Goal: Transaction & Acquisition: Purchase product/service

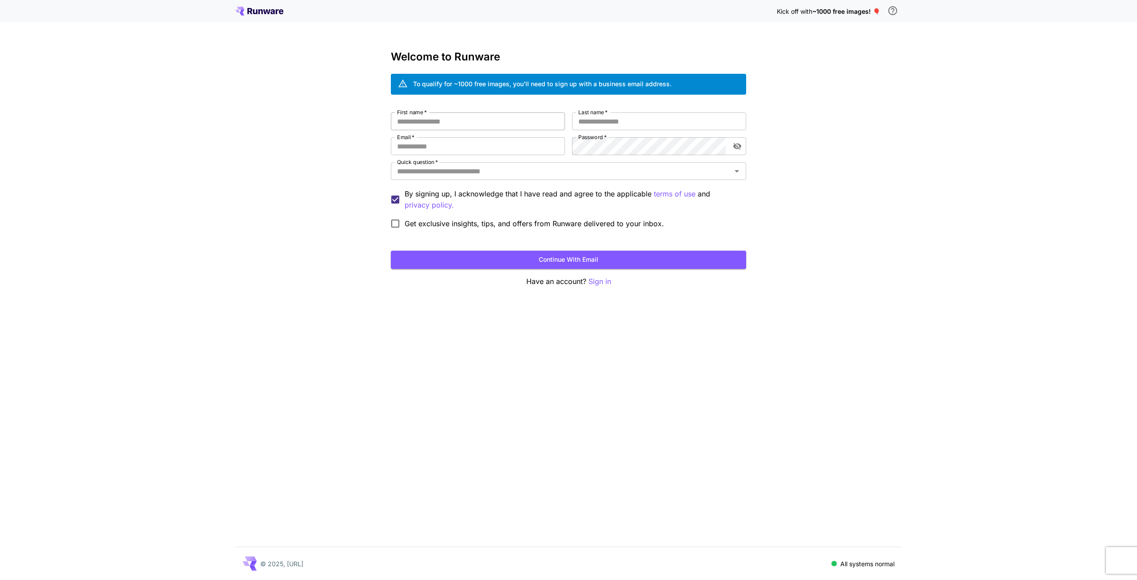
click at [457, 122] on input "First name   *" at bounding box center [478, 121] width 174 height 18
click at [607, 260] on button "Continue with email" at bounding box center [568, 260] width 355 height 18
click at [602, 282] on p "Sign in" at bounding box center [600, 281] width 23 height 11
click at [827, 12] on span "~1000 free images! 🎈" at bounding box center [847, 12] width 68 height 8
click at [777, 14] on span "Kick off with" at bounding box center [795, 12] width 36 height 8
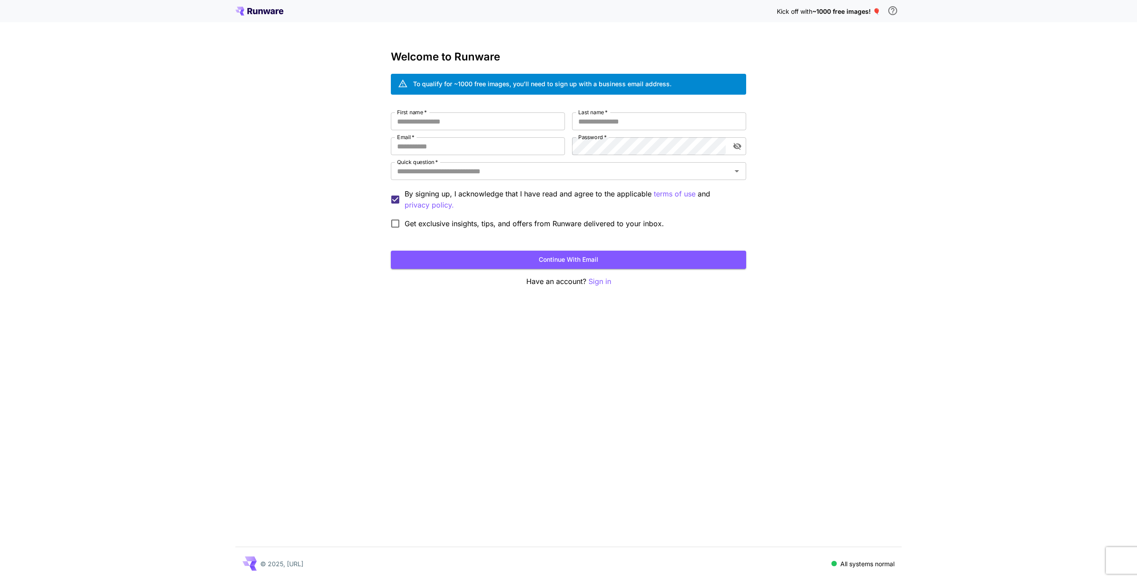
click at [511, 86] on div "To qualify for ~1000 free images, you’ll need to sign up with a business email …" at bounding box center [542, 83] width 259 height 9
click at [445, 120] on input "First name   *" at bounding box center [478, 121] width 174 height 18
type input "*****"
click at [621, 124] on input "Last name   *" at bounding box center [659, 121] width 174 height 18
type input "*"
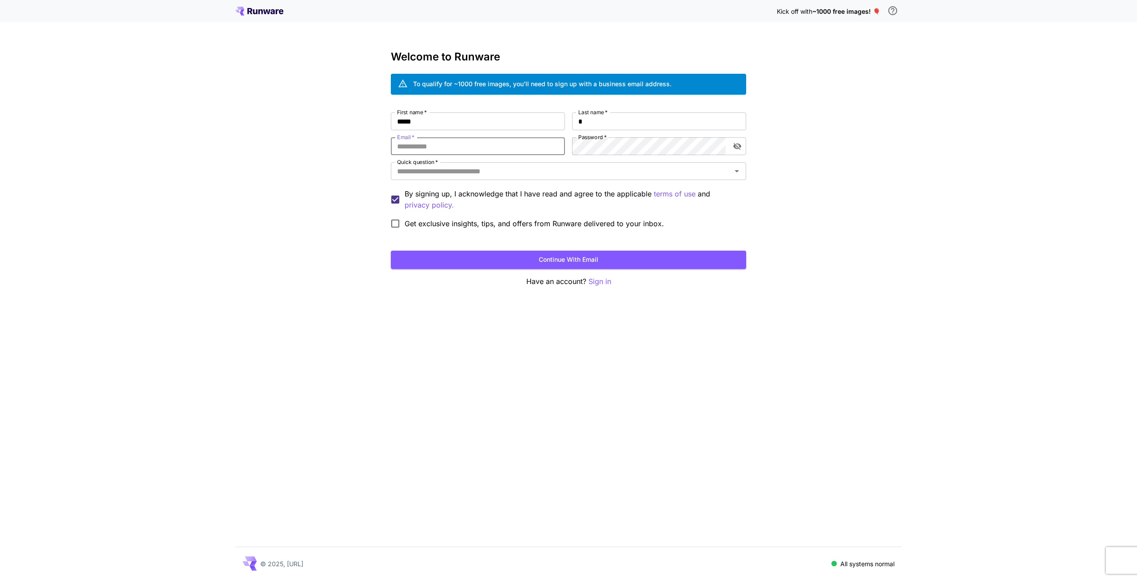
click at [487, 152] on input "Email   *" at bounding box center [478, 146] width 174 height 18
type input "**********"
click at [539, 173] on input "Quick question   *" at bounding box center [561, 171] width 335 height 12
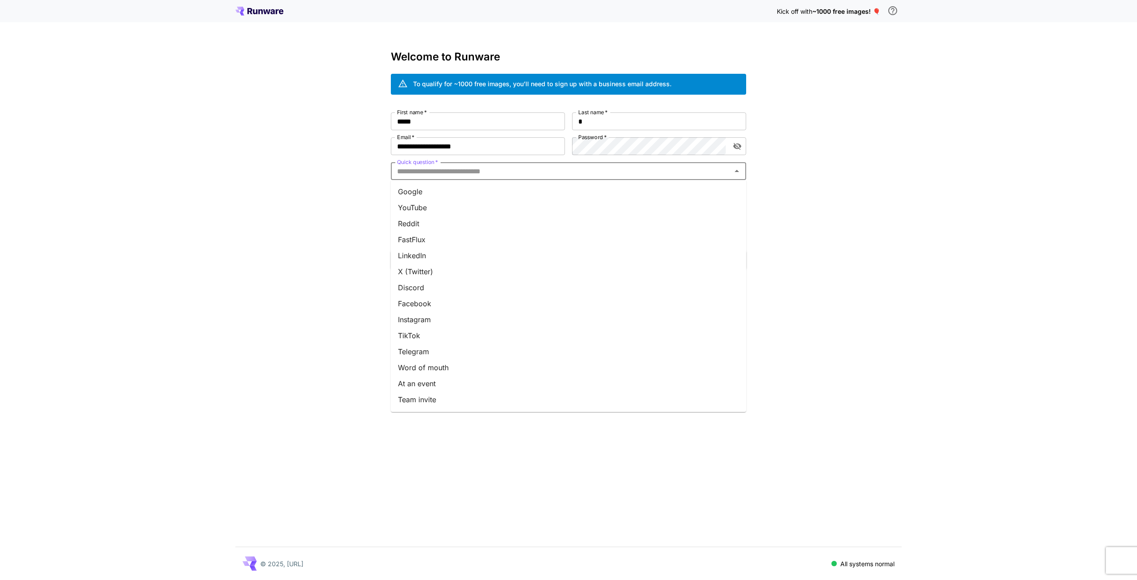
click at [476, 192] on li "Google" at bounding box center [568, 192] width 355 height 16
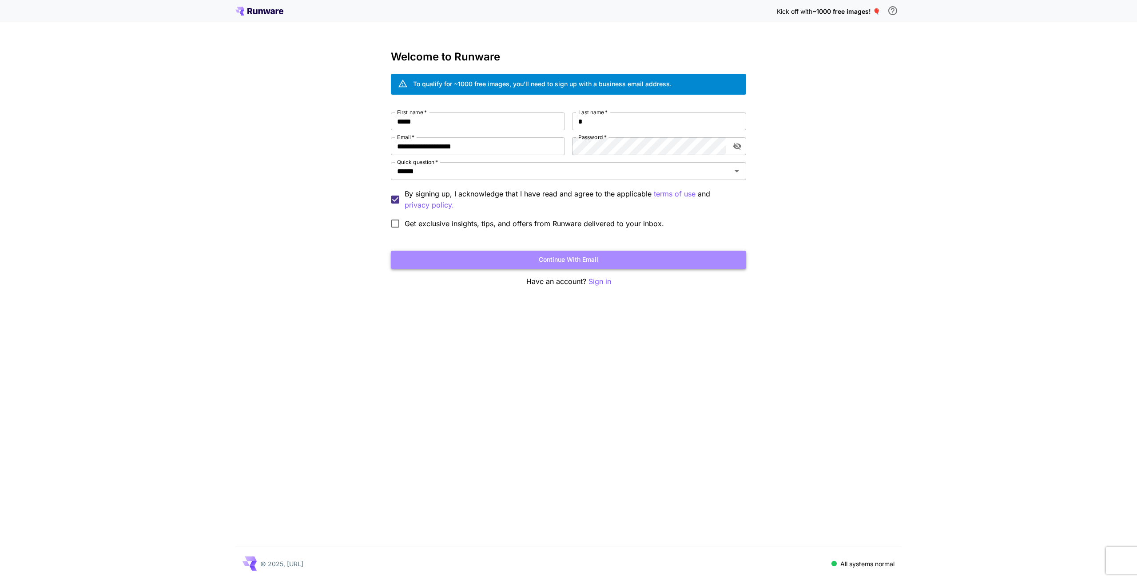
click at [685, 259] on button "Continue with email" at bounding box center [568, 260] width 355 height 18
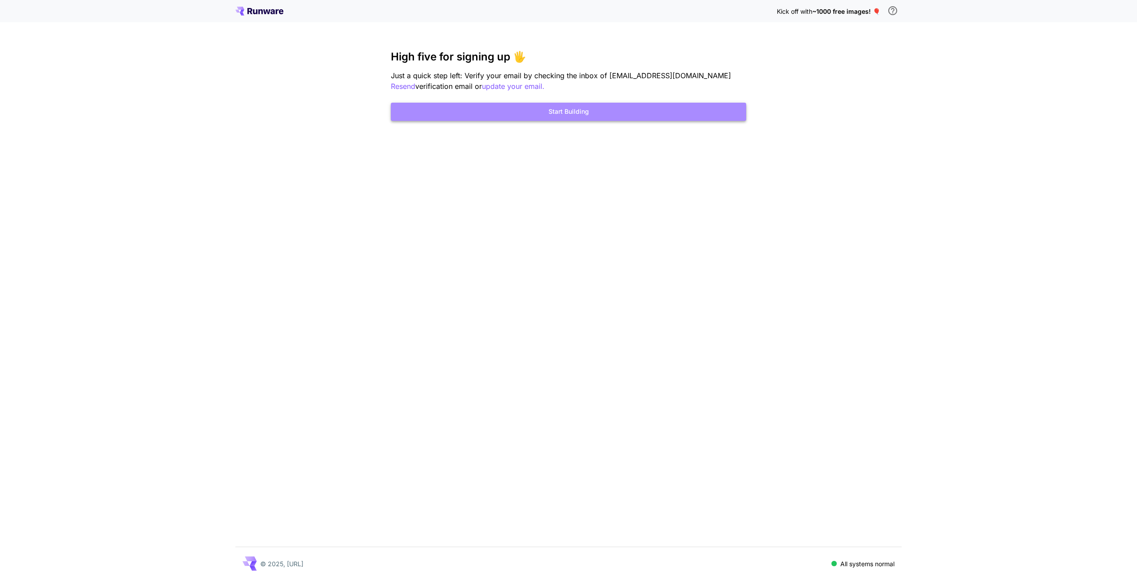
click at [607, 119] on button "Start Building" at bounding box center [568, 112] width 355 height 18
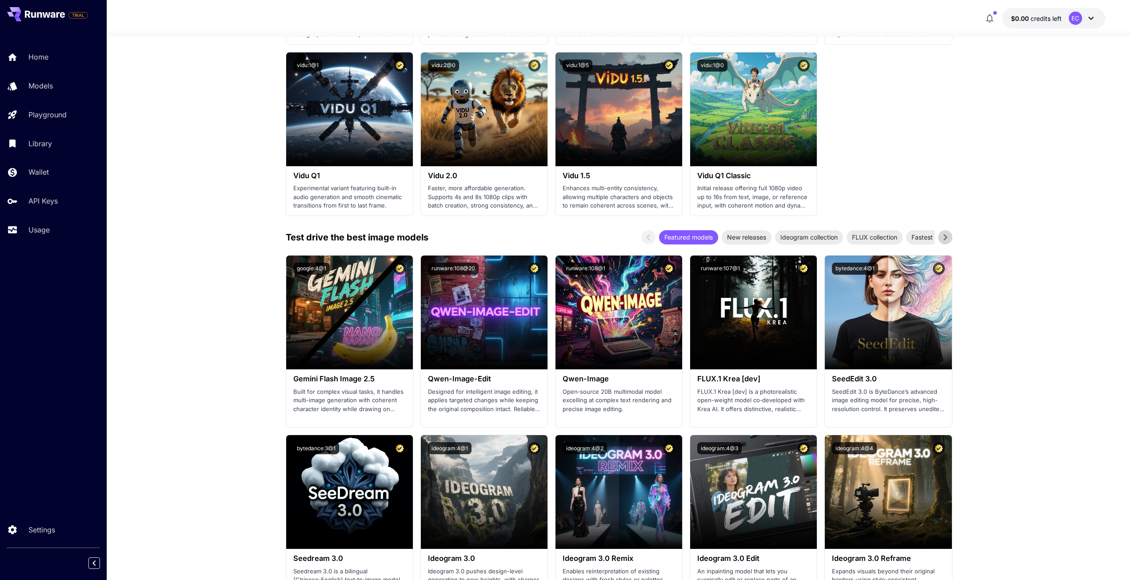
scroll to position [844, 0]
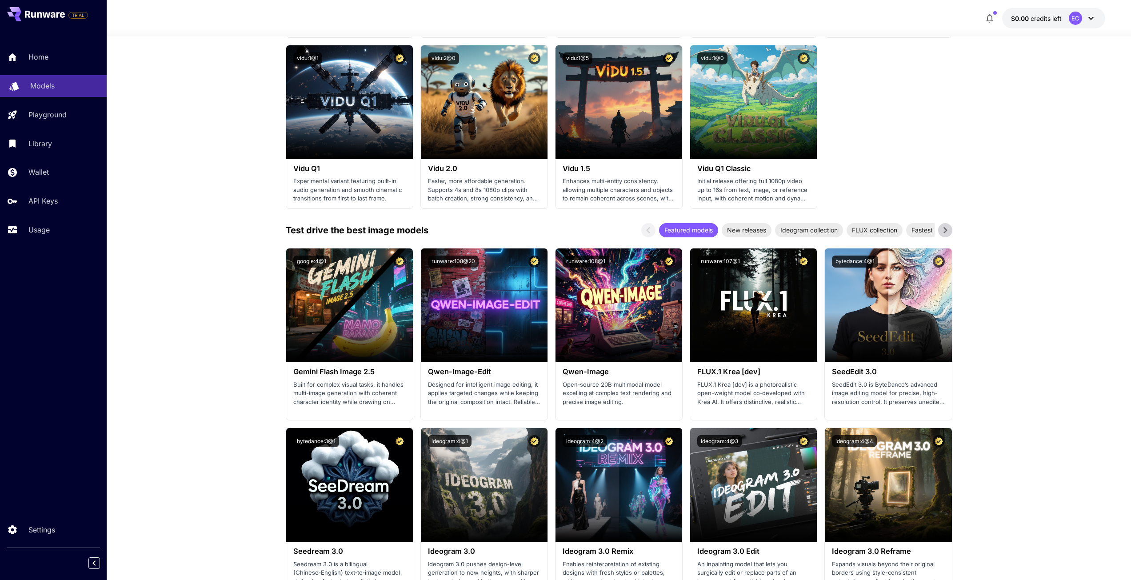
click at [71, 93] on link "Models" at bounding box center [53, 86] width 107 height 22
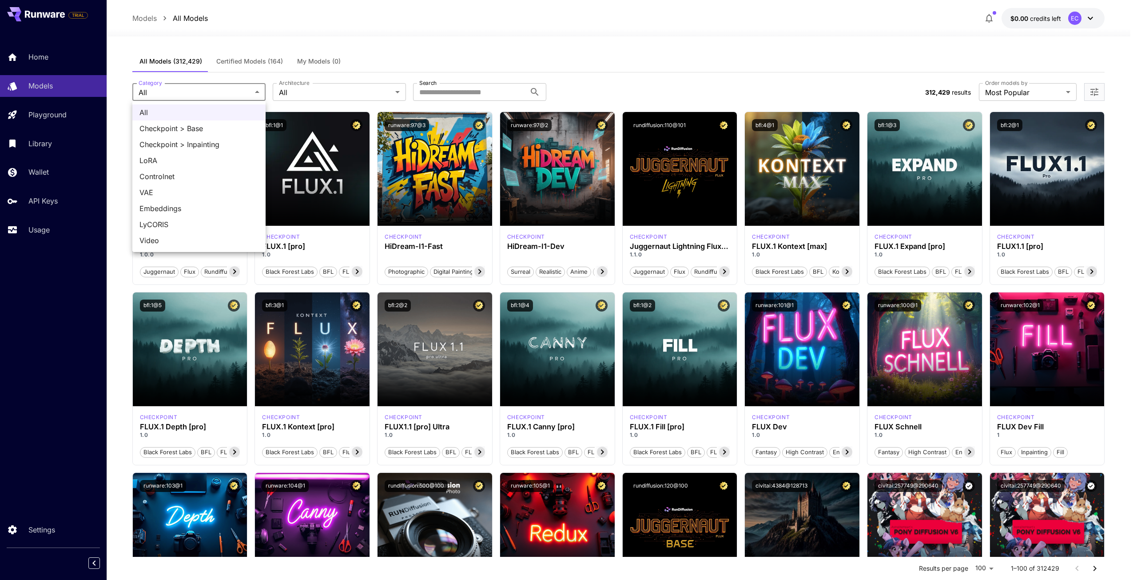
click at [312, 95] on div at bounding box center [568, 290] width 1137 height 580
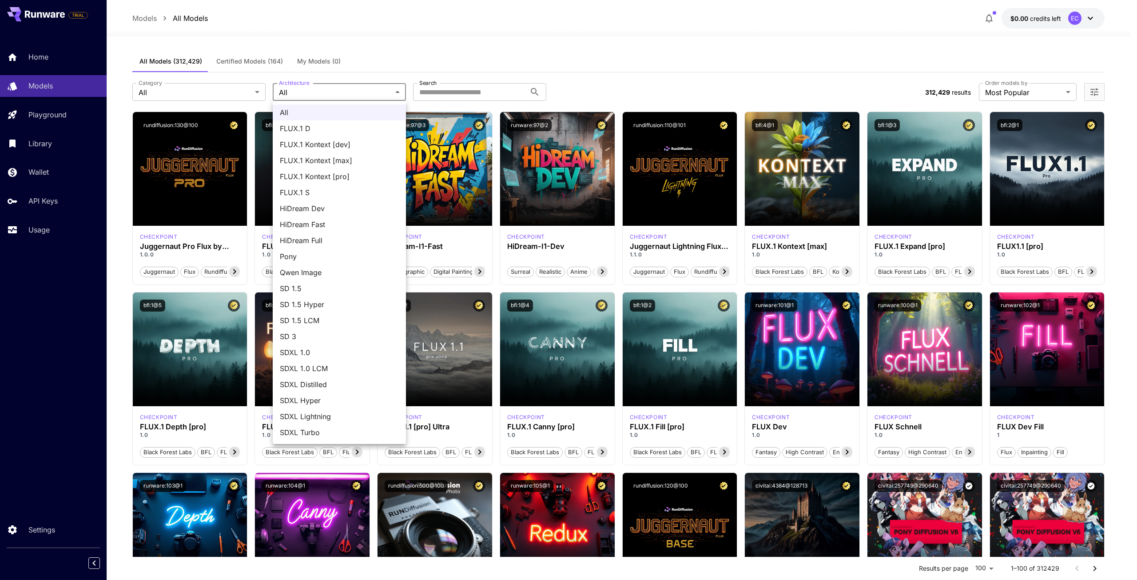
click at [332, 91] on div at bounding box center [568, 290] width 1137 height 580
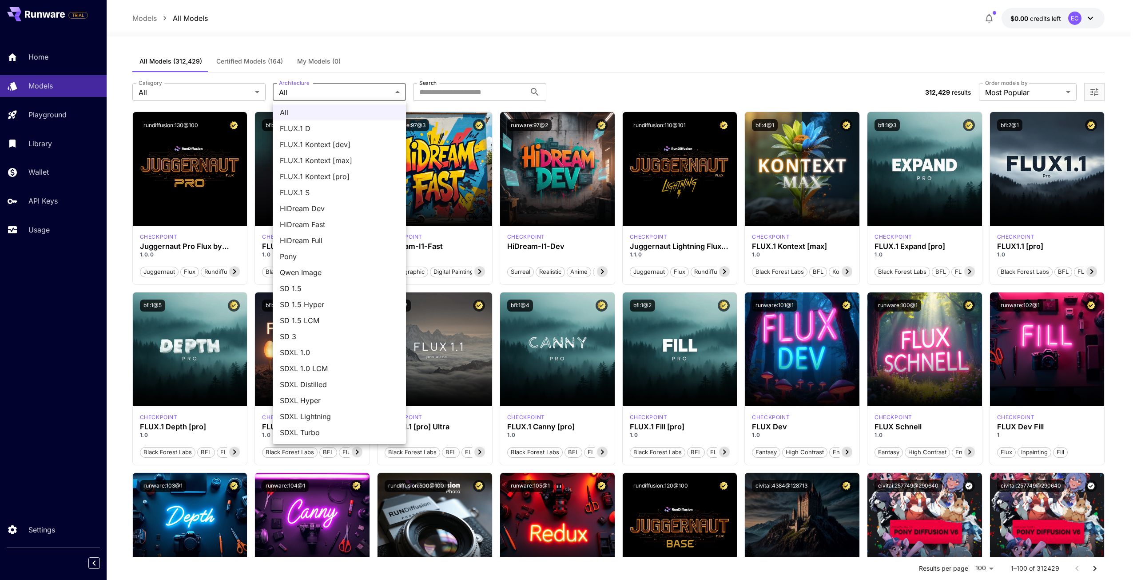
click at [455, 92] on div at bounding box center [568, 290] width 1137 height 580
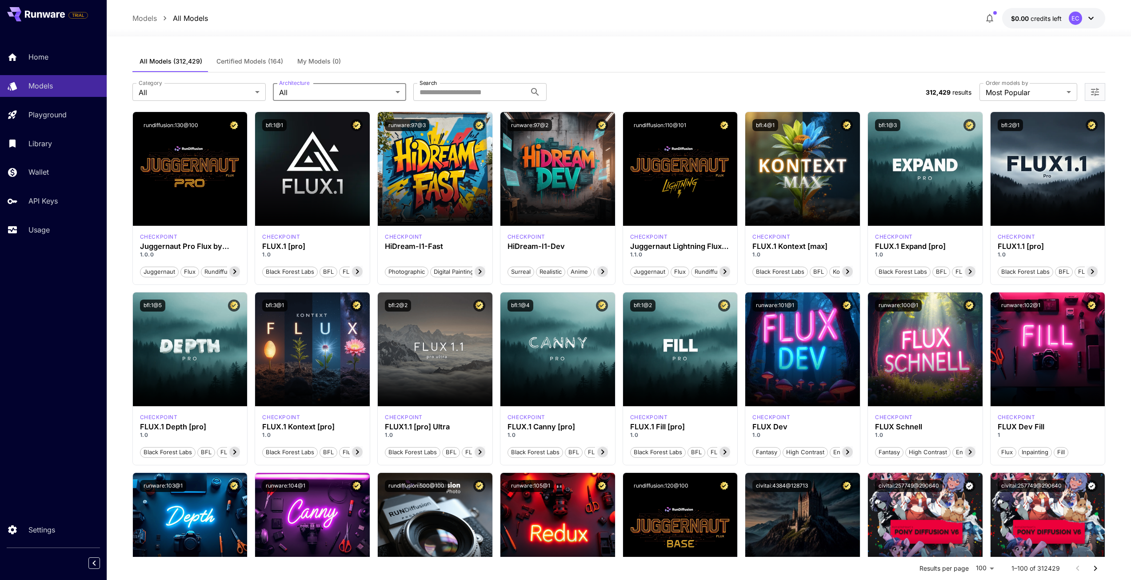
click at [457, 92] on div "All FLUX.1 D FLUX.1 Kontext [dev] FLUX.1 Kontext [max] FLUX.1 Kontext [pro] FLU…" at bounding box center [565, 290] width 1131 height 580
click at [458, 91] on input "Search" at bounding box center [469, 92] width 113 height 18
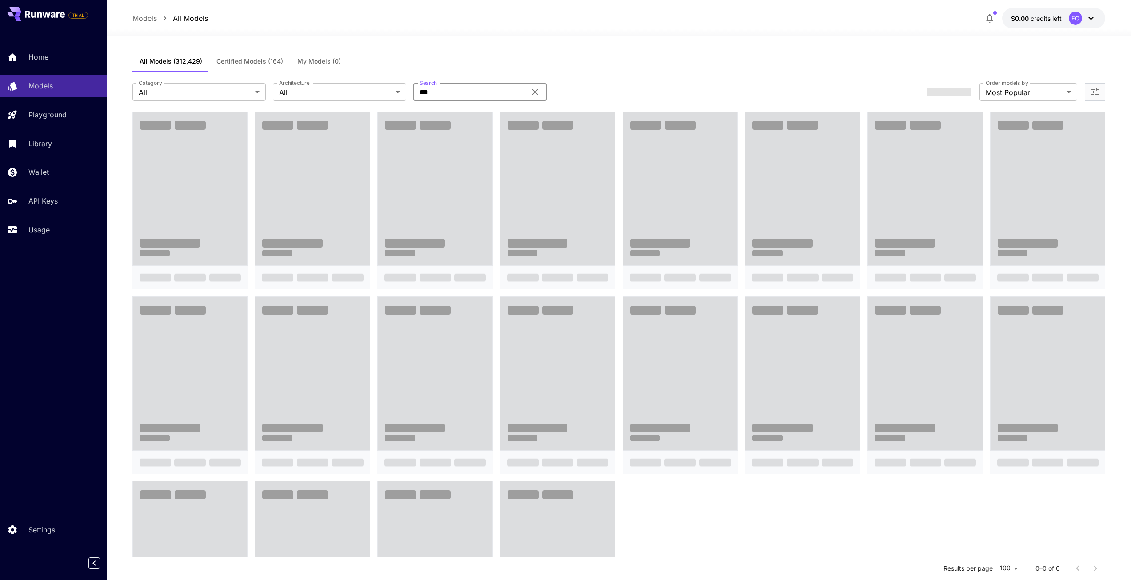
type input "***"
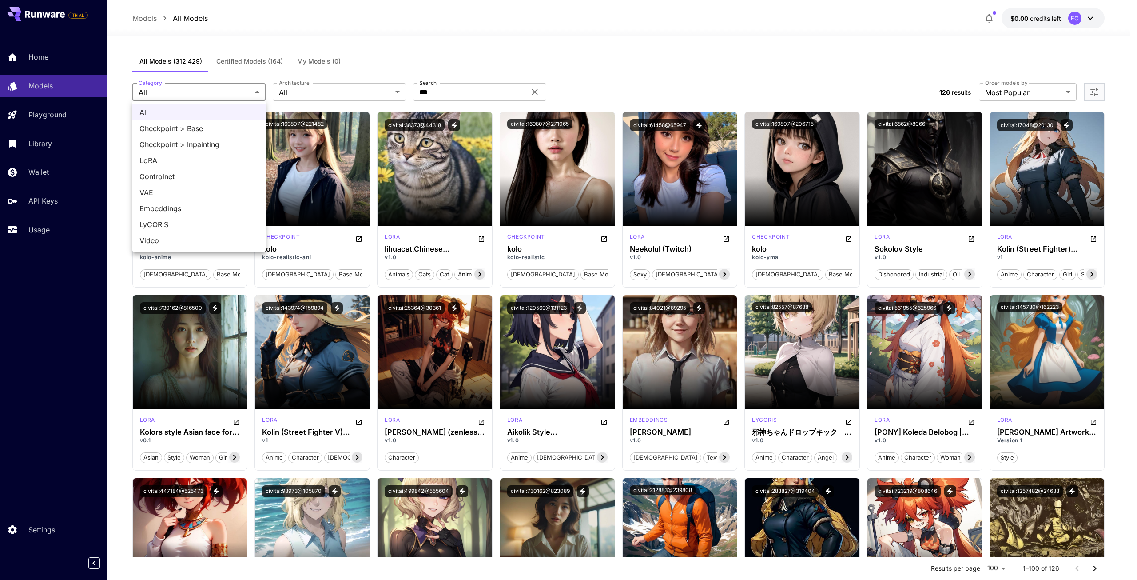
click at [502, 48] on div at bounding box center [568, 290] width 1137 height 580
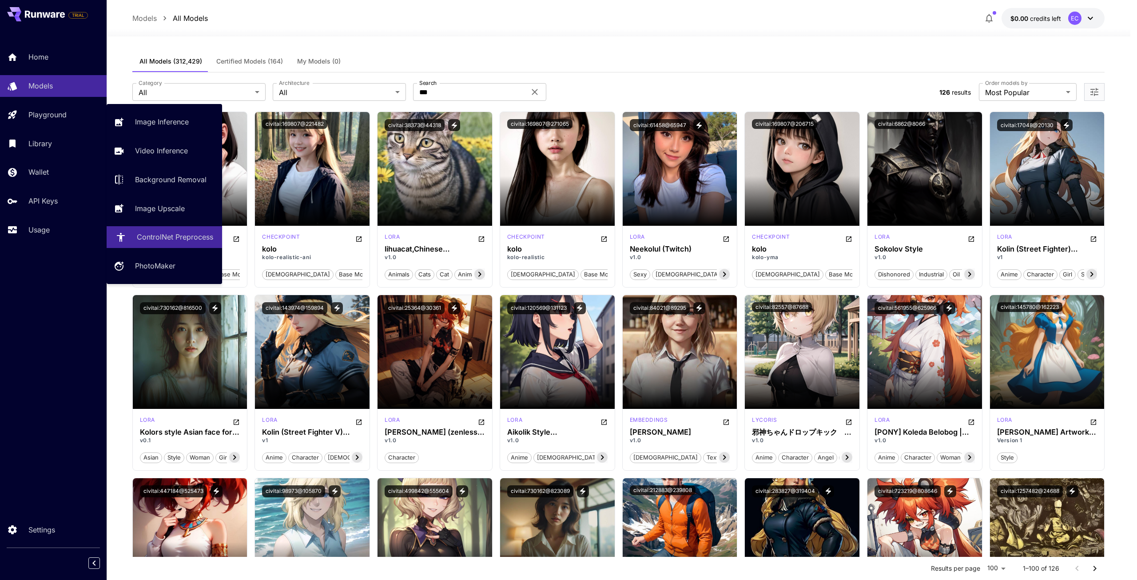
click at [203, 241] on p "ControlNet Preprocess" at bounding box center [175, 236] width 76 height 11
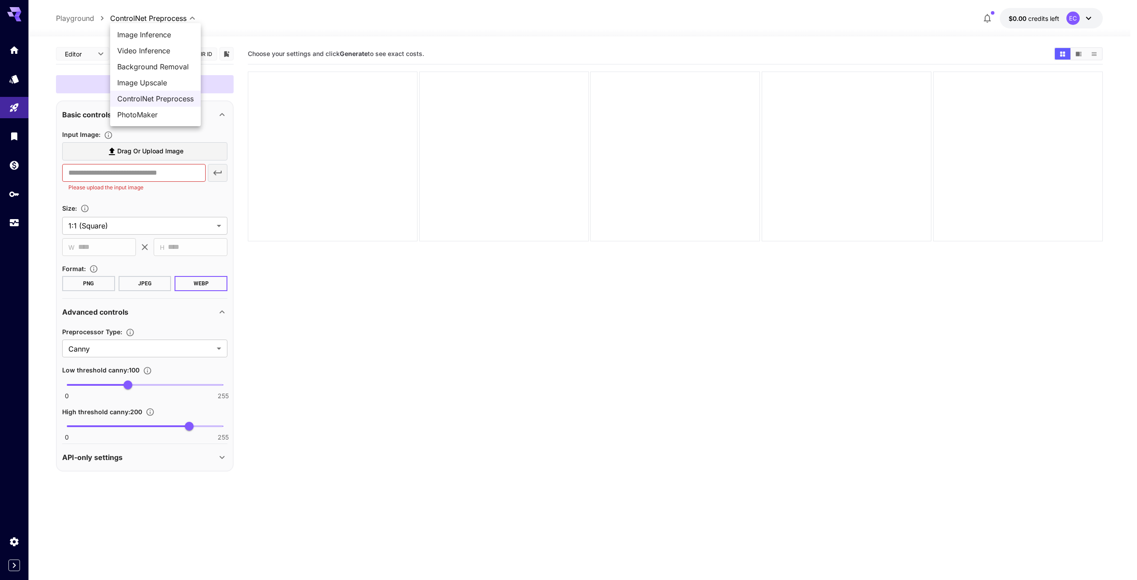
click at [166, 22] on body "**********" at bounding box center [568, 325] width 1137 height 650
click at [344, 35] on div at bounding box center [568, 290] width 1137 height 580
drag, startPoint x: 133, startPoint y: 172, endPoint x: 217, endPoint y: 179, distance: 84.3
click at [133, 172] on input "text" at bounding box center [134, 173] width 144 height 18
click at [132, 352] on body "**********" at bounding box center [565, 325] width 1131 height 650
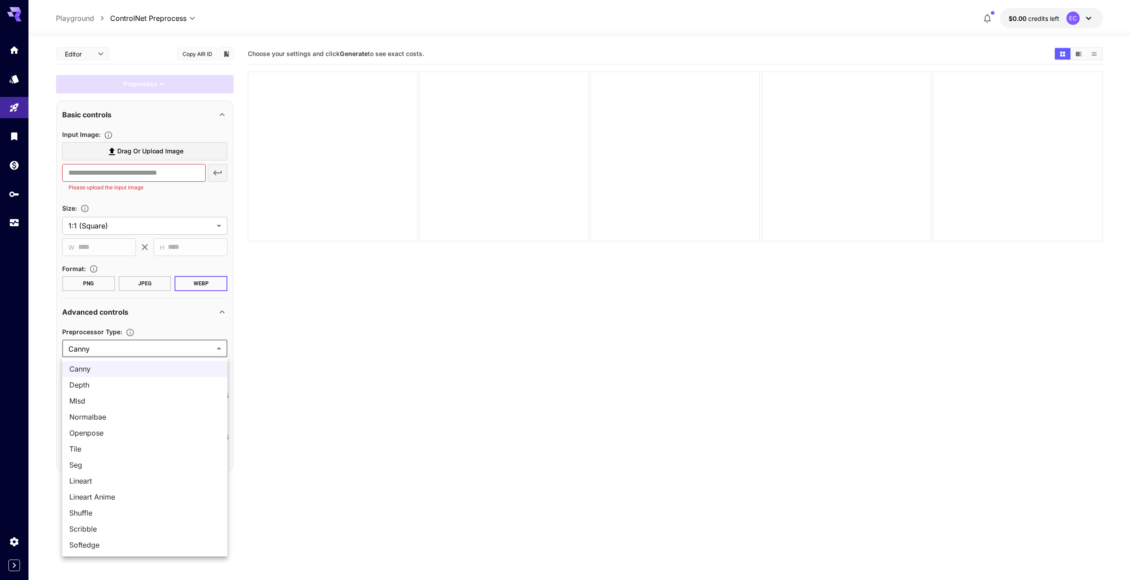
click at [810, 147] on div at bounding box center [568, 290] width 1137 height 580
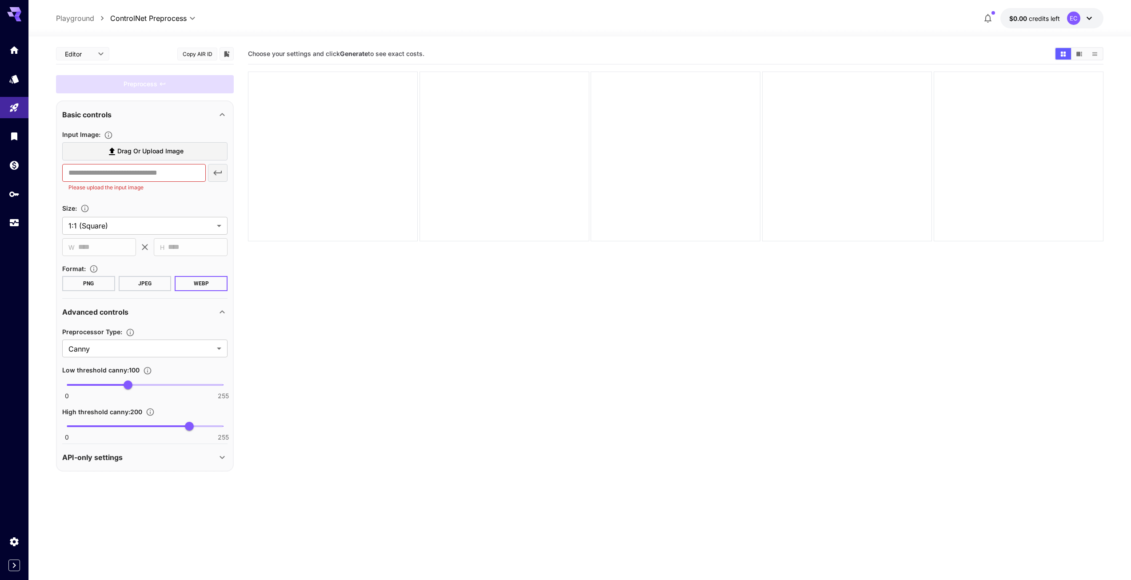
click at [449, 307] on section "Choose your settings and click Generate to see exact costs." at bounding box center [675, 334] width 855 height 580
click at [371, 370] on section "설정을 선택하고 '생성'을 클릭하면 정확한 비용을 확인할 수 있습니다." at bounding box center [675, 334] width 855 height 580
click at [211, 351] on body "**********" at bounding box center [565, 325] width 1131 height 650
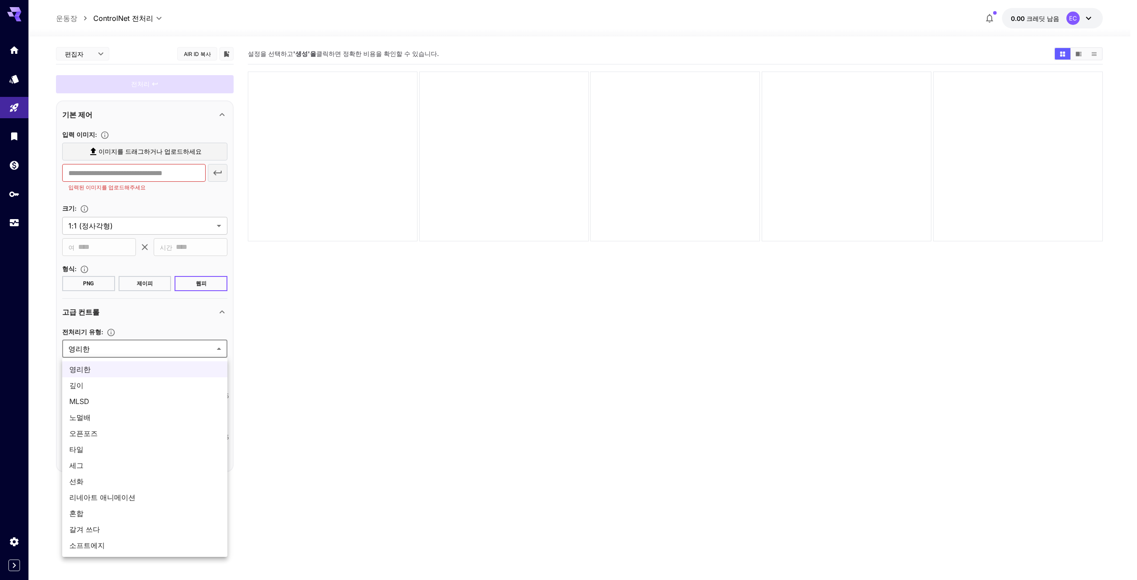
click at [375, 340] on div at bounding box center [568, 290] width 1137 height 580
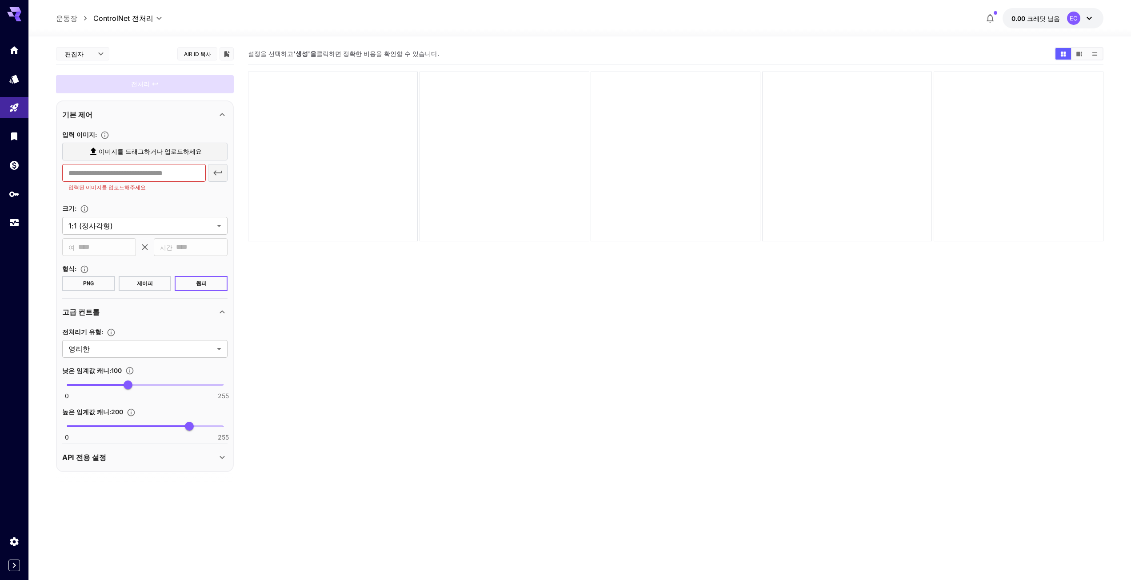
click at [383, 335] on section "설정을 선택하고 '생성'을 클릭하면 정확한 비용을 확인할 수 있습니다." at bounding box center [675, 334] width 855 height 580
click at [91, 56] on body "**********" at bounding box center [565, 325] width 1131 height 650
click at [94, 54] on div at bounding box center [568, 290] width 1137 height 580
click at [140, 148] on font "이미지를 드래그하거나 업로드하세요" at bounding box center [150, 152] width 103 height 8
click at [0, 0] on input "이미지를 드래그하거나 업로드하세요" at bounding box center [0, 0] width 0 height 0
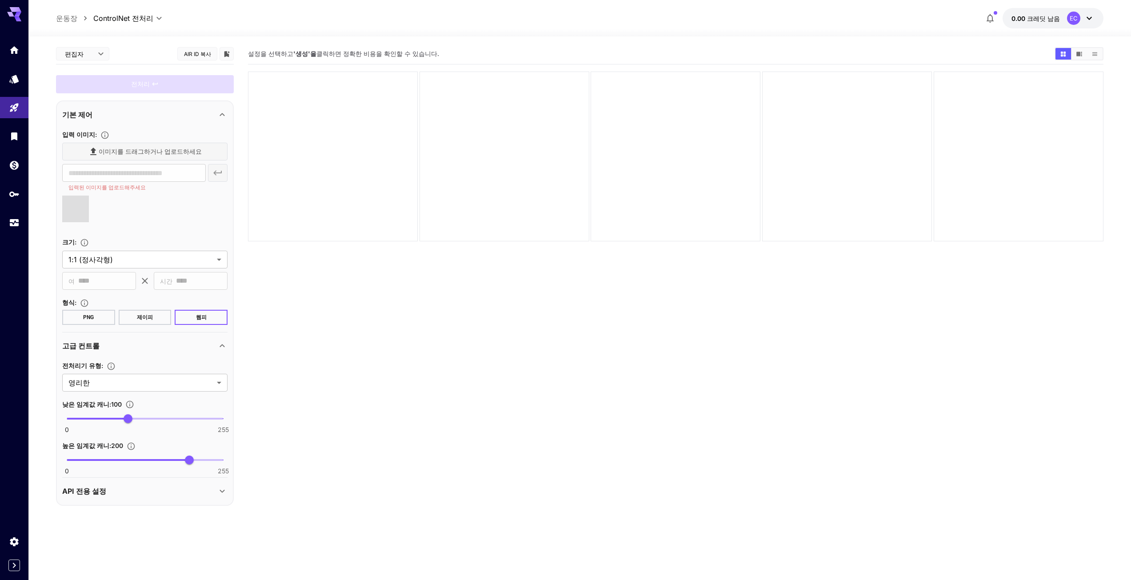
type input "**********"
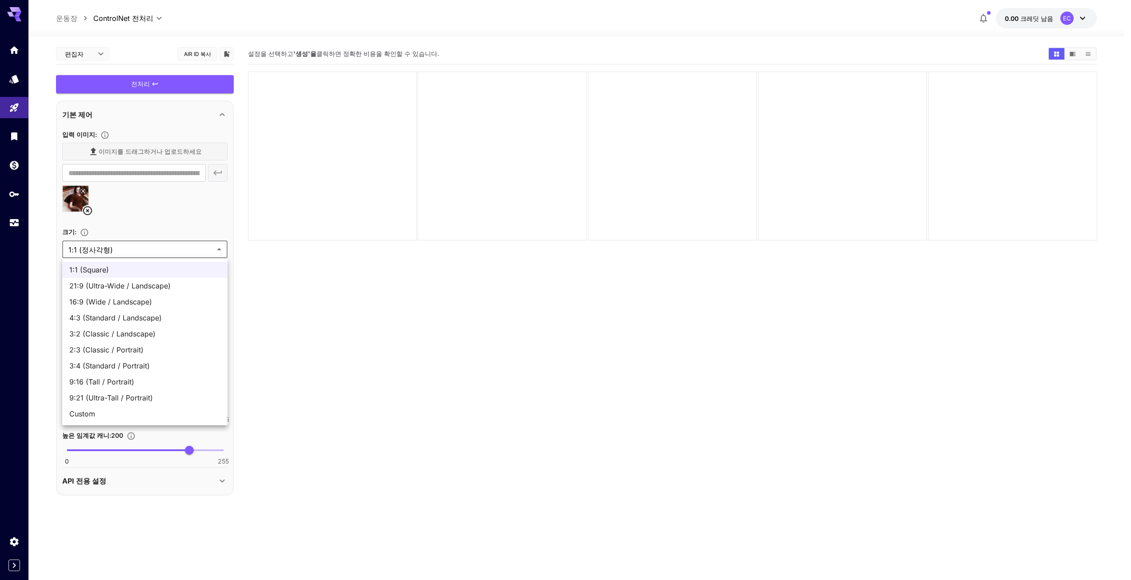
click at [149, 254] on body "**********" at bounding box center [565, 325] width 1131 height 650
click at [156, 249] on div at bounding box center [568, 290] width 1137 height 580
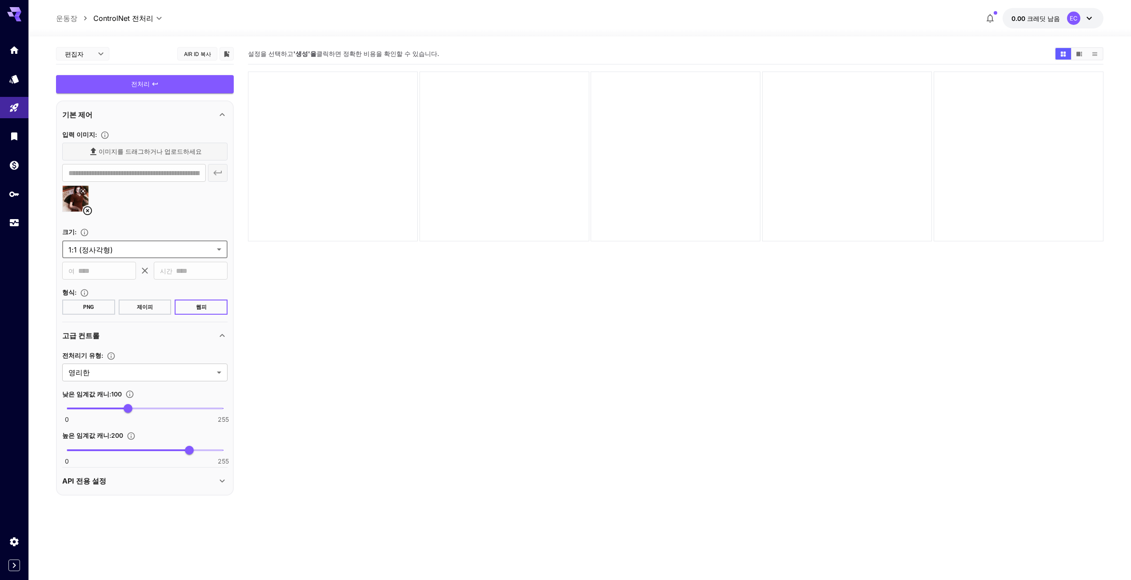
click at [87, 309] on font "PNG" at bounding box center [88, 307] width 11 height 6
click at [164, 374] on body "**********" at bounding box center [565, 325] width 1131 height 650
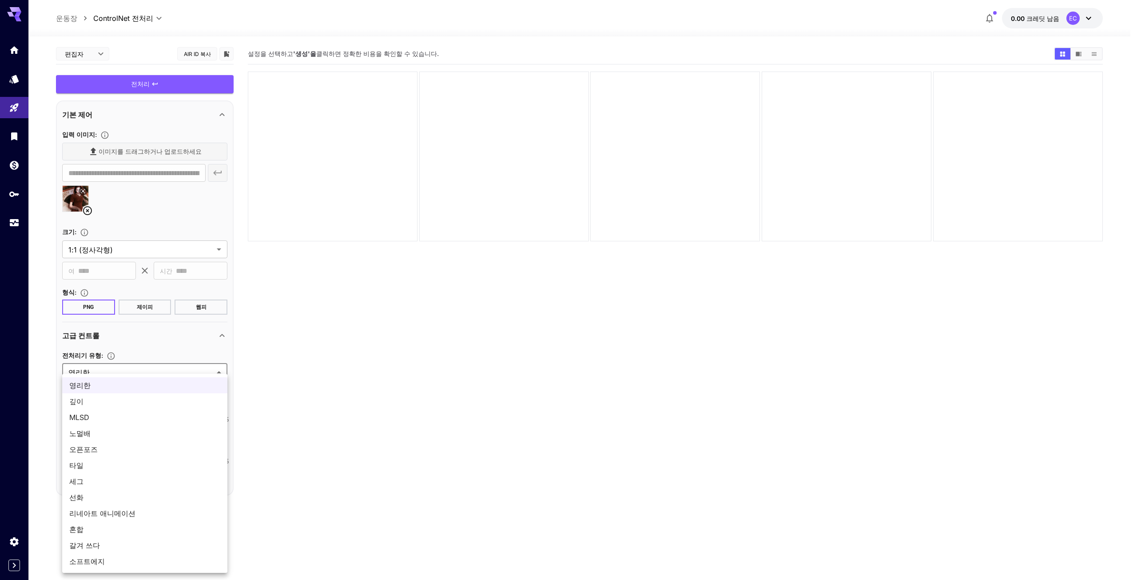
click at [385, 381] on div at bounding box center [568, 290] width 1137 height 580
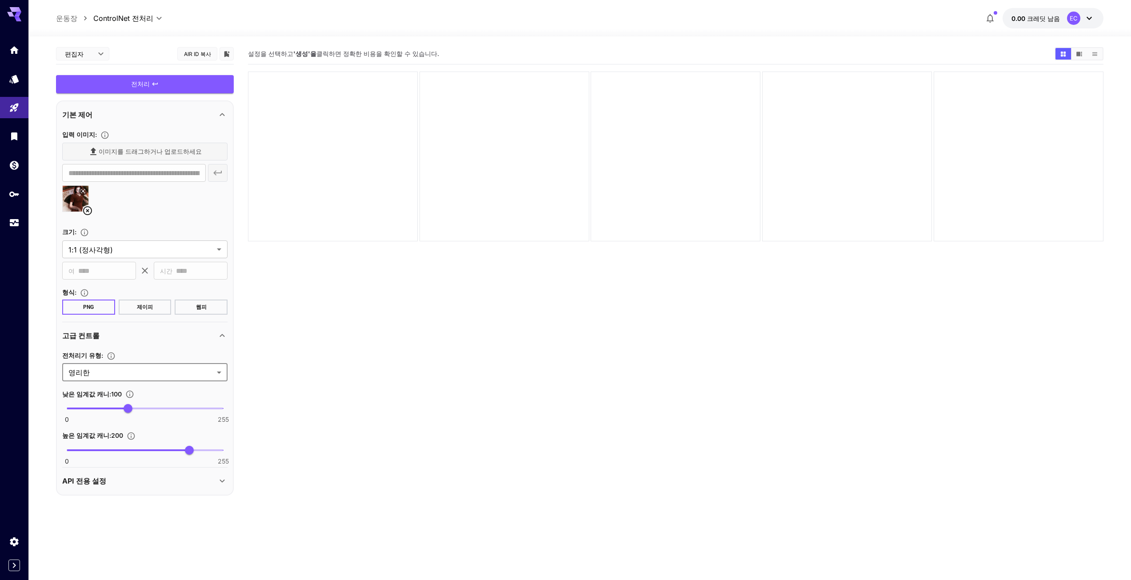
click at [385, 381] on section "설정을 선택하고 '생성'을 클릭하면 정확한 비용을 확인할 수 있습니다." at bounding box center [675, 334] width 855 height 580
click at [207, 486] on div "API 전용 설정" at bounding box center [139, 480] width 155 height 11
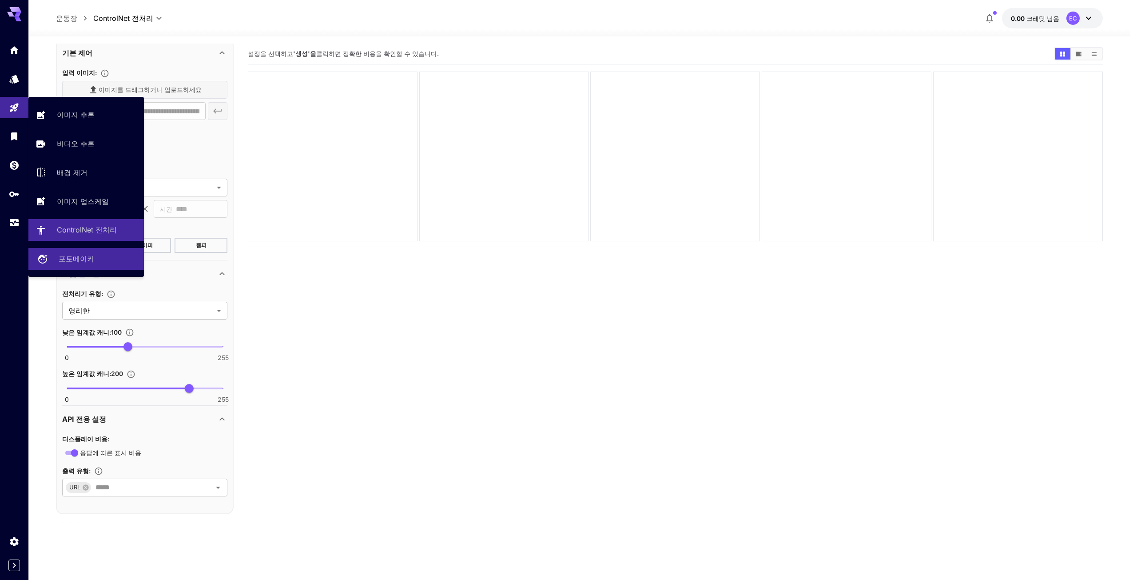
click at [101, 255] on div "포토메이커" at bounding box center [98, 258] width 78 height 11
type input "**********"
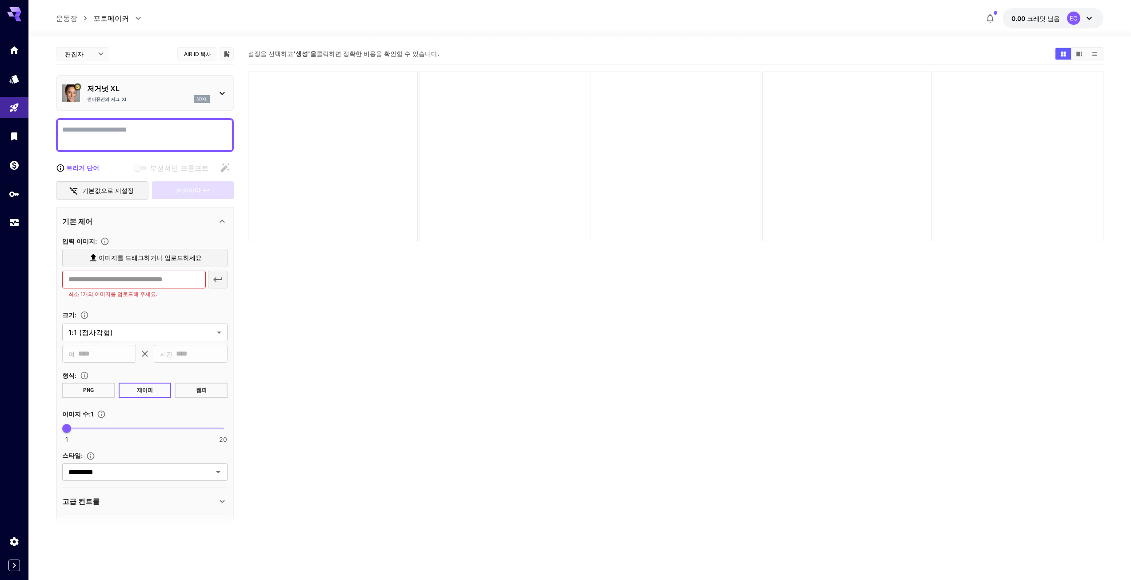
click at [161, 89] on p "저거넛 XL" at bounding box center [148, 88] width 123 height 11
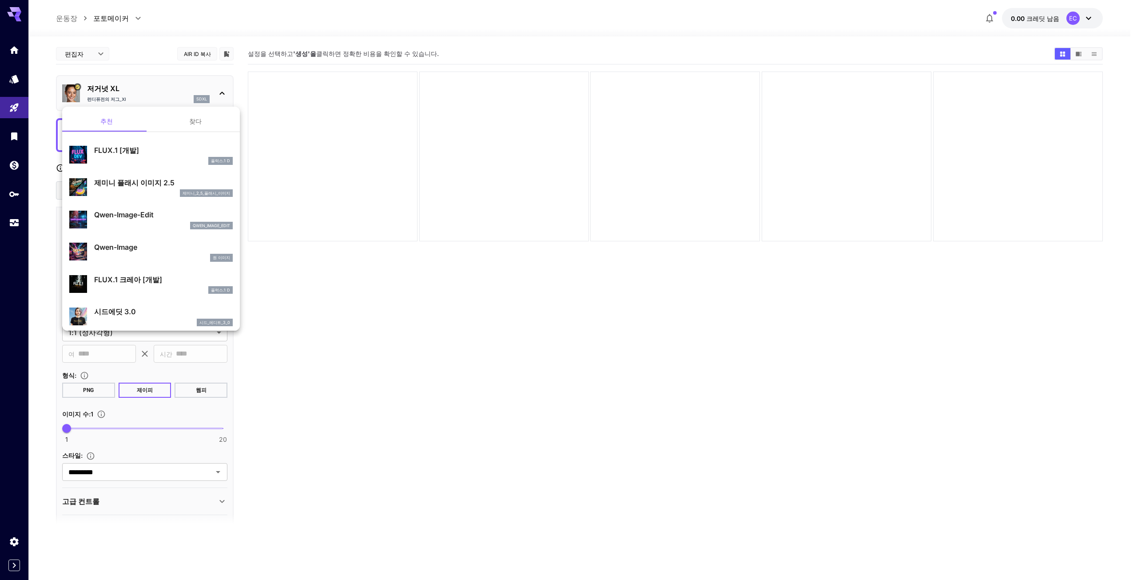
click at [193, 119] on font "찾다" at bounding box center [195, 121] width 12 height 8
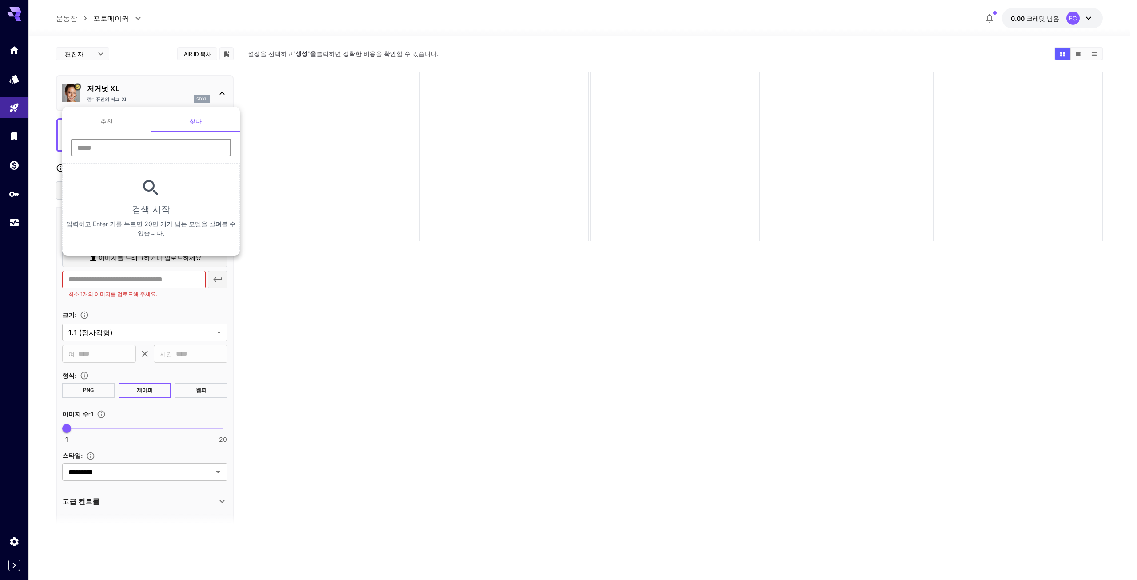
click at [157, 145] on input "text" at bounding box center [151, 148] width 160 height 18
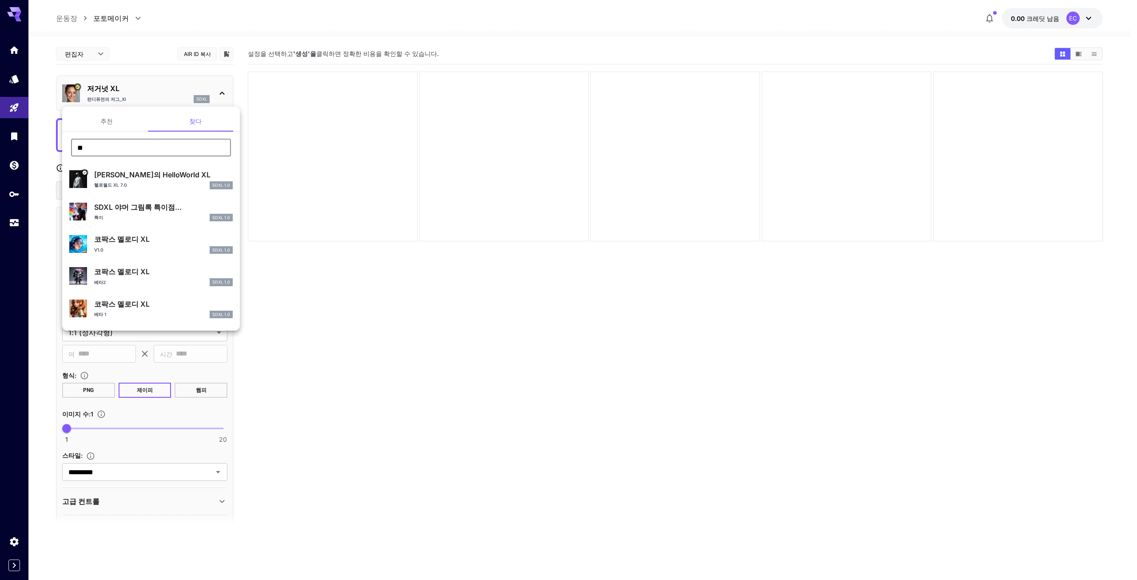
drag, startPoint x: 115, startPoint y: 146, endPoint x: 29, endPoint y: 137, distance: 86.7
click at [29, 137] on div "추천 찾다 ** ​ LEOSAM의 HelloWorld XL 헬로월드 XL 7.0 SDXL 1.0 SDXL 야머 그림록 특이점... 특이 SDX…" at bounding box center [89, 133] width 178 height 267
paste input "*****"
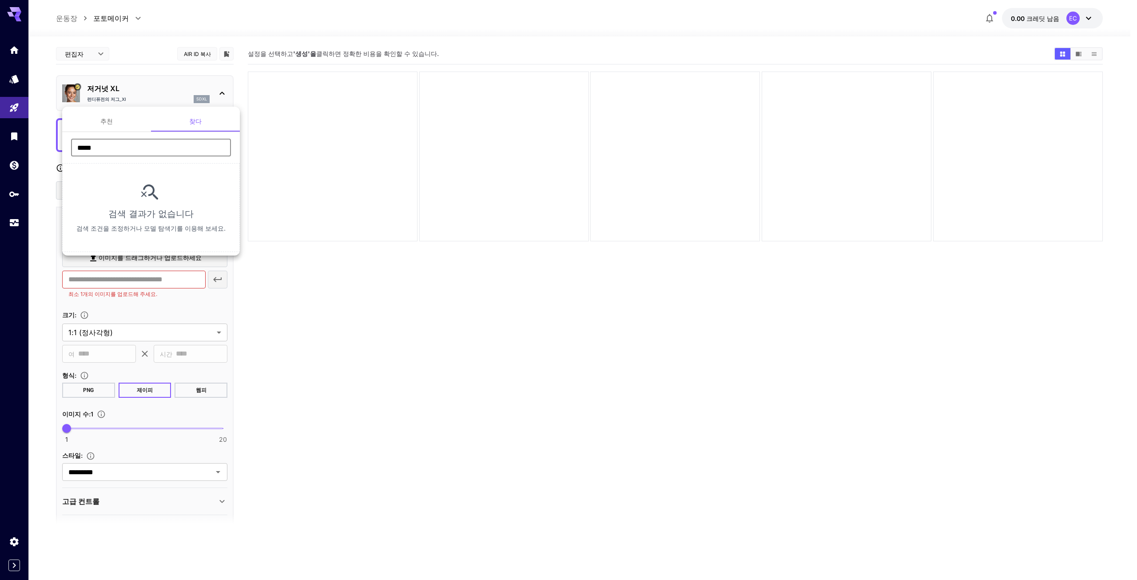
click at [84, 146] on input "*****" at bounding box center [151, 148] width 160 height 18
type input "****"
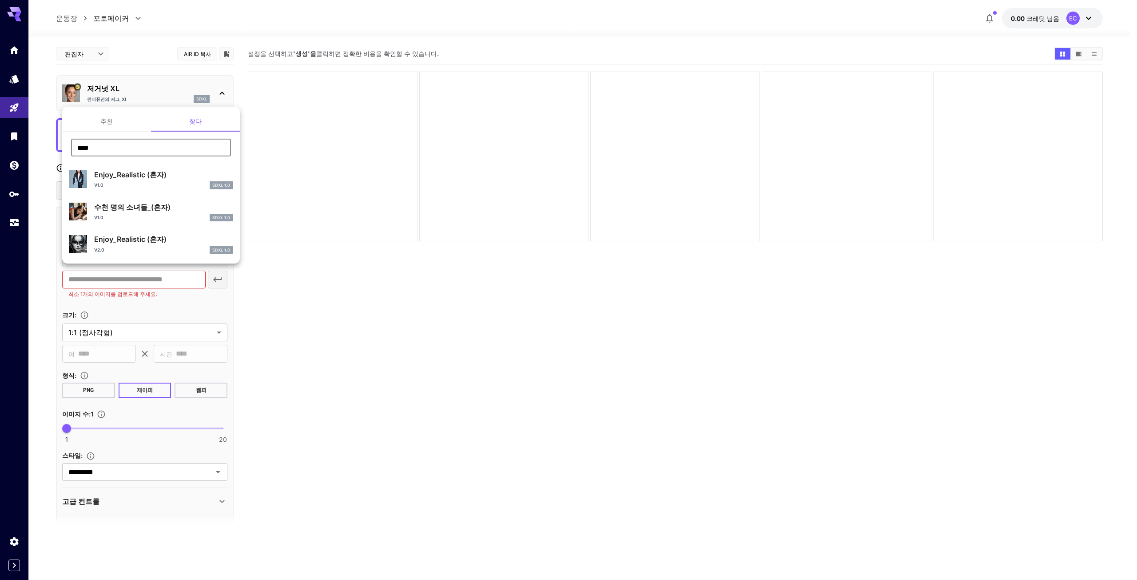
click at [394, 316] on div at bounding box center [568, 290] width 1137 height 580
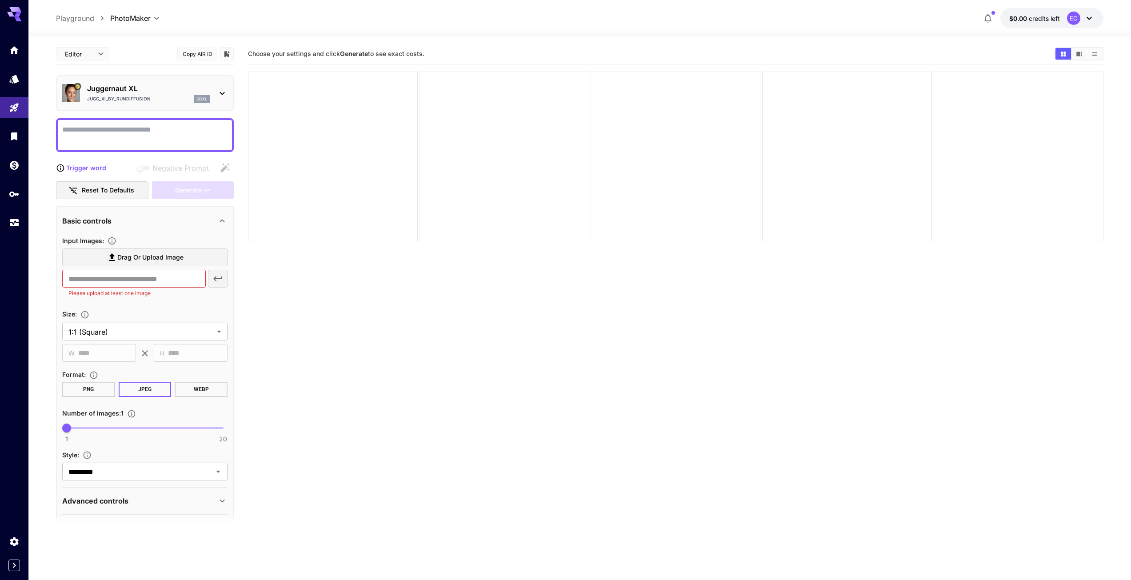
click at [545, 443] on section "Choose your settings and click Generate to see exact costs." at bounding box center [675, 334] width 855 height 580
click at [12, 39] on div at bounding box center [14, 129] width 28 height 216
click at [16, 62] on div at bounding box center [14, 136] width 28 height 194
click at [14, 53] on icon "Home" at bounding box center [15, 47] width 11 height 11
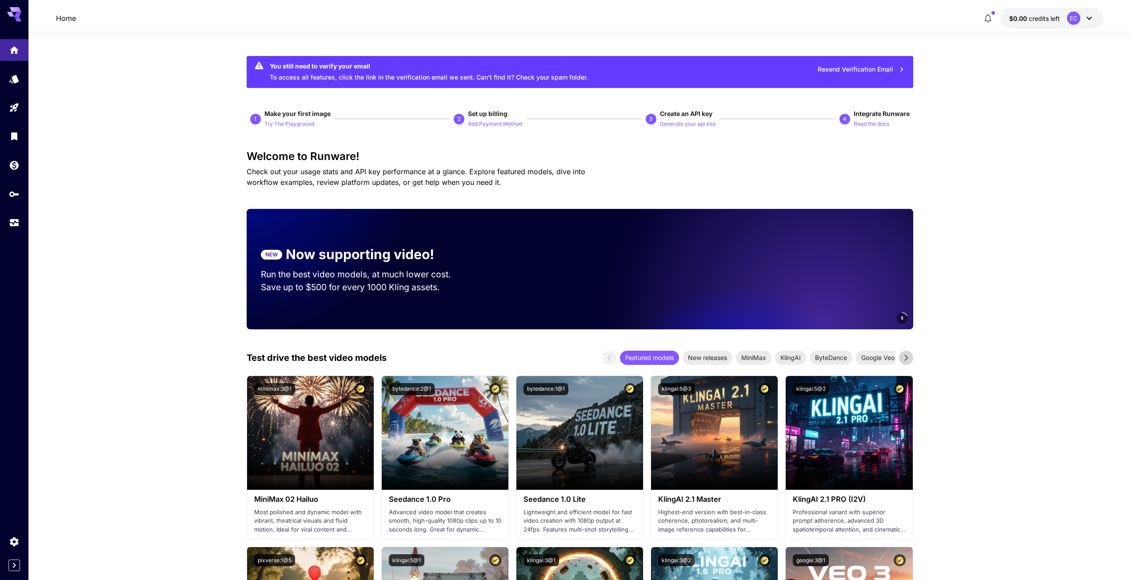
click at [988, 17] on icon "button" at bounding box center [987, 18] width 11 height 11
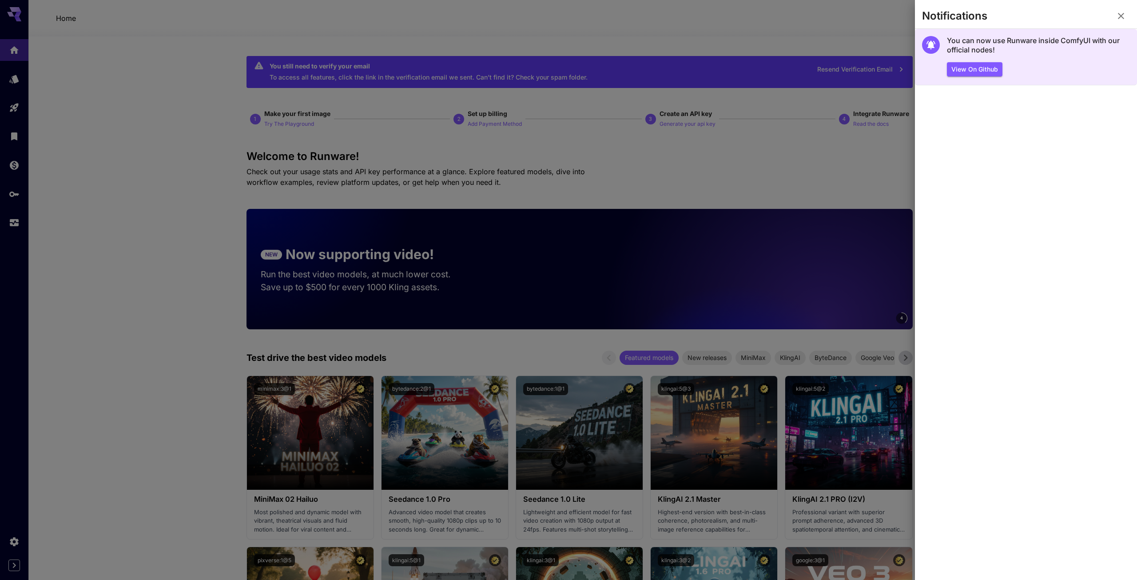
click at [1021, 48] on h5 "You can now use Runware inside ComfyUI with our official nodes!" at bounding box center [1038, 45] width 183 height 19
click at [968, 42] on h5 "You can now use Runware inside ComfyUI with our official nodes!" at bounding box center [1038, 45] width 183 height 19
click at [955, 46] on h5 "You can now use Runware inside ComfyUI with our official nodes!" at bounding box center [1038, 45] width 183 height 19
click at [1060, 43] on h5 "You can now use Runware inside ComfyUI with our official nodes!" at bounding box center [1038, 45] width 183 height 19
click at [990, 70] on button "View on Github" at bounding box center [975, 69] width 56 height 15
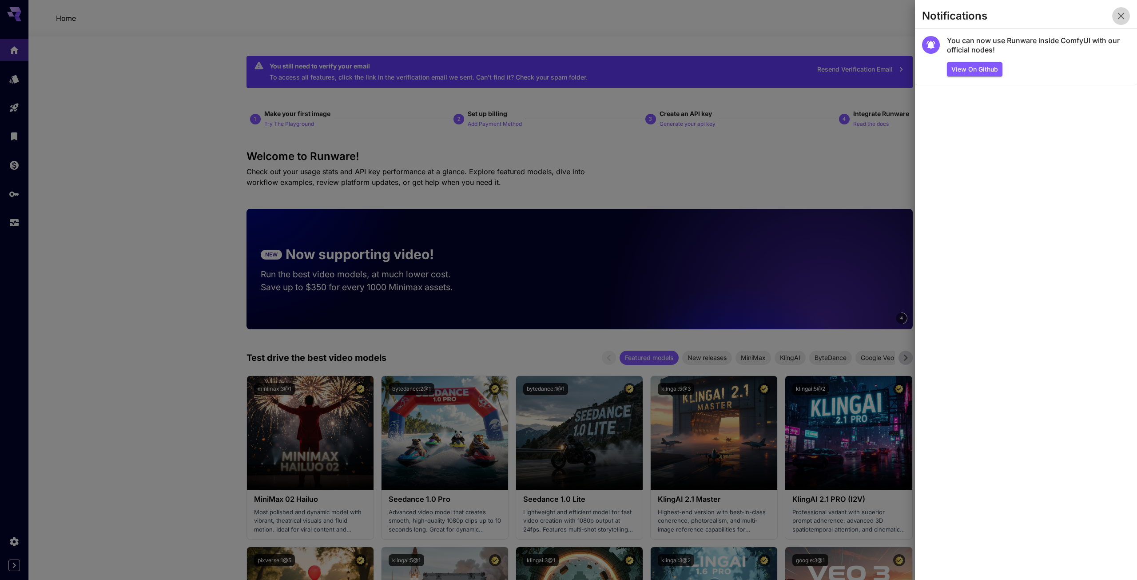
click at [1124, 17] on icon "button" at bounding box center [1121, 16] width 11 height 11
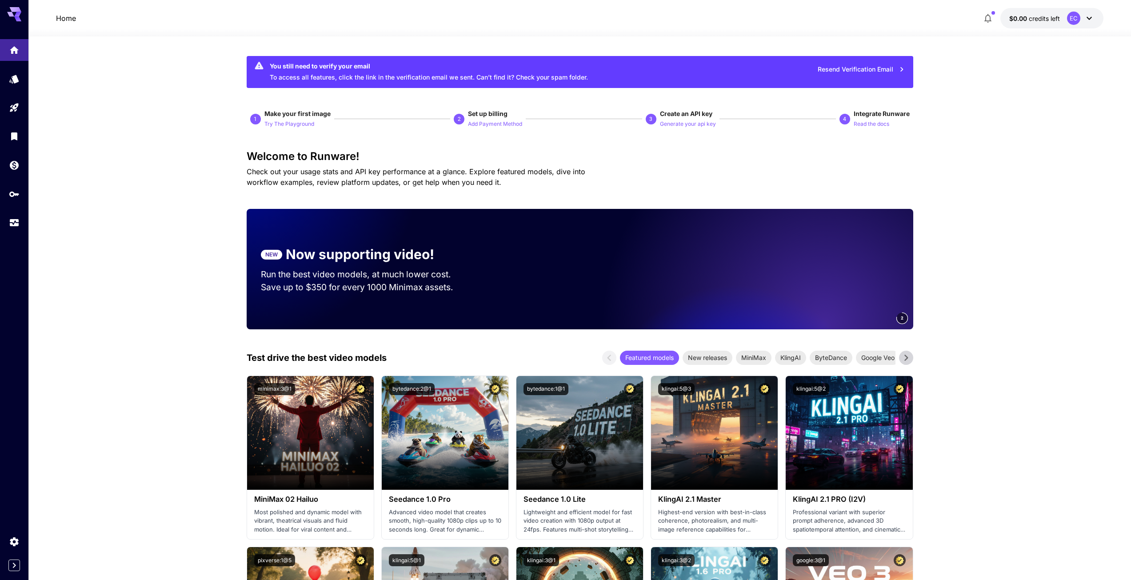
click at [864, 69] on button "Resend Verification Email" at bounding box center [861, 69] width 97 height 18
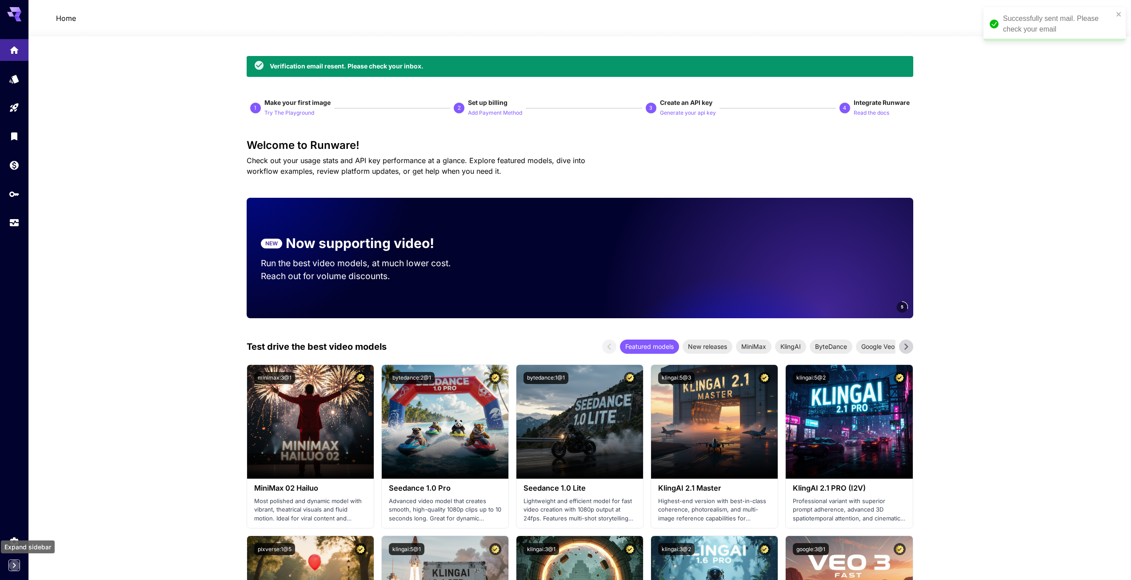
click at [11, 564] on icon "Expand sidebar" at bounding box center [14, 565] width 11 height 11
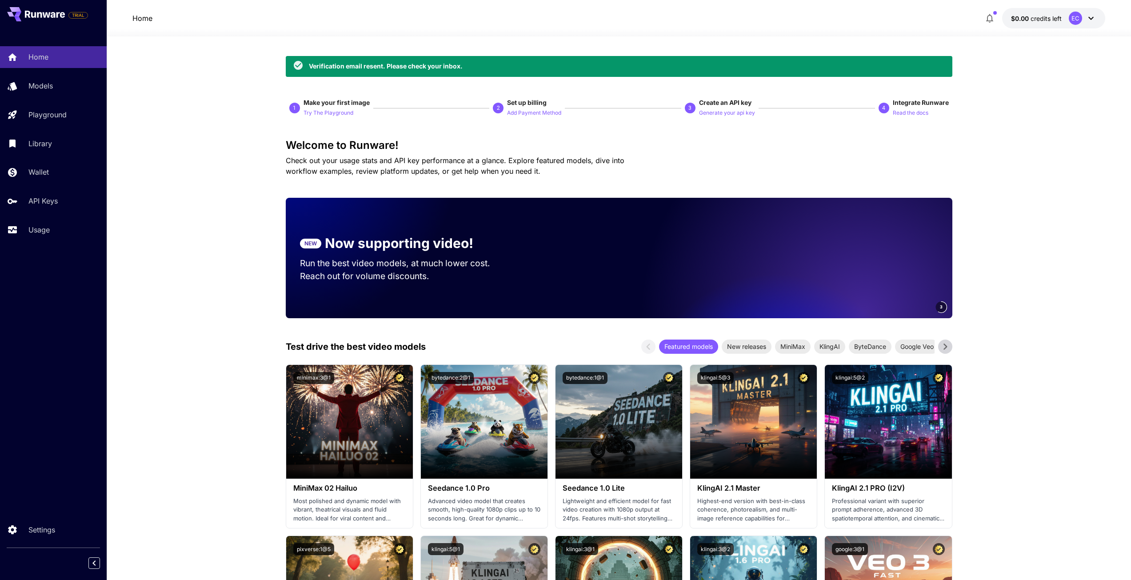
click at [45, 14] on icon at bounding box center [46, 14] width 8 height 5
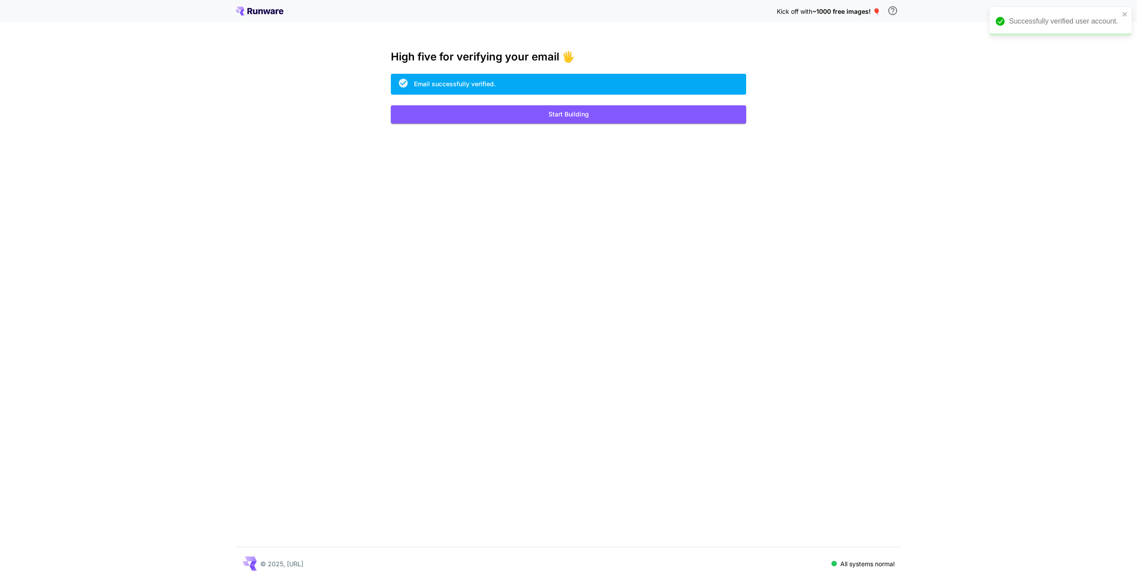
click at [546, 128] on div "Kick off with ~1000 free images! 🎈 High five for verifying your email 🖐️ Email …" at bounding box center [568, 290] width 1137 height 580
click at [559, 116] on button "Start Building" at bounding box center [568, 114] width 355 height 18
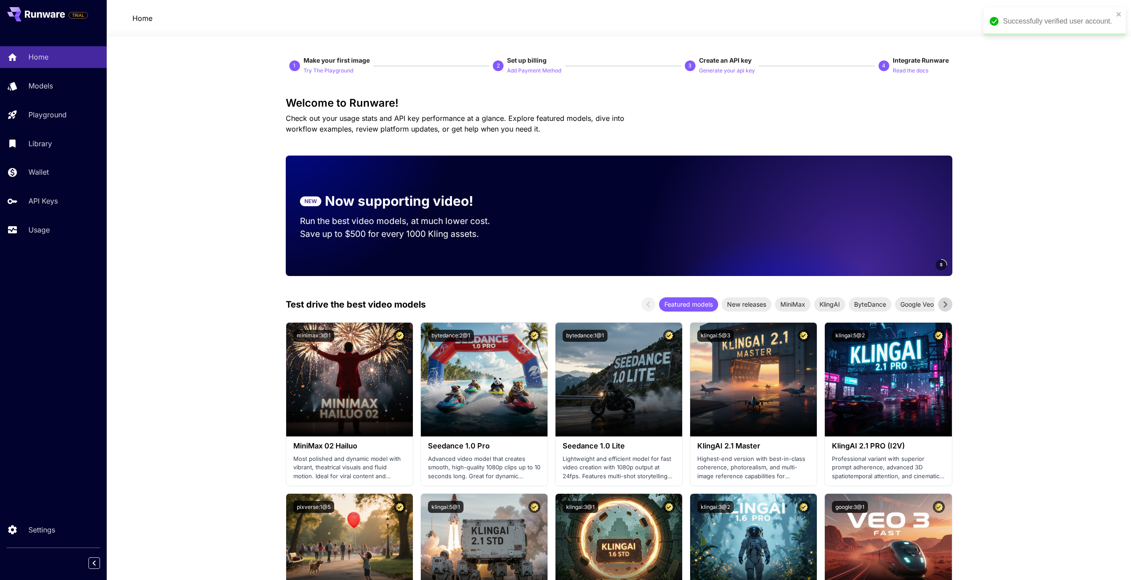
click at [1125, 12] on div "Home $0.05 credits left EC" at bounding box center [619, 18] width 1024 height 36
click at [1121, 14] on icon "close" at bounding box center [1119, 14] width 6 height 7
click at [433, 108] on h3 "Welcome to Runware!" at bounding box center [619, 103] width 666 height 12
click at [340, 70] on p "Try The Playground" at bounding box center [328, 71] width 50 height 8
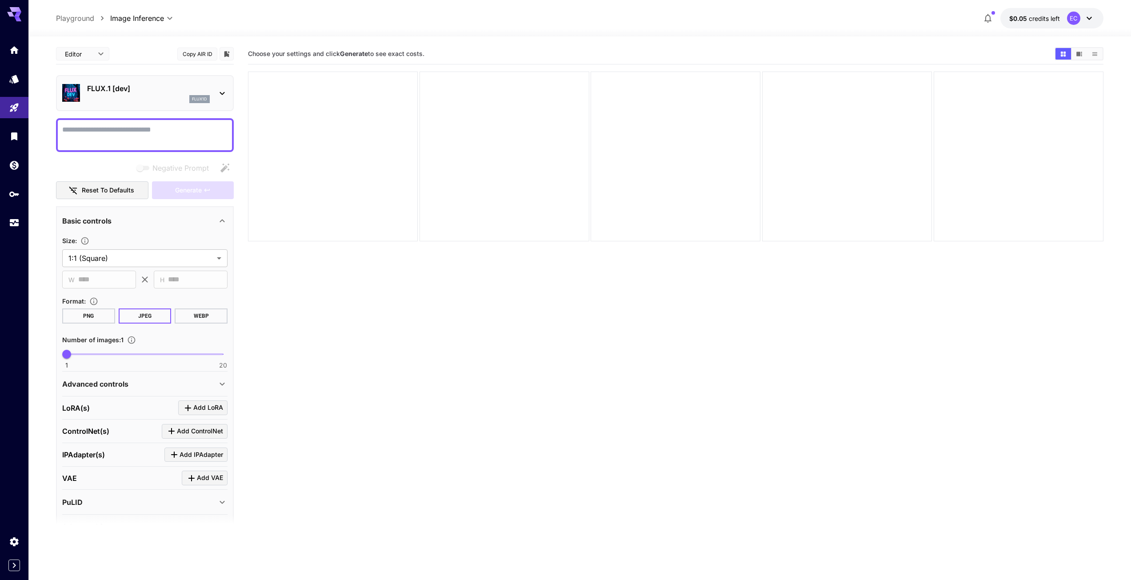
click at [151, 93] on p "FLUX.1 [dev]" at bounding box center [148, 88] width 123 height 11
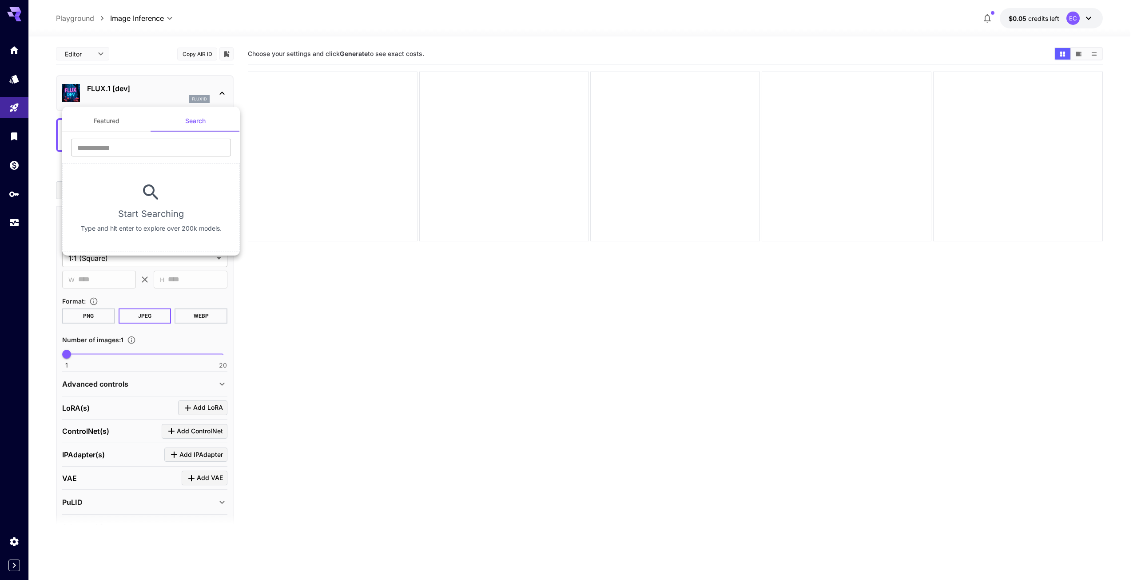
click at [213, 91] on div at bounding box center [568, 290] width 1137 height 580
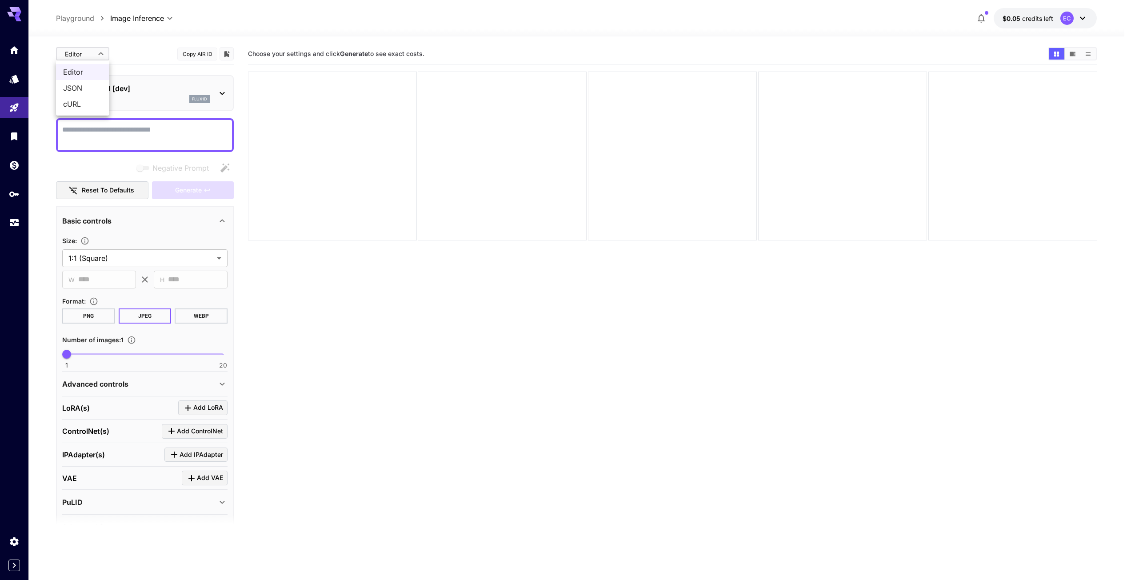
click at [79, 52] on body "**********" at bounding box center [565, 325] width 1131 height 650
click at [86, 52] on div at bounding box center [568, 290] width 1137 height 580
click at [187, 98] on div "flux1d" at bounding box center [148, 99] width 123 height 8
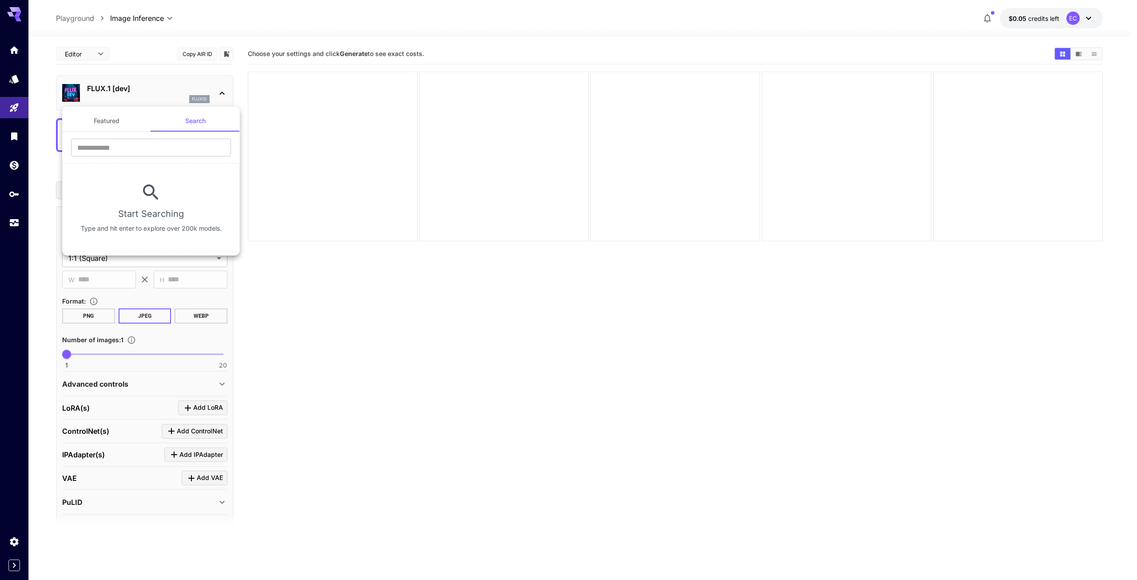
click at [348, 145] on div at bounding box center [568, 290] width 1137 height 580
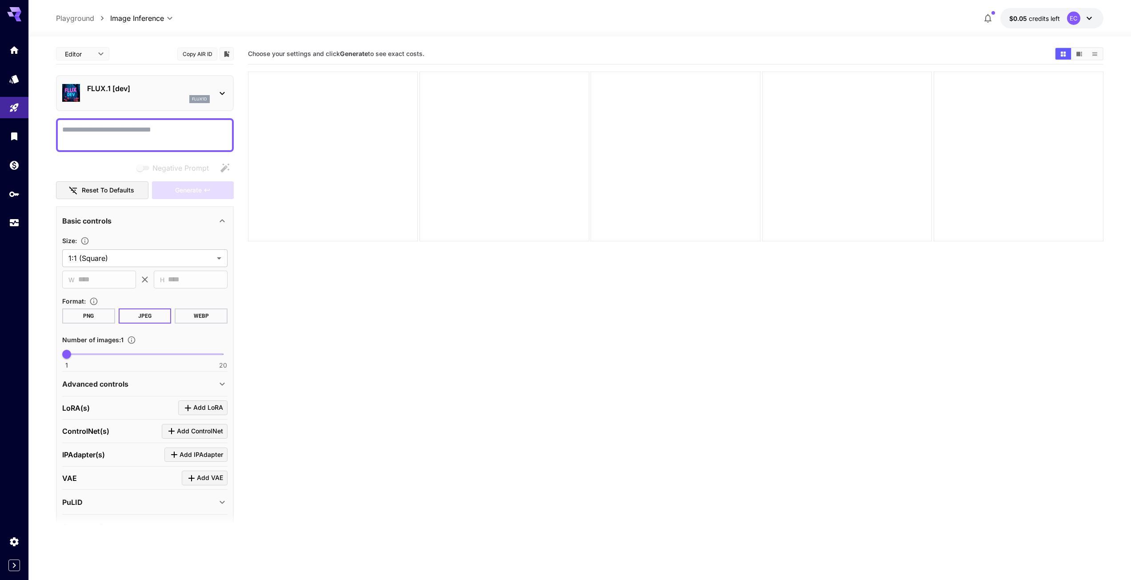
drag, startPoint x: 159, startPoint y: 133, endPoint x: 78, endPoint y: 90, distance: 91.0
click at [158, 132] on textarea "Negative Prompt" at bounding box center [144, 134] width 165 height 21
click at [71, 89] on img at bounding box center [71, 93] width 18 height 18
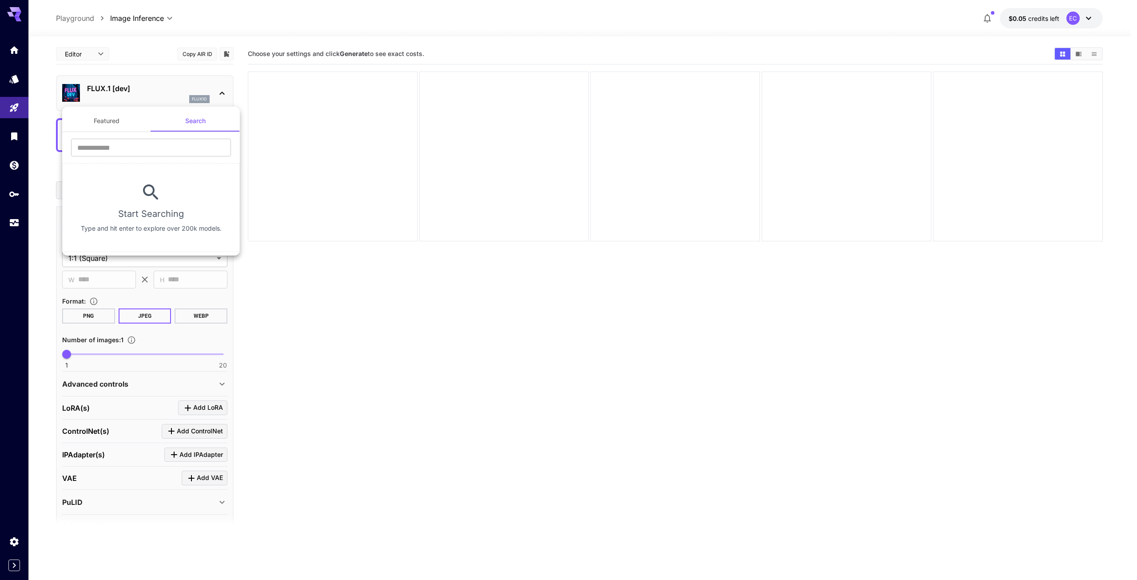
click at [161, 92] on div at bounding box center [568, 290] width 1137 height 580
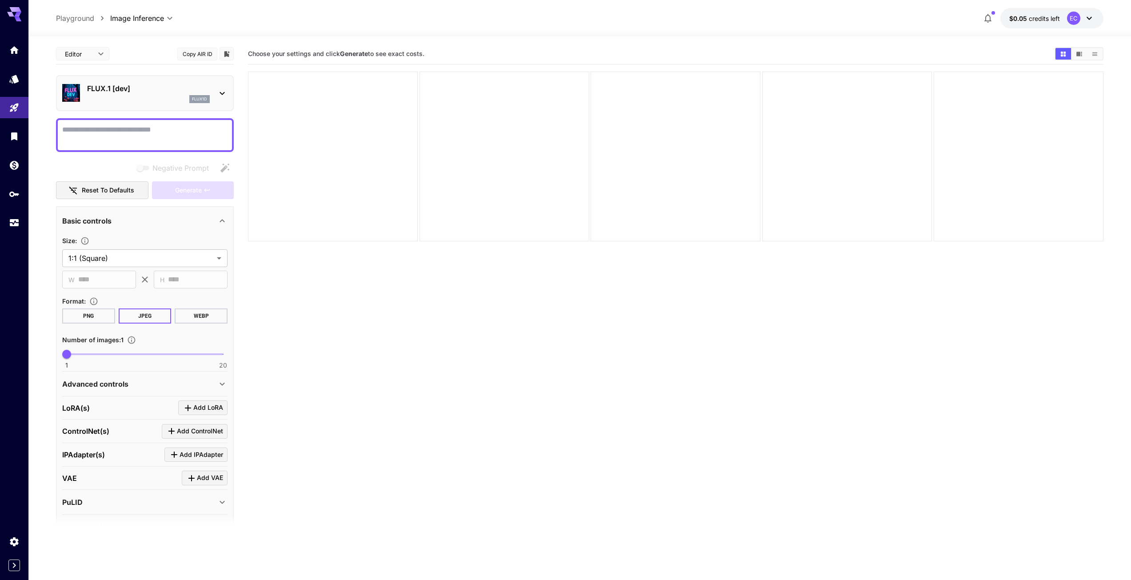
click at [126, 88] on p "FLUX.1 [dev]" at bounding box center [148, 88] width 123 height 11
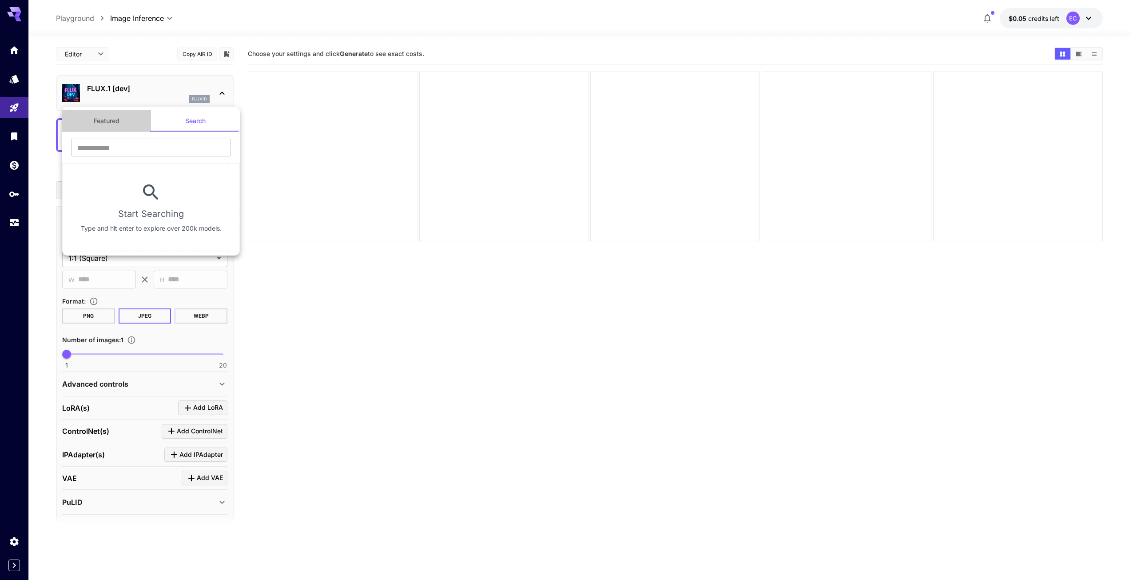
click at [127, 118] on button "Featured" at bounding box center [106, 120] width 89 height 21
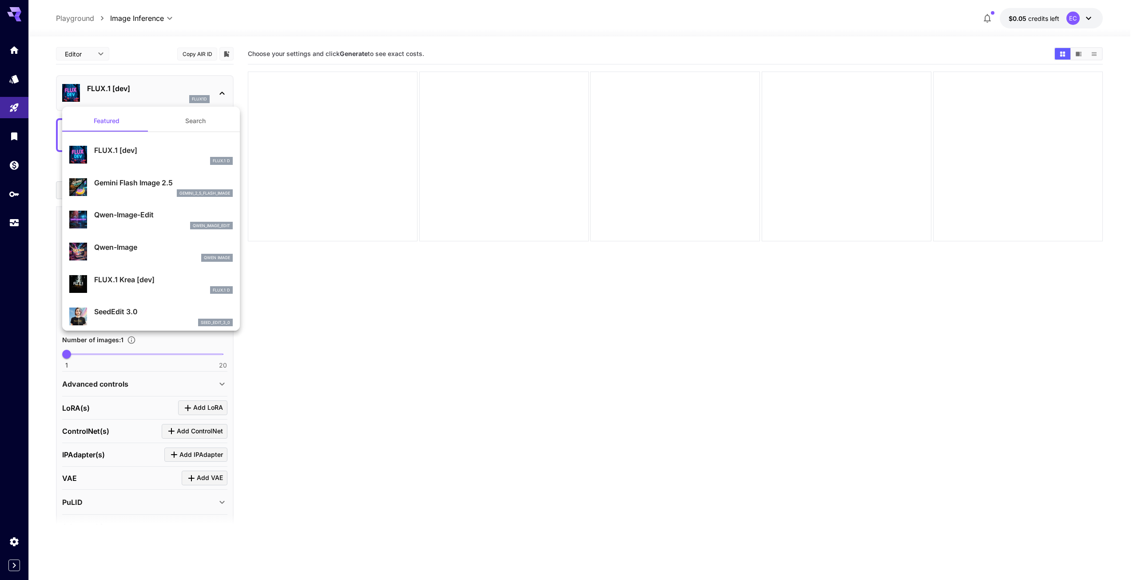
click at [148, 192] on div "gemini_2_5_flash_image" at bounding box center [163, 193] width 139 height 8
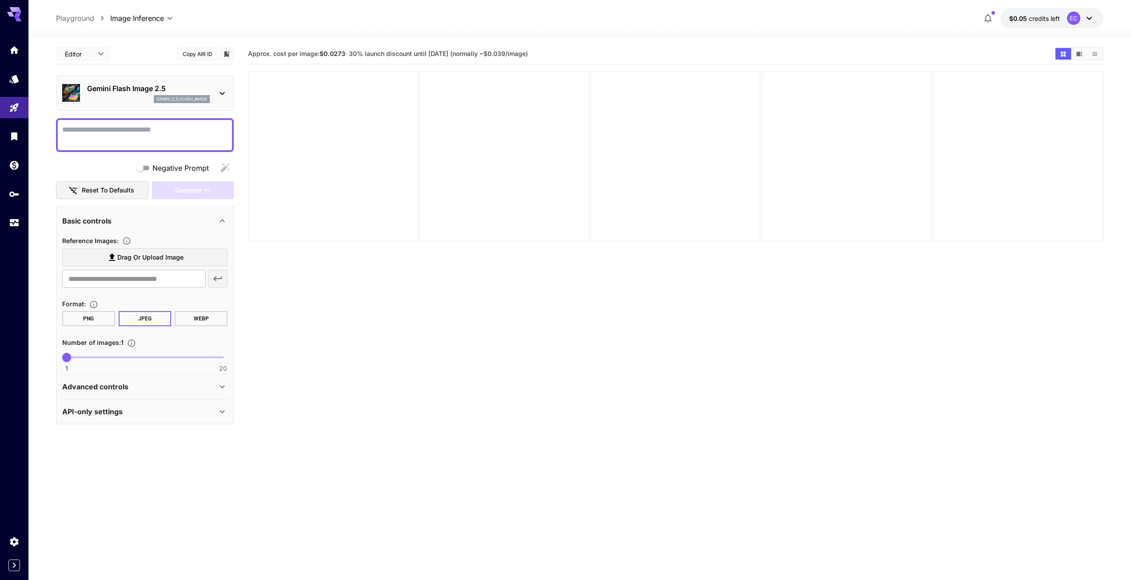
click at [139, 133] on textarea "Negative Prompt" at bounding box center [144, 134] width 165 height 21
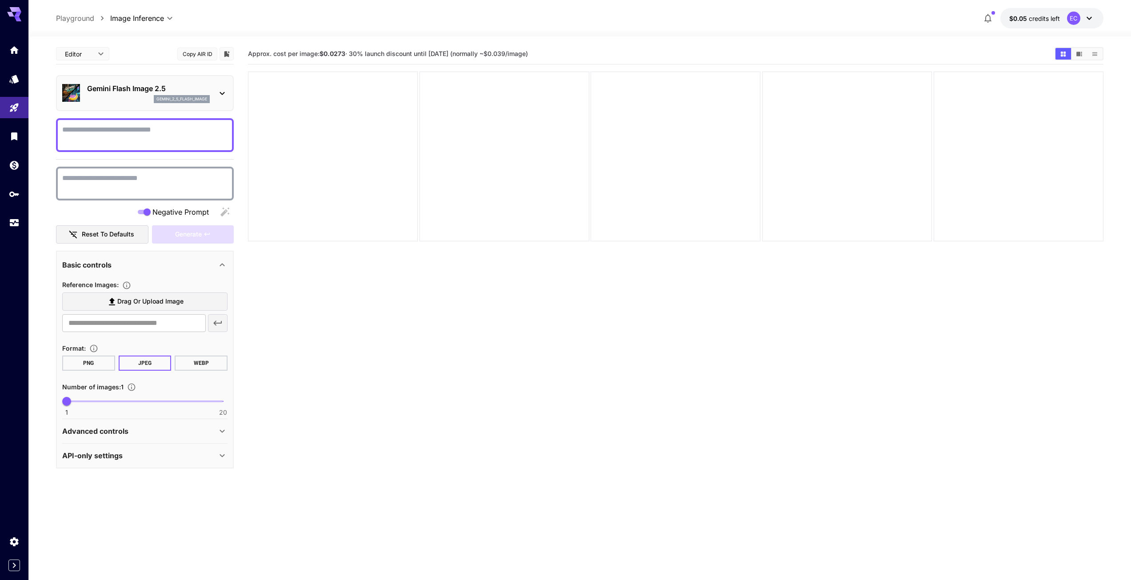
click at [171, 187] on textarea "Negative Prompt" at bounding box center [144, 183] width 165 height 21
click at [155, 131] on textarea "Negative Prompt" at bounding box center [144, 134] width 165 height 21
click at [164, 129] on textarea "Negative Prompt" at bounding box center [144, 134] width 165 height 21
click at [120, 263] on div "Basic controls" at bounding box center [139, 264] width 155 height 11
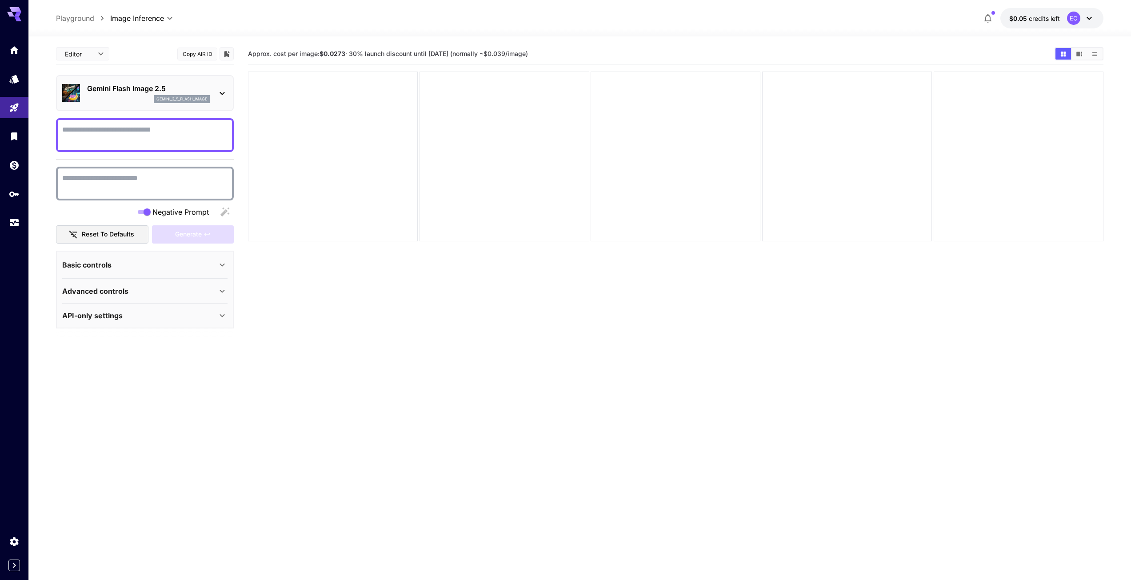
click at [123, 263] on div "Basic controls" at bounding box center [139, 264] width 155 height 11
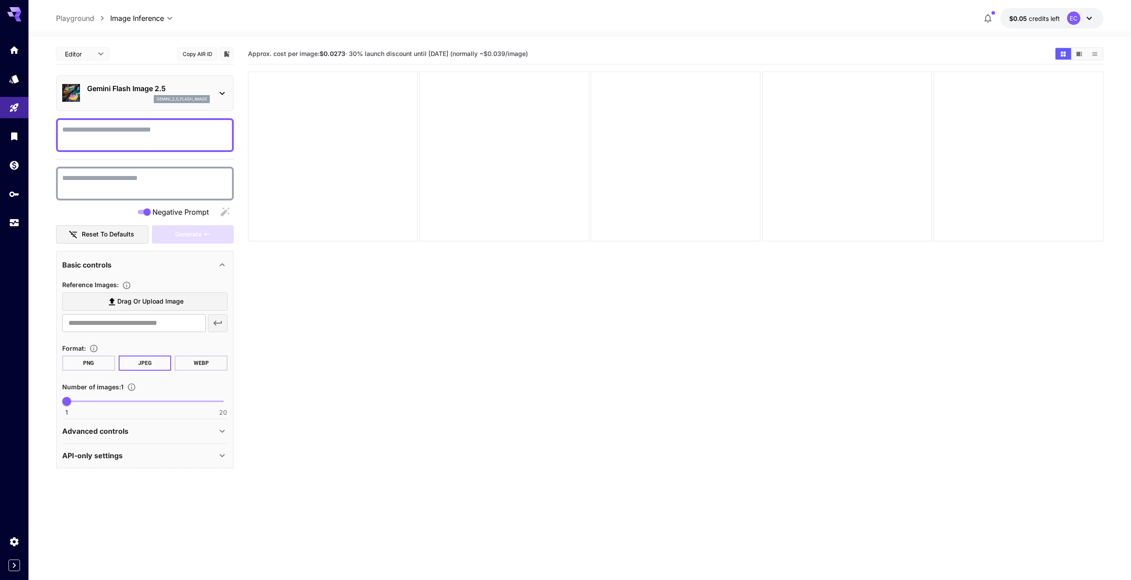
click at [182, 300] on span "Drag or upload image" at bounding box center [150, 301] width 66 height 11
click at [0, 0] on input "Drag or upload image" at bounding box center [0, 0] width 0 height 0
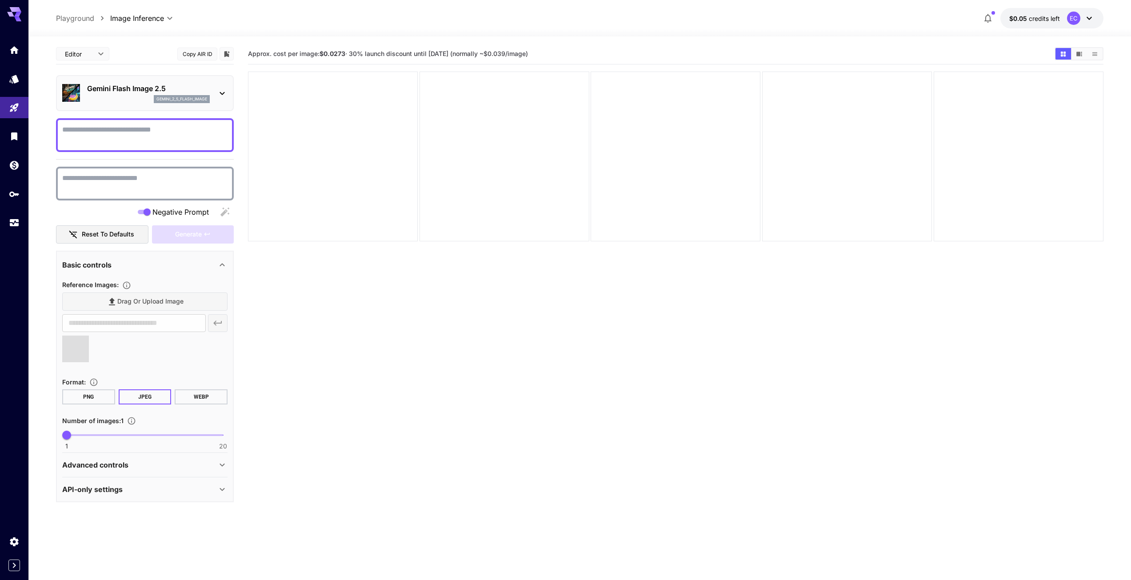
type input "**********"
click at [100, 397] on button "PNG" at bounding box center [88, 396] width 53 height 15
click at [193, 466] on div "Advanced controls" at bounding box center [139, 464] width 155 height 11
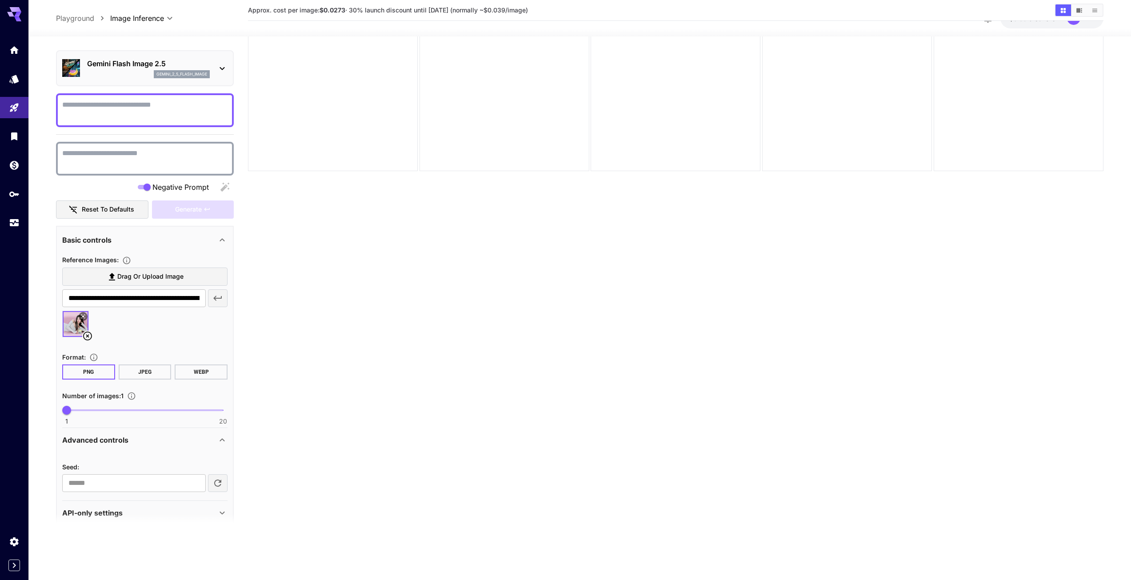
scroll to position [36, 0]
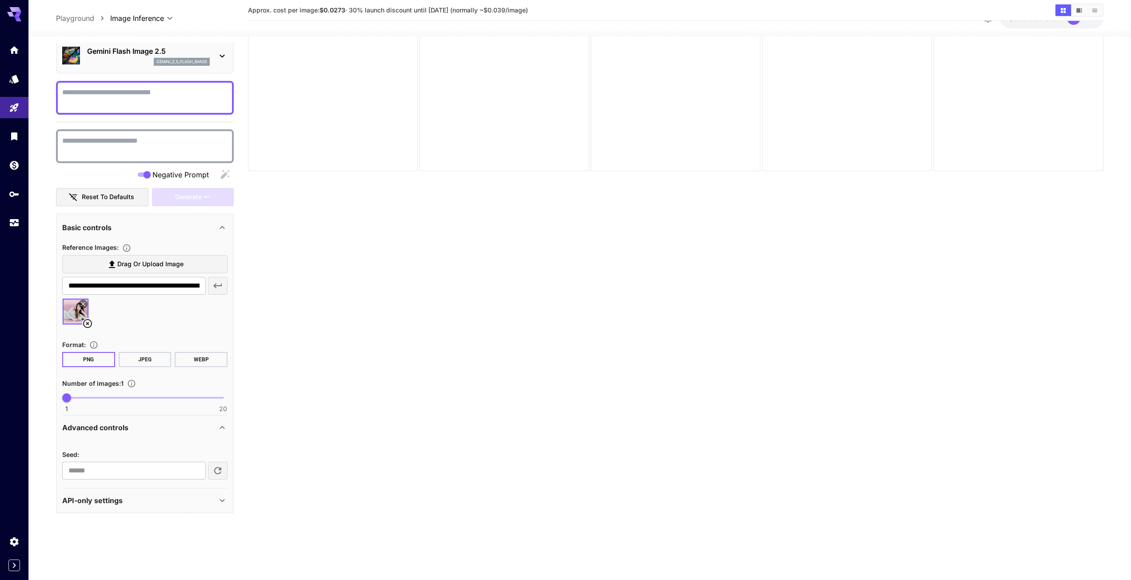
drag, startPoint x: 142, startPoint y: 505, endPoint x: 150, endPoint y: 504, distance: 7.6
click at [143, 505] on div "API-only settings" at bounding box center [139, 500] width 155 height 11
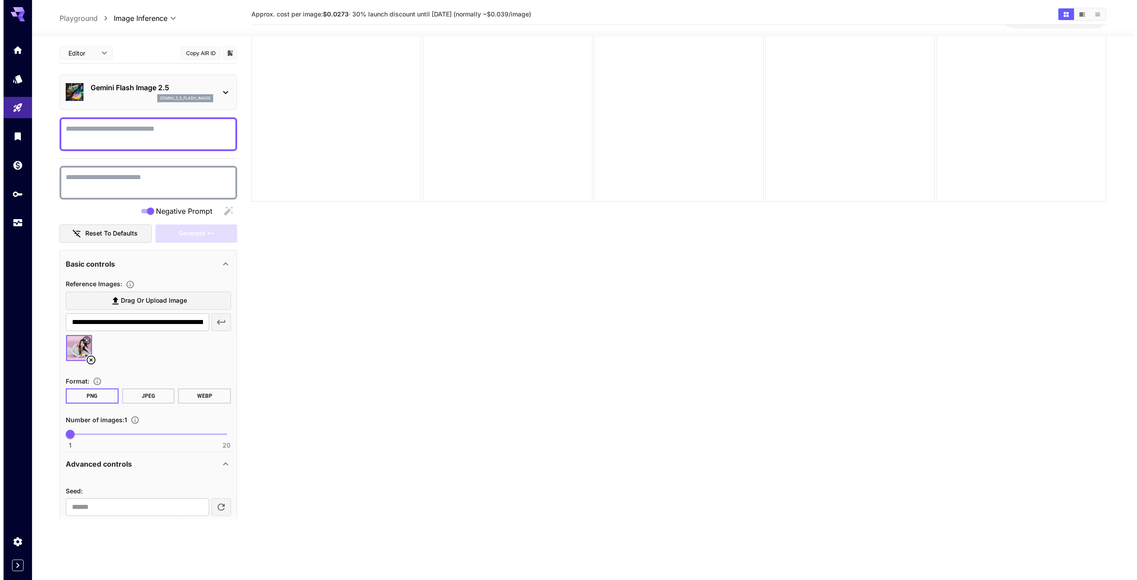
scroll to position [0, 0]
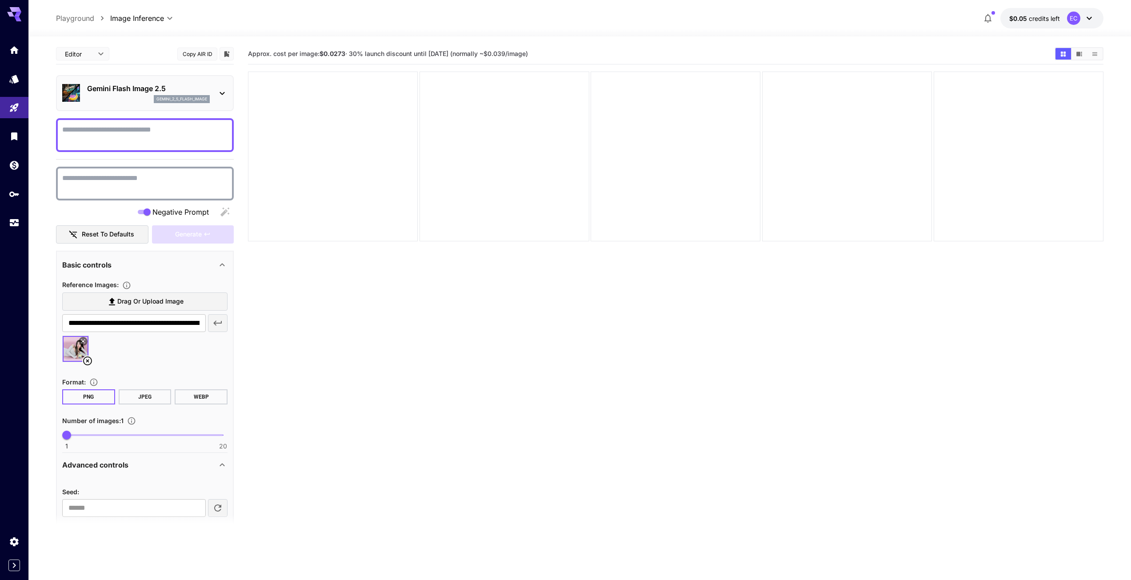
click at [148, 137] on textarea "Negative Prompt" at bounding box center [144, 134] width 165 height 21
paste textarea "**********"
type textarea "**********"
click at [1089, 19] on icon at bounding box center [1088, 18] width 5 height 3
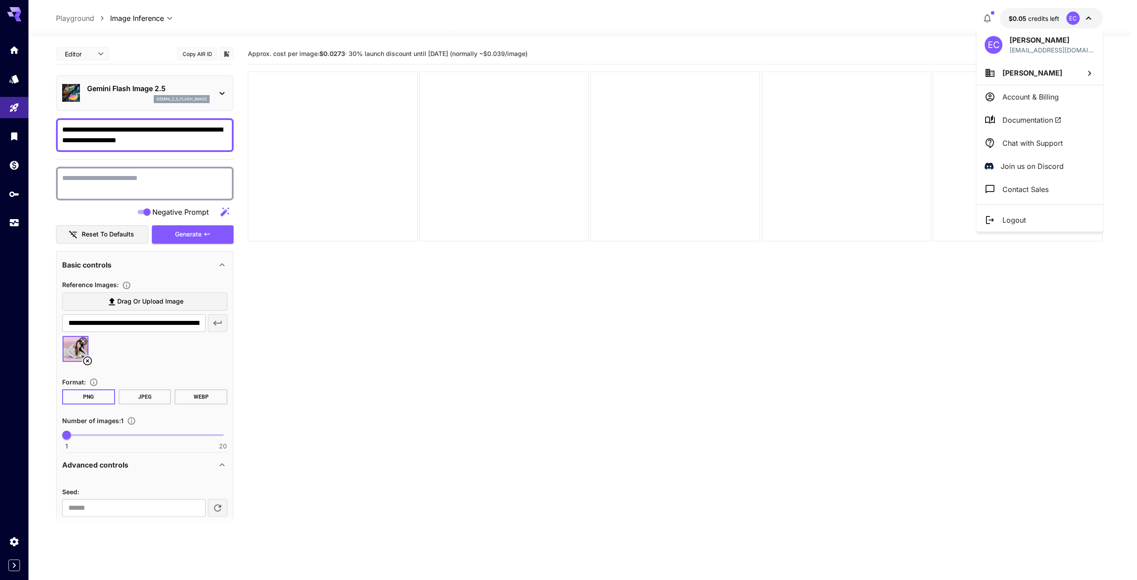
click at [1092, 17] on div at bounding box center [568, 290] width 1137 height 580
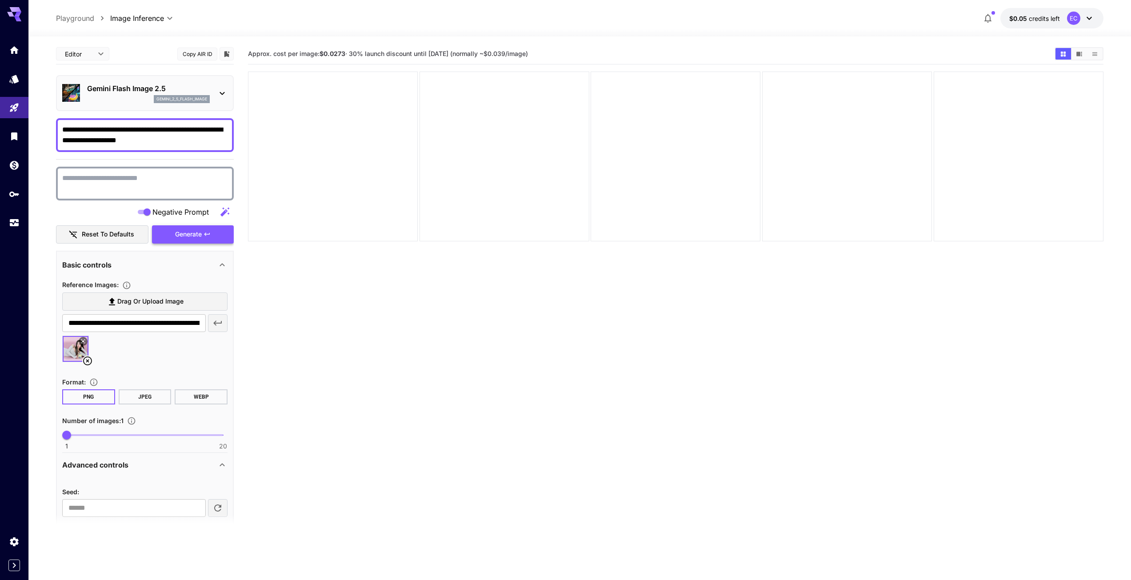
click at [209, 234] on icon "button" at bounding box center [206, 234] width 7 height 7
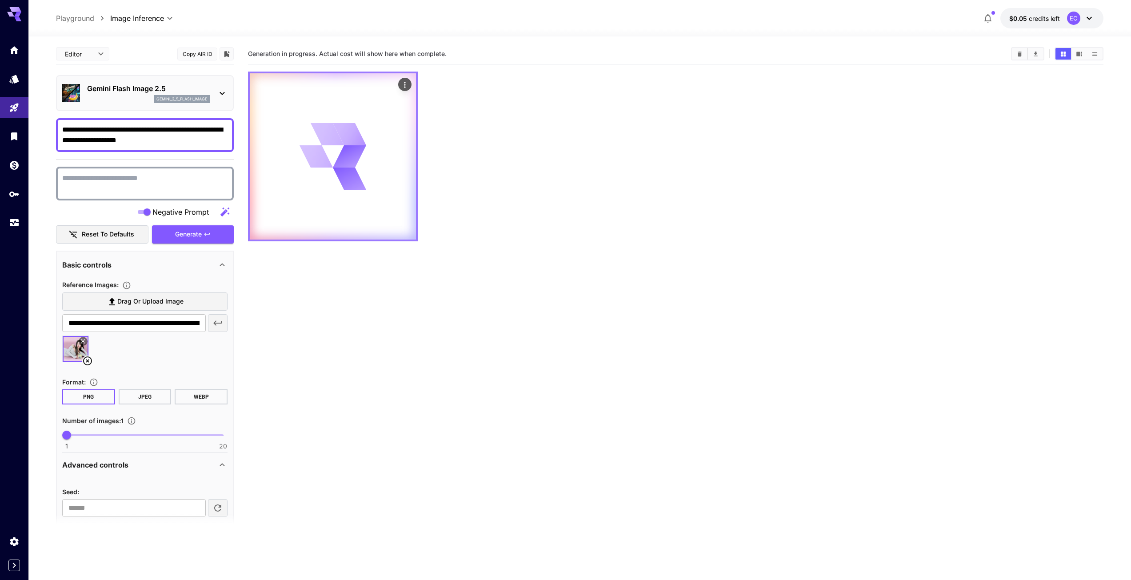
click at [406, 81] on icon "Actions" at bounding box center [404, 84] width 9 height 9
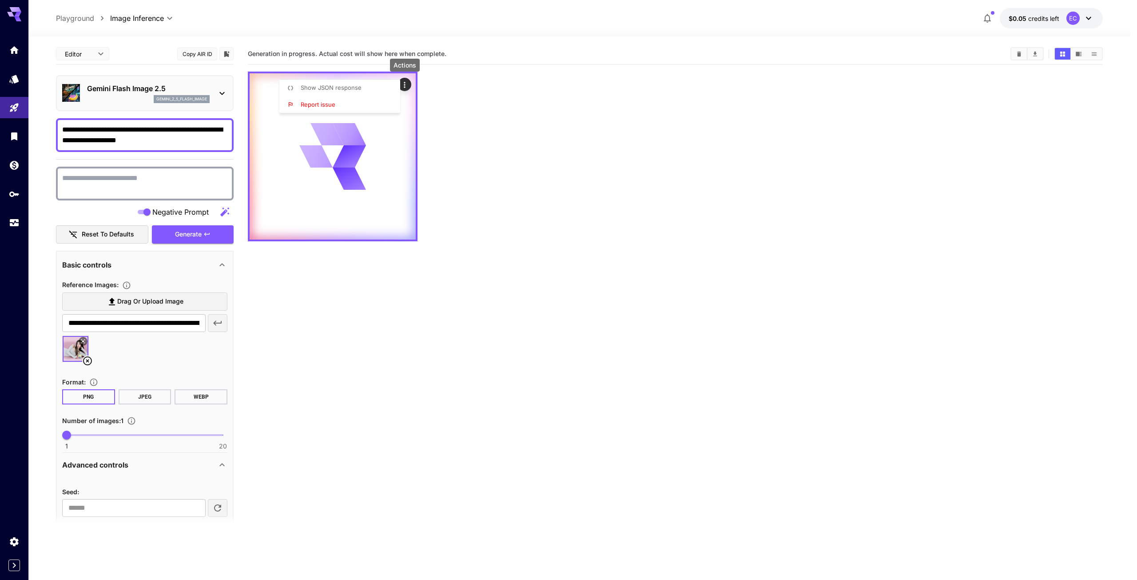
click at [531, 91] on div at bounding box center [568, 290] width 1137 height 580
click at [226, 215] on icon "button" at bounding box center [224, 212] width 11 height 11
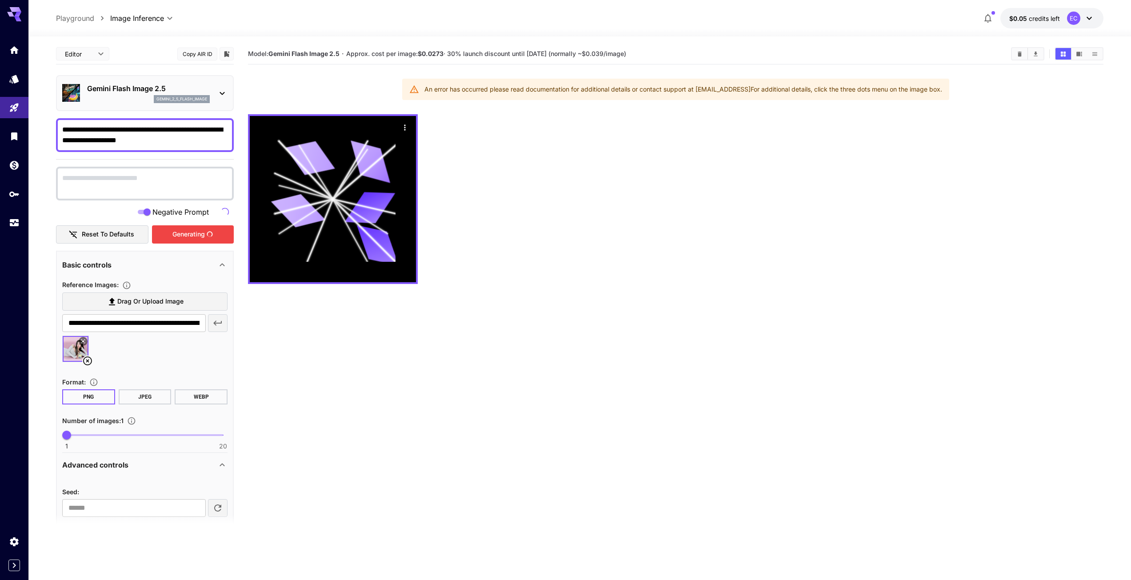
click at [790, 94] on div "An error has occurred please read documentation for additional details or conta…" at bounding box center [683, 89] width 518 height 16
drag, startPoint x: 829, startPoint y: 90, endPoint x: 899, endPoint y: 92, distance: 70.7
click at [830, 90] on div "An error has occurred please read documentation for additional details or conta…" at bounding box center [683, 89] width 518 height 16
click at [900, 92] on div "An error has occurred please read documentation for additional details or conta…" at bounding box center [683, 89] width 518 height 16
click at [939, 92] on div "An error has occurred please read documentation for additional details or conta…" at bounding box center [683, 89] width 518 height 16
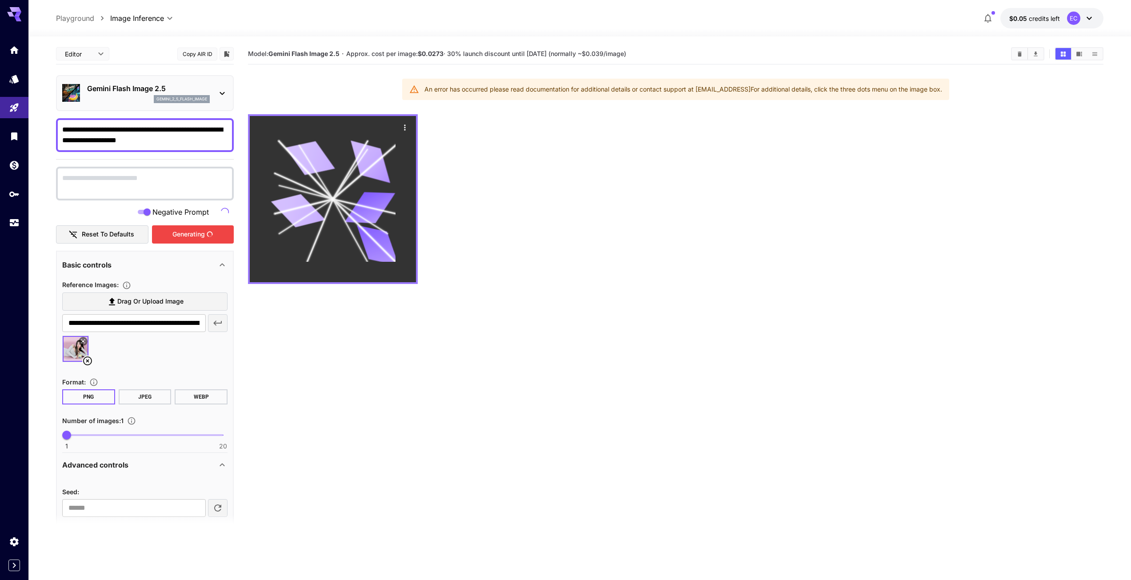
click at [375, 186] on icon at bounding box center [333, 199] width 125 height 125
click at [404, 126] on icon "Actions" at bounding box center [404, 127] width 9 height 9
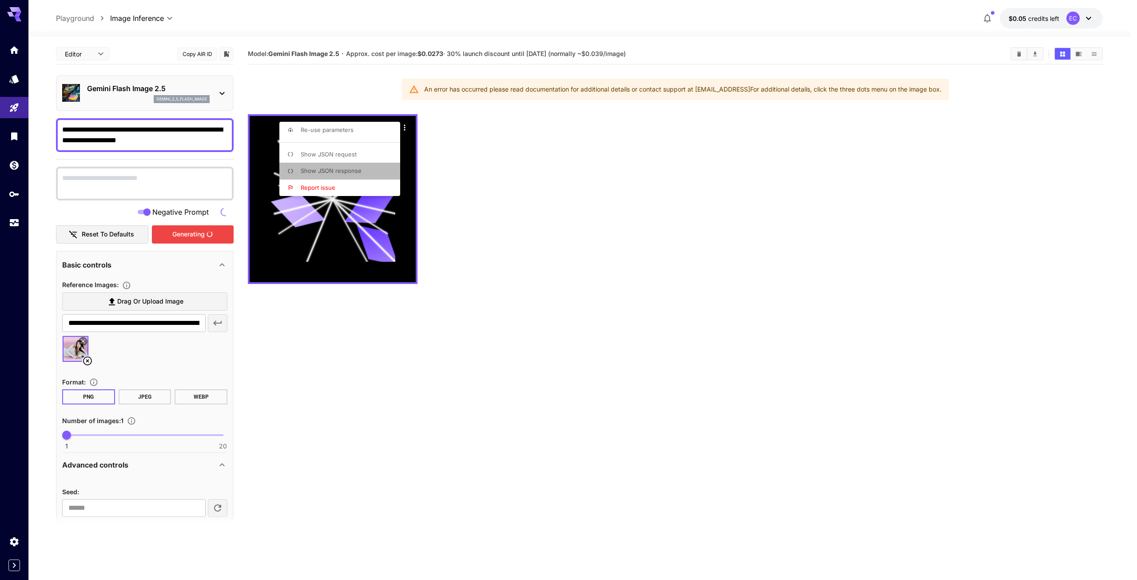
click at [357, 169] on span "Show JSON response" at bounding box center [331, 170] width 61 height 7
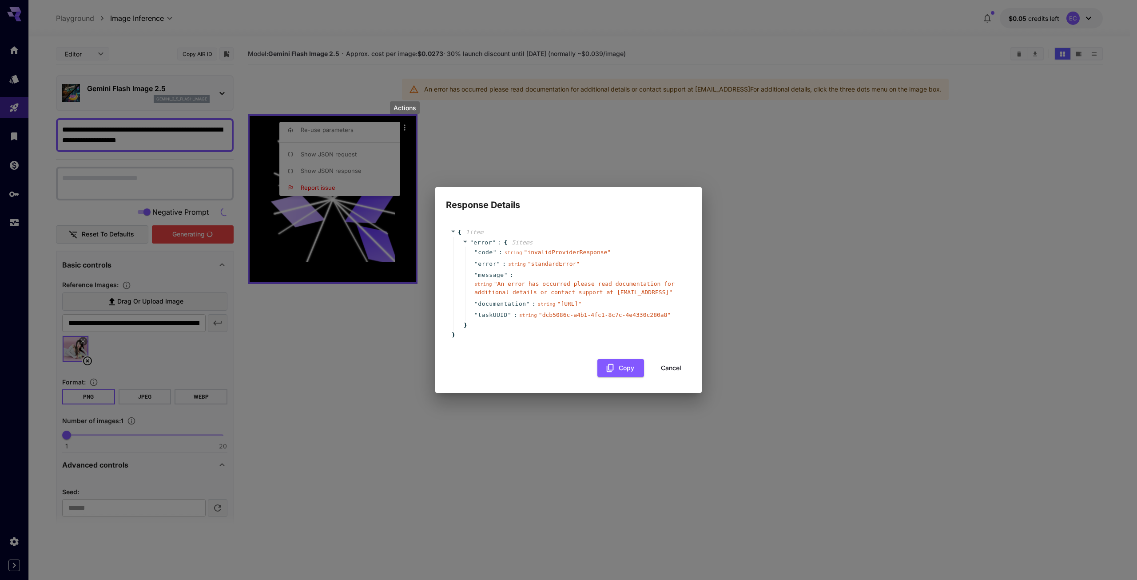
click at [678, 373] on button "Cancel" at bounding box center [671, 368] width 40 height 18
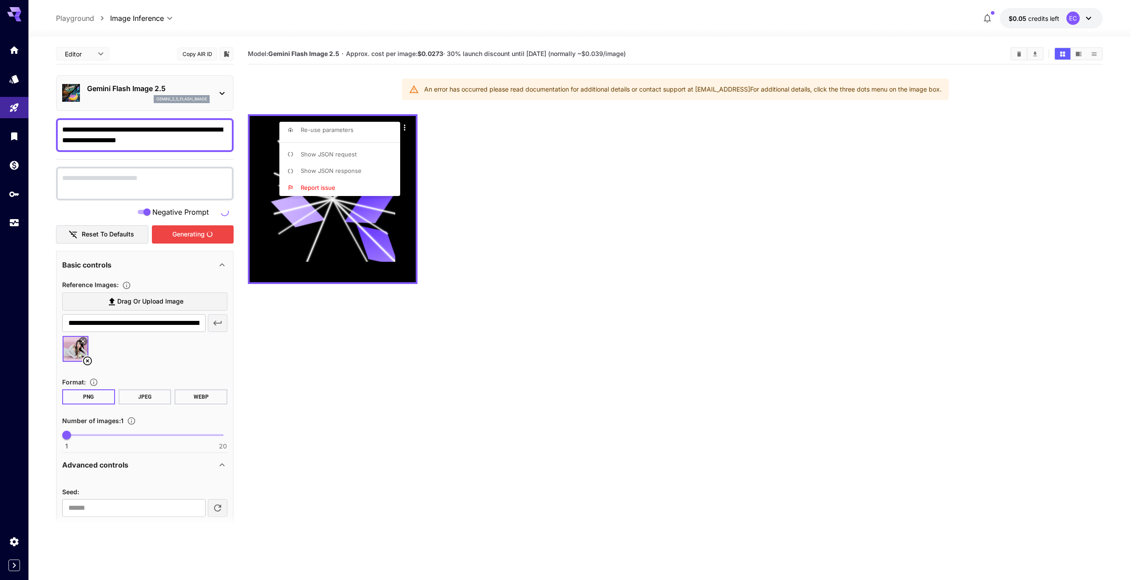
drag, startPoint x: 685, startPoint y: 341, endPoint x: 463, endPoint y: 313, distance: 223.9
click at [680, 338] on div at bounding box center [568, 290] width 1137 height 580
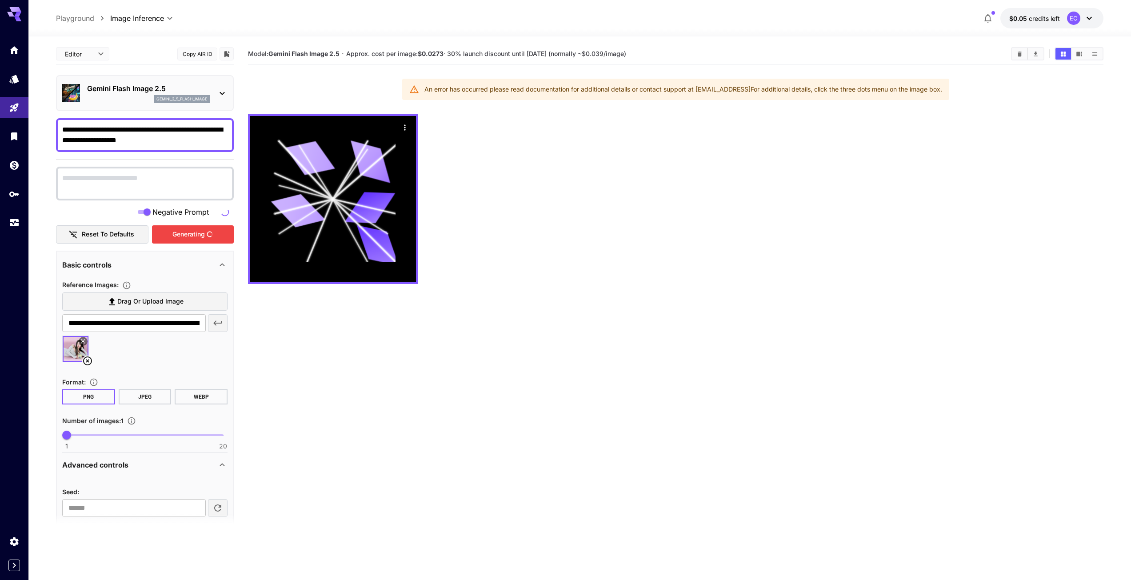
click at [159, 89] on p "Gemini Flash Image 2.5" at bounding box center [148, 88] width 123 height 11
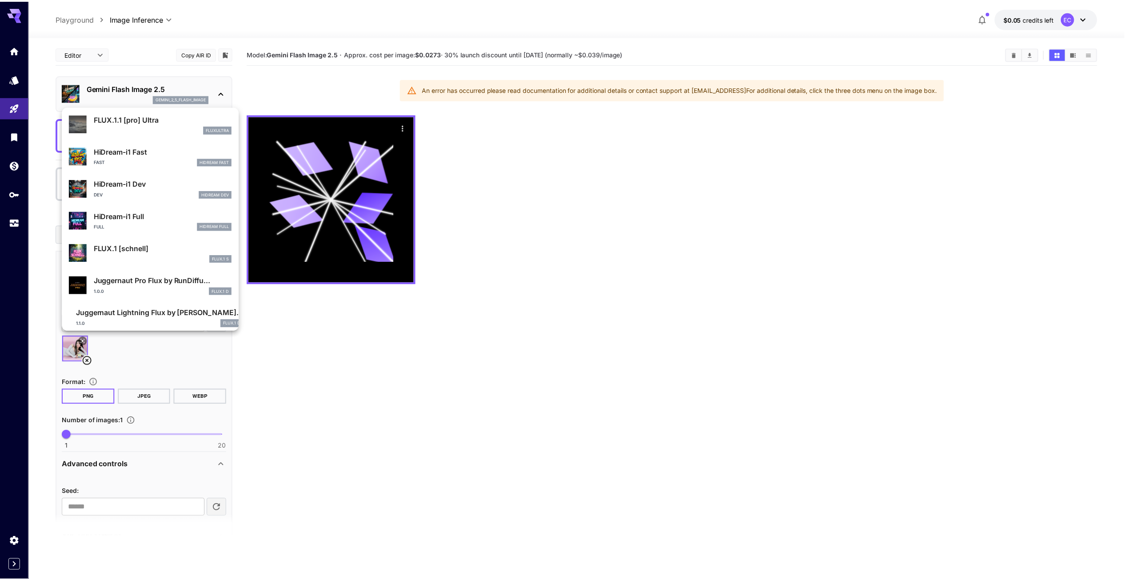
scroll to position [686, 0]
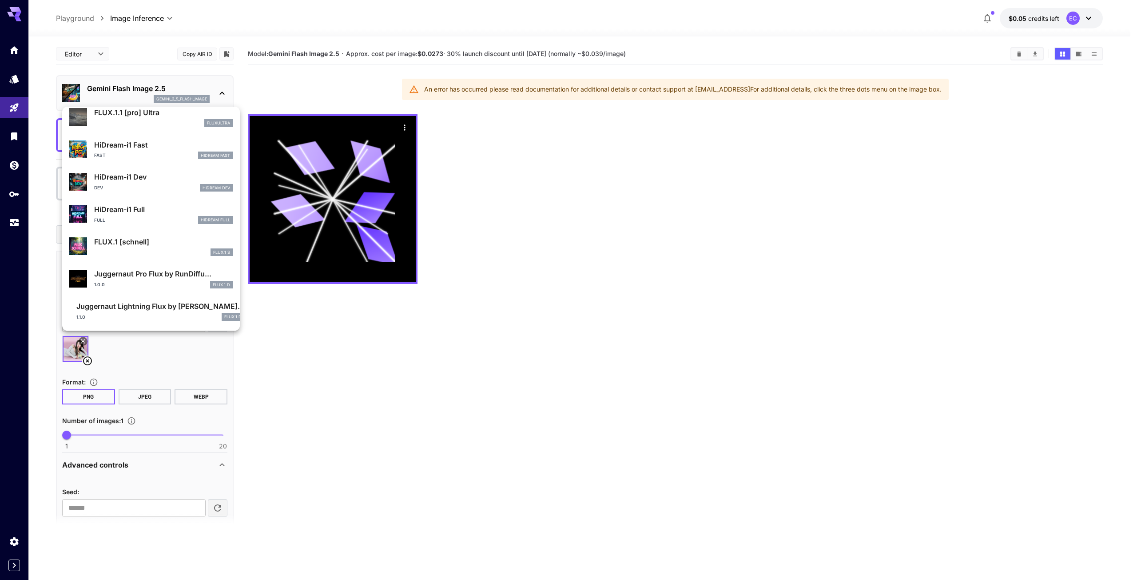
click at [87, 46] on div at bounding box center [568, 290] width 1137 height 580
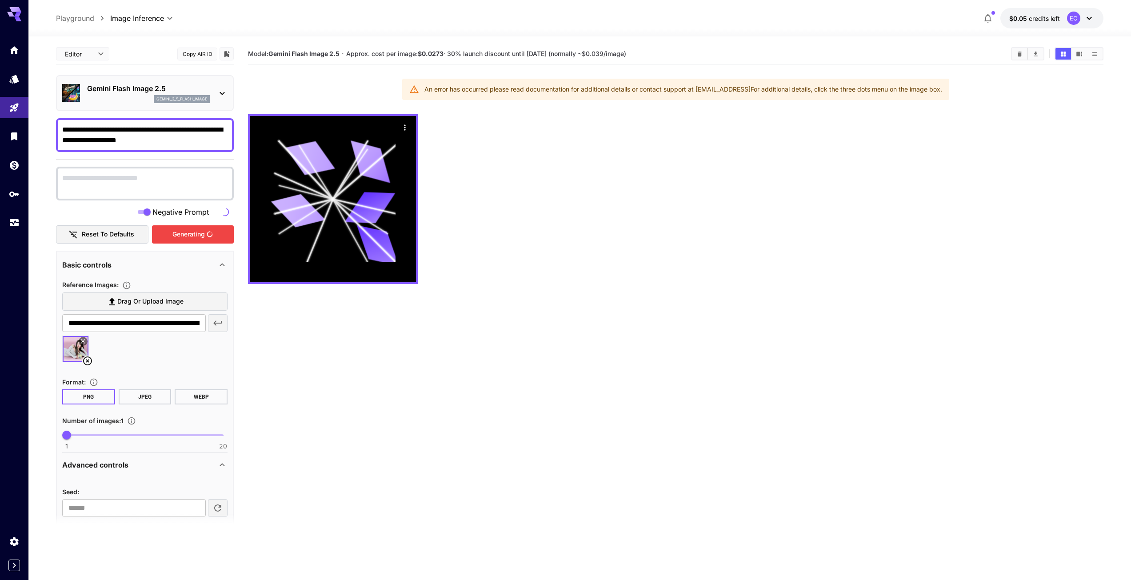
click at [92, 54] on div "Featured Search FLUX.1.1 [pro] Ultra fluxultra HiDream-i1 Fast Fast HiDream Fas…" at bounding box center [89, 133] width 178 height 267
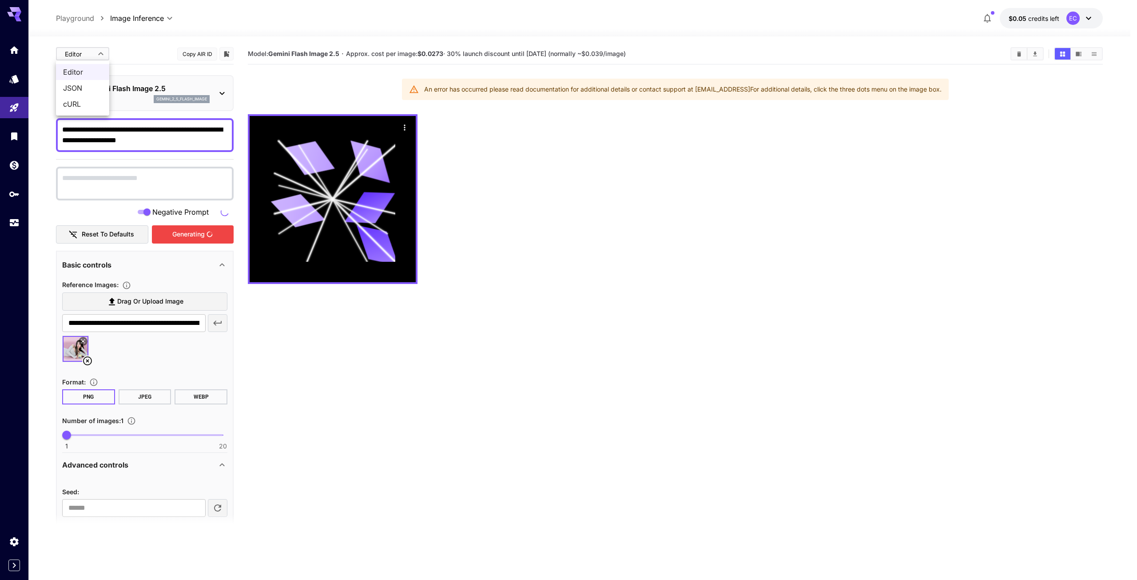
click at [93, 58] on body "**********" at bounding box center [568, 325] width 1137 height 650
click at [97, 56] on div at bounding box center [568, 290] width 1137 height 580
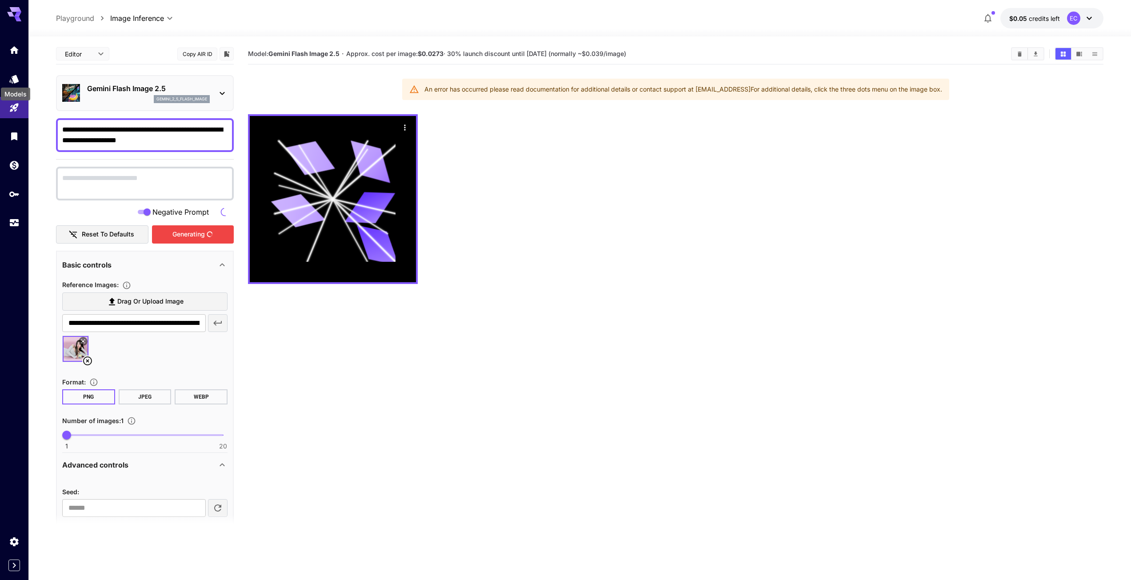
click at [16, 83] on div "Models" at bounding box center [15, 91] width 31 height 20
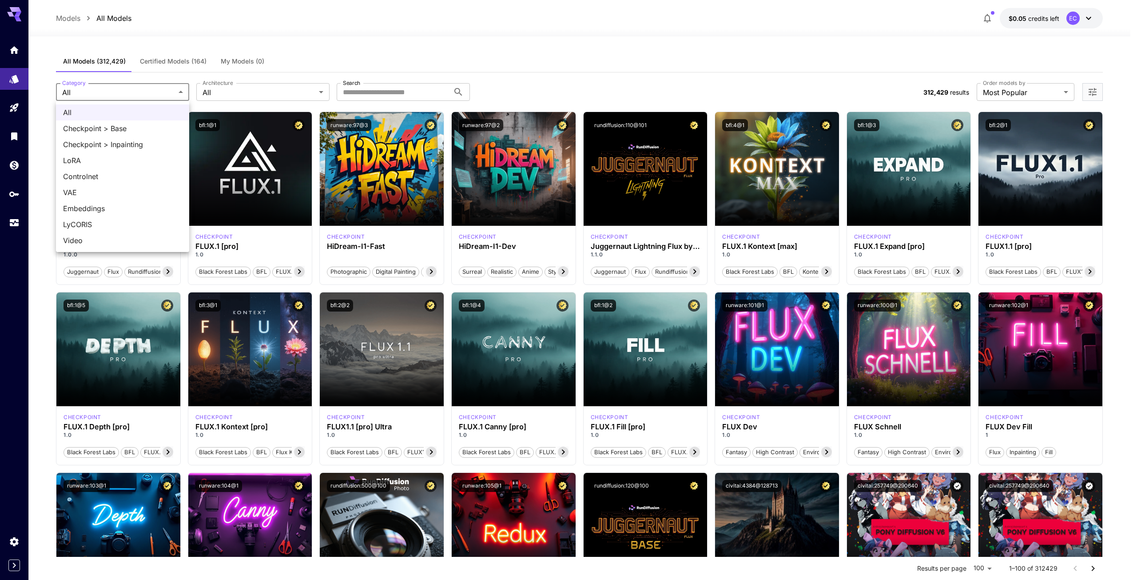
click at [128, 128] on span "Checkpoint > Base" at bounding box center [122, 128] width 119 height 11
type input "**********"
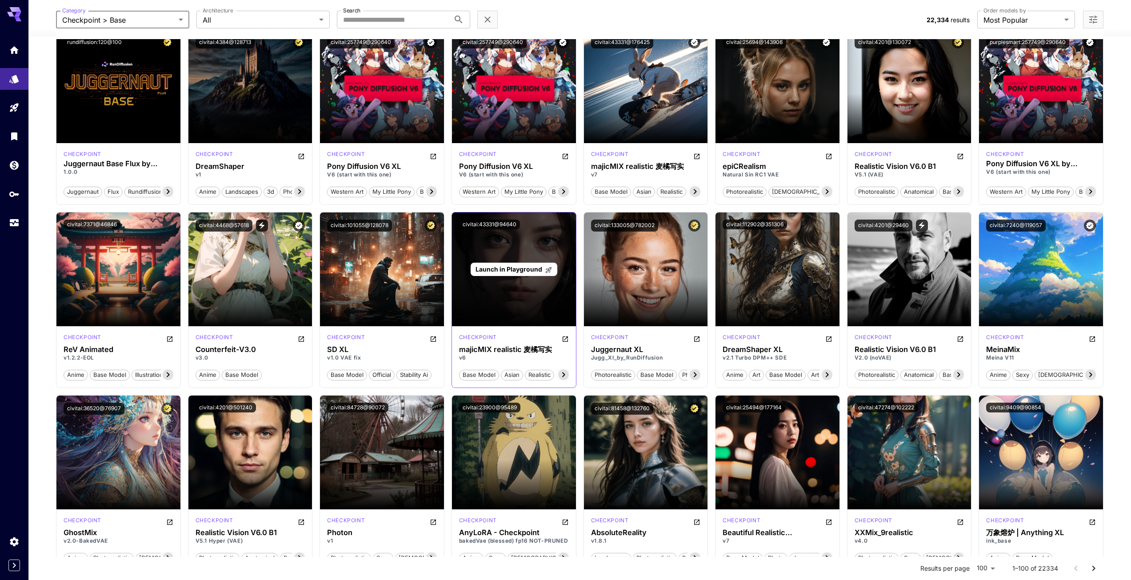
scroll to position [444, 0]
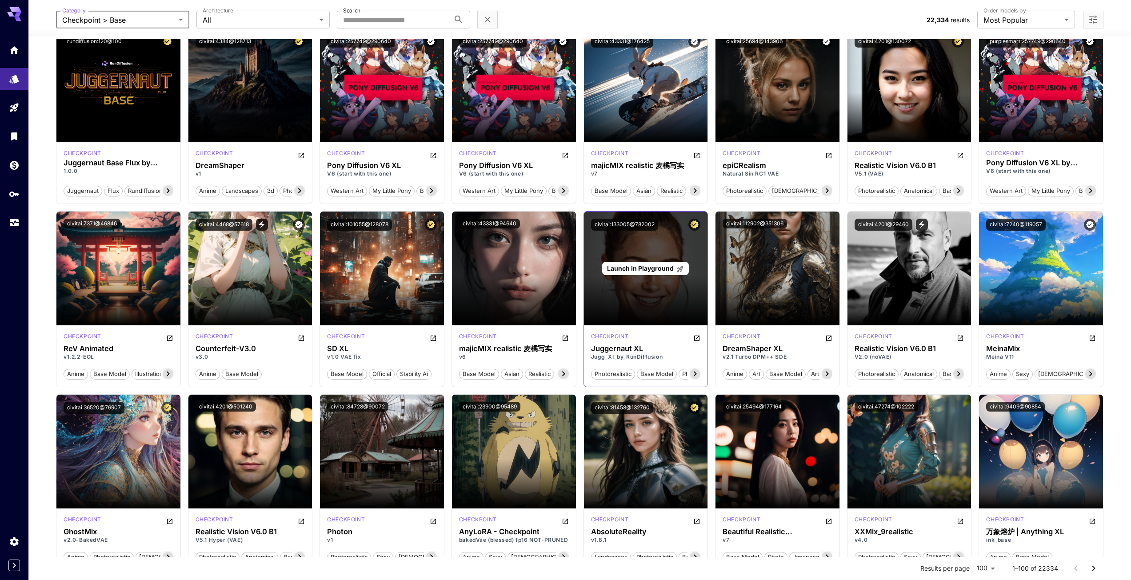
click at [674, 298] on div "Launch in Playground" at bounding box center [646, 268] width 124 height 114
click at [637, 305] on div "Launch in Playground" at bounding box center [646, 268] width 124 height 114
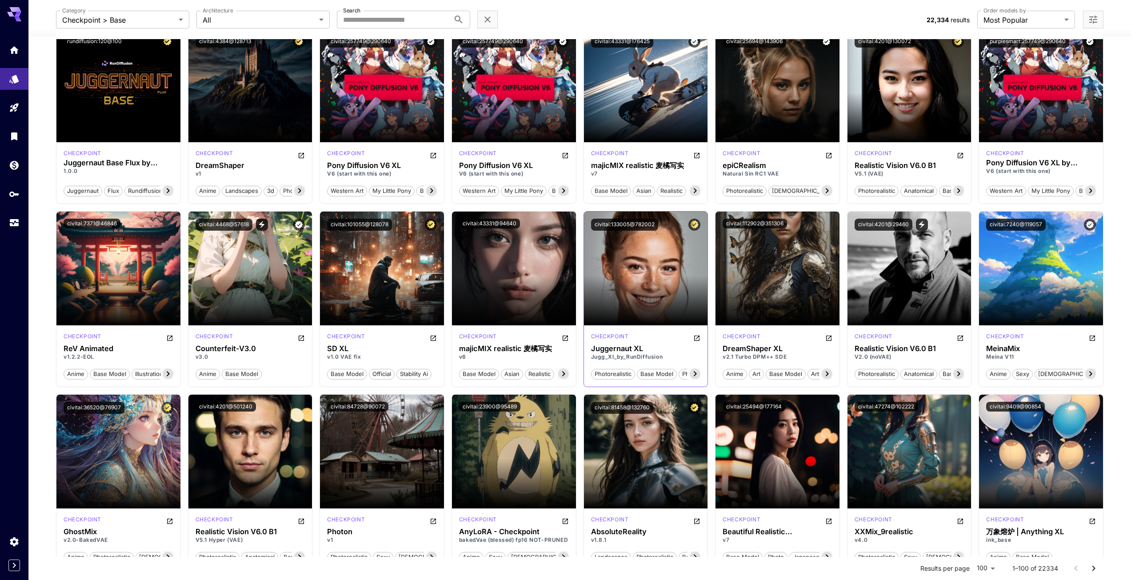
click at [698, 375] on icon at bounding box center [695, 373] width 11 height 11
click at [698, 339] on icon "Open in CivitAI" at bounding box center [696, 338] width 7 height 7
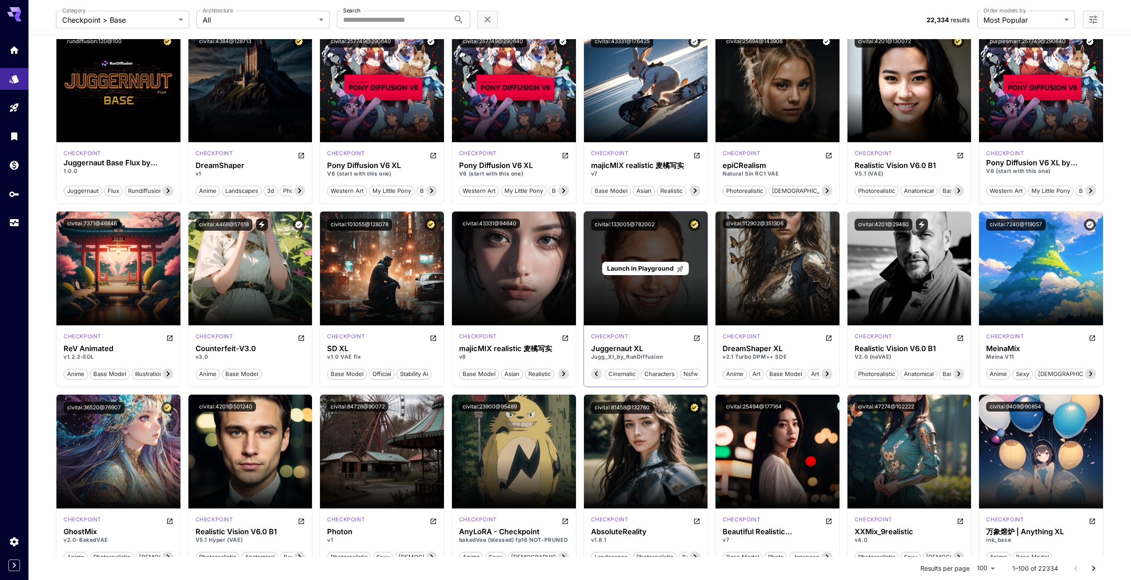
click at [642, 268] on span "Launch in Playground" at bounding box center [640, 268] width 67 height 8
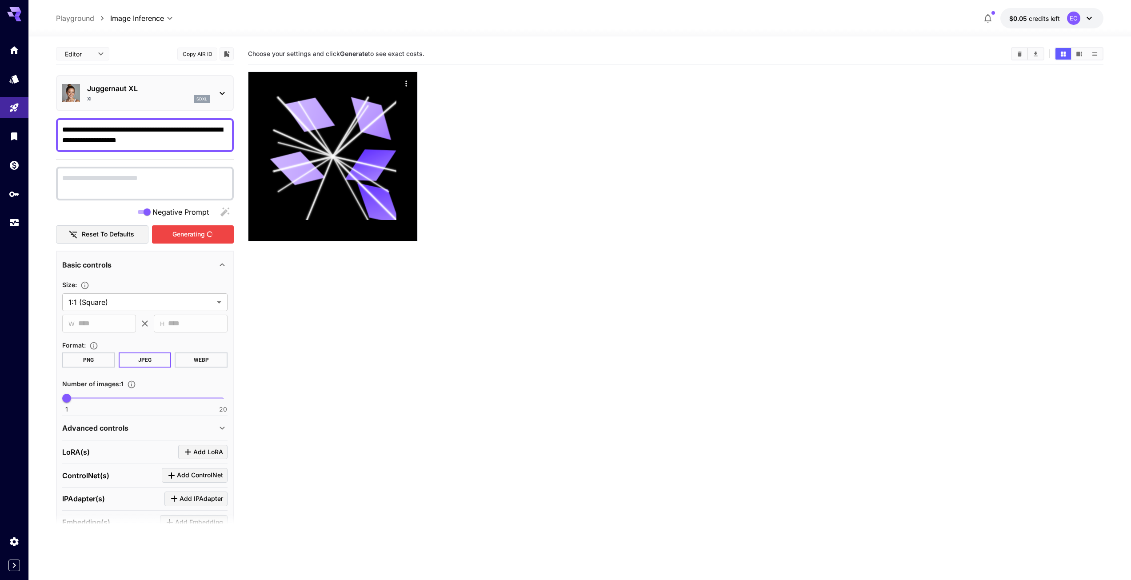
click at [148, 131] on textarea "**********" at bounding box center [144, 134] width 165 height 21
click at [223, 133] on textarea "**********" at bounding box center [144, 134] width 165 height 21
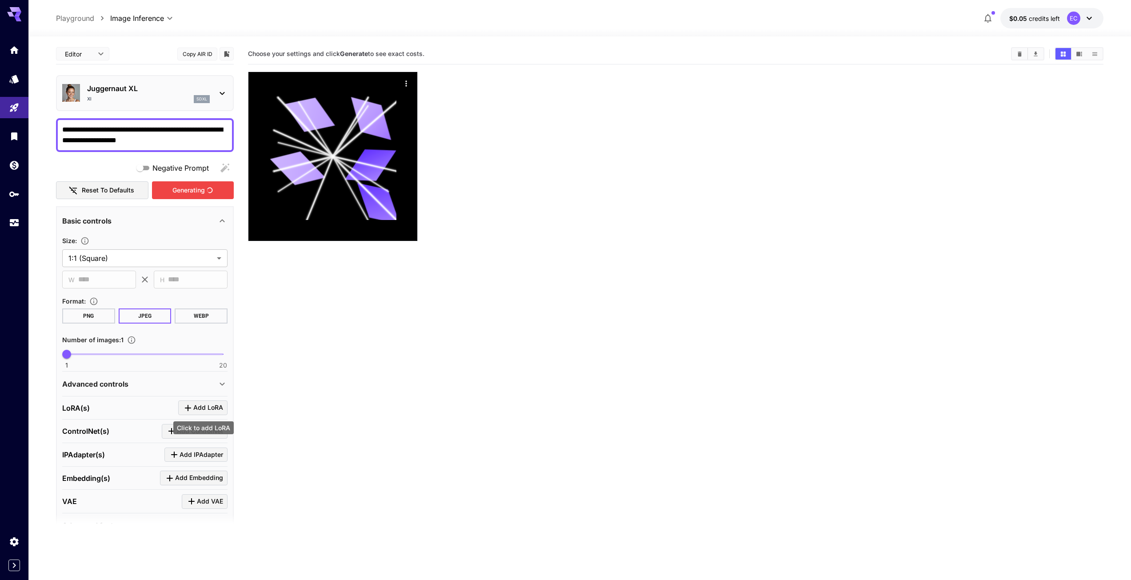
click at [203, 407] on span "Add LoRA" at bounding box center [208, 407] width 30 height 11
click at [179, 461] on div "Select model" at bounding box center [137, 461] width 139 height 21
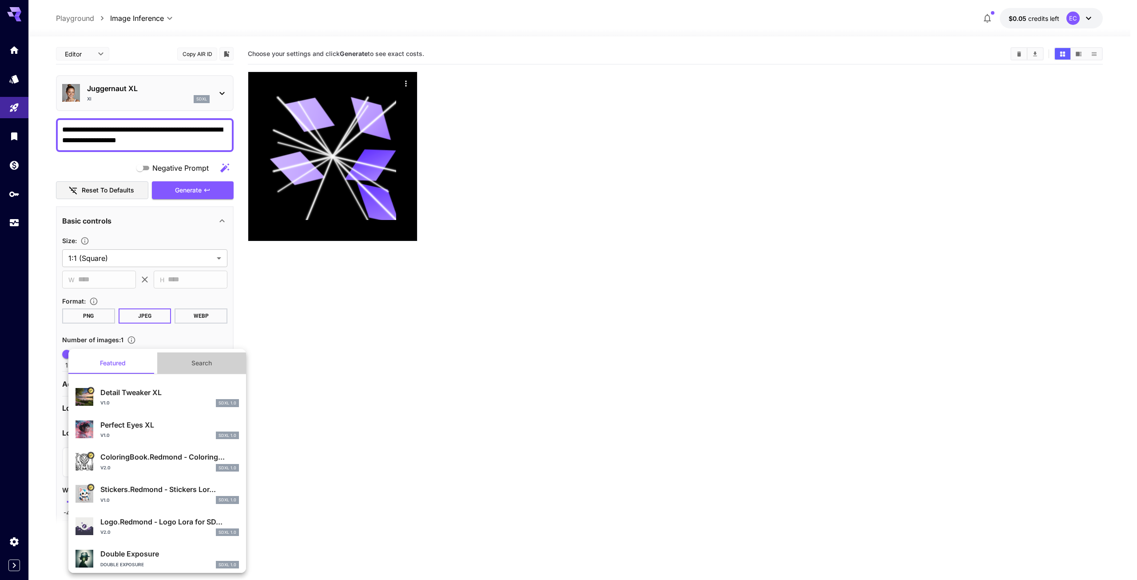
click at [207, 365] on button "Search" at bounding box center [201, 362] width 89 height 21
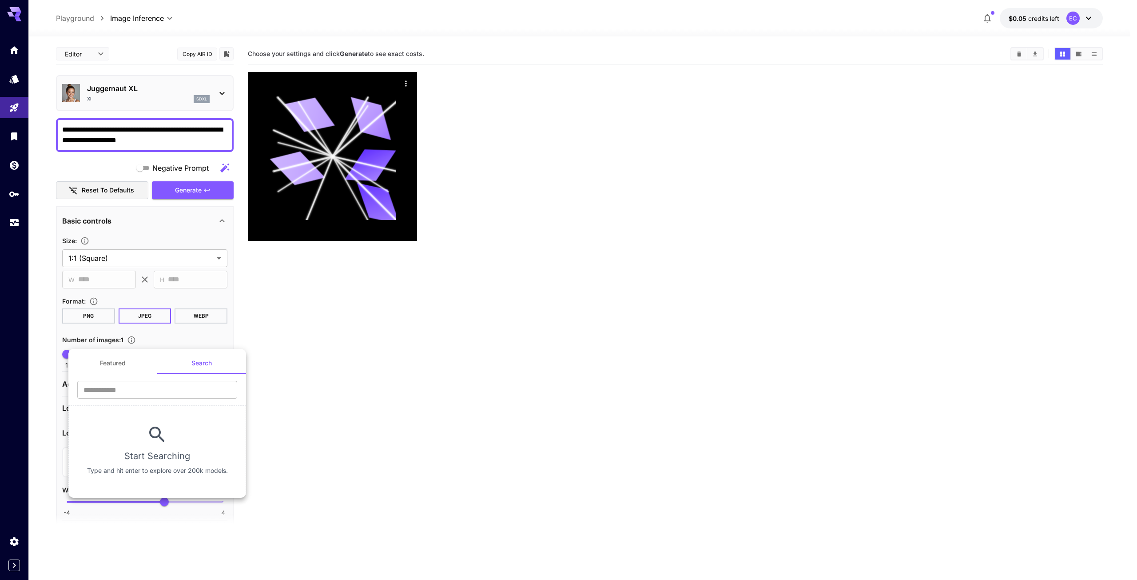
click at [404, 399] on div at bounding box center [568, 290] width 1137 height 580
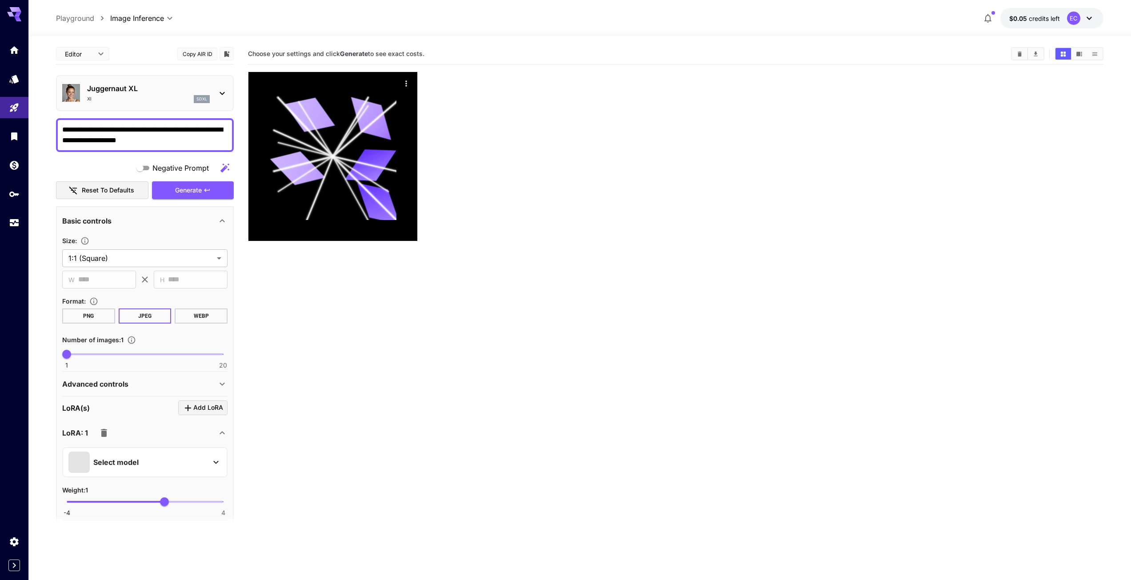
click at [211, 430] on div "LoRA: 1" at bounding box center [139, 433] width 155 height 18
click at [102, 433] on icon "button" at bounding box center [104, 433] width 6 height 8
click at [84, 52] on body "**********" at bounding box center [565, 325] width 1131 height 650
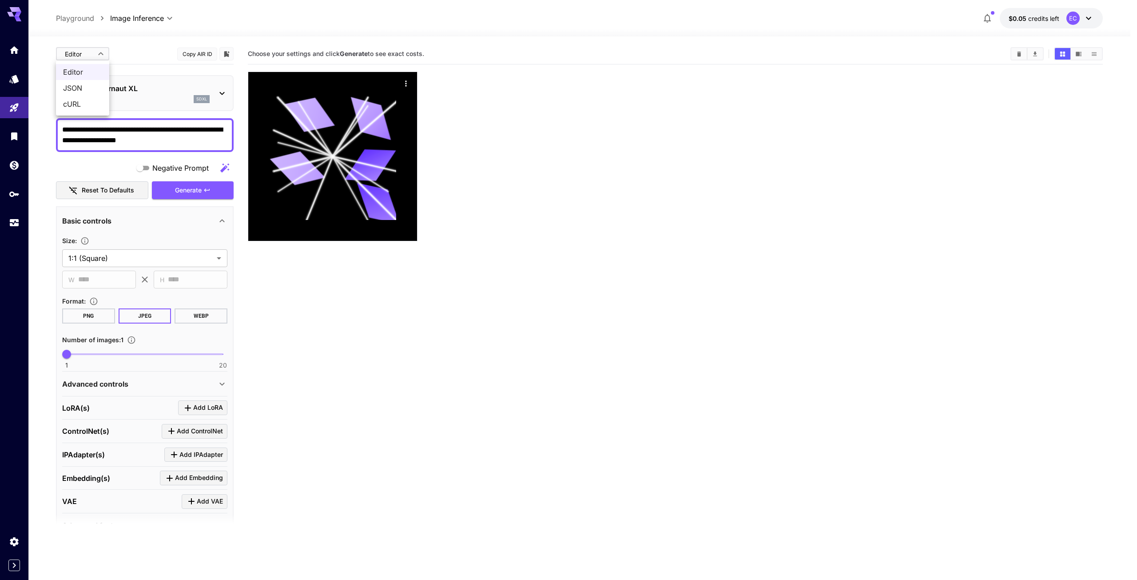
click at [89, 52] on div at bounding box center [568, 290] width 1137 height 580
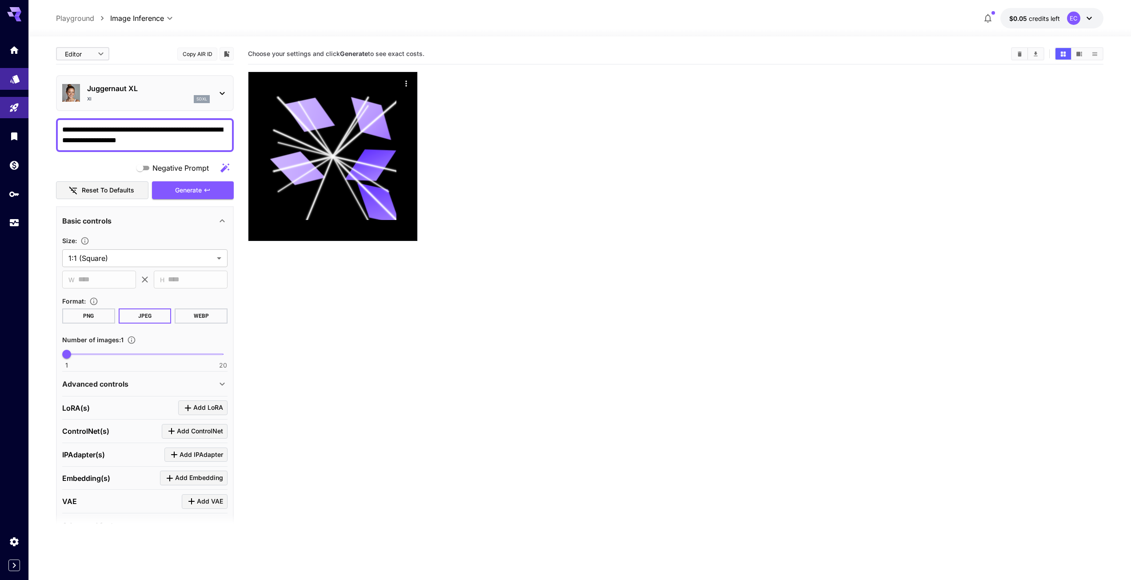
click at [16, 73] on icon "Models" at bounding box center [14, 76] width 9 height 8
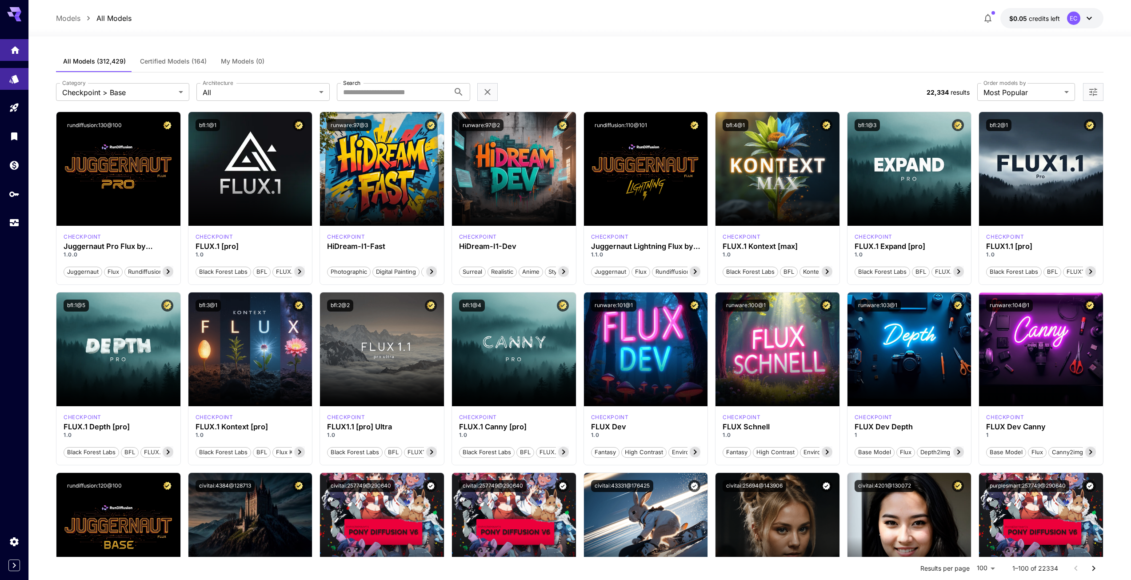
click at [19, 54] on link at bounding box center [14, 50] width 28 height 22
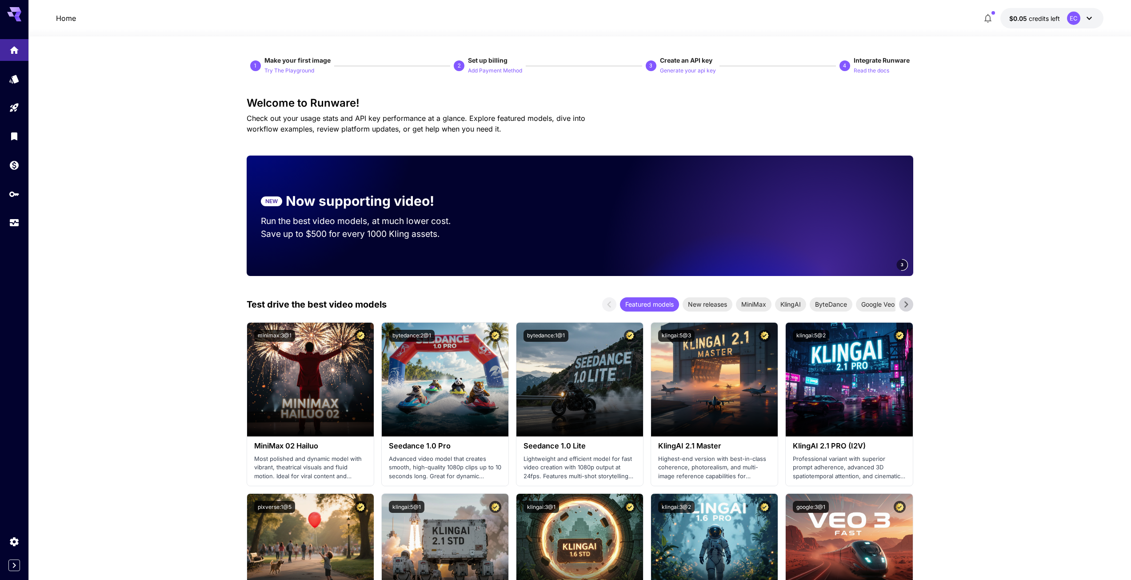
click at [906, 307] on icon at bounding box center [905, 304] width 13 height 13
click at [501, 72] on p "Add Payment Method" at bounding box center [495, 71] width 54 height 8
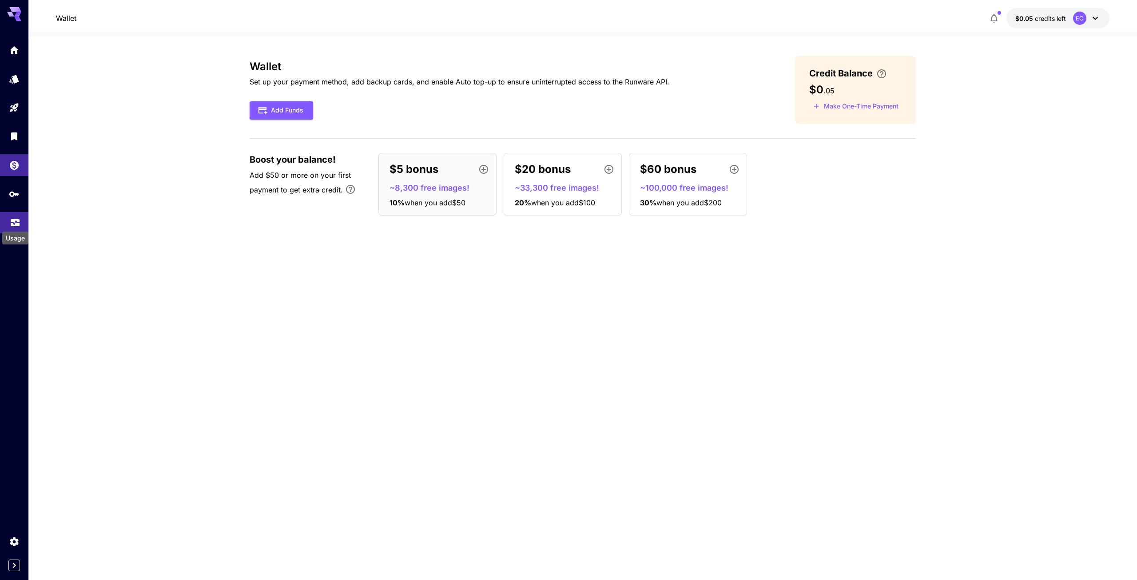
click at [18, 223] on icon "Usage" at bounding box center [15, 221] width 9 height 4
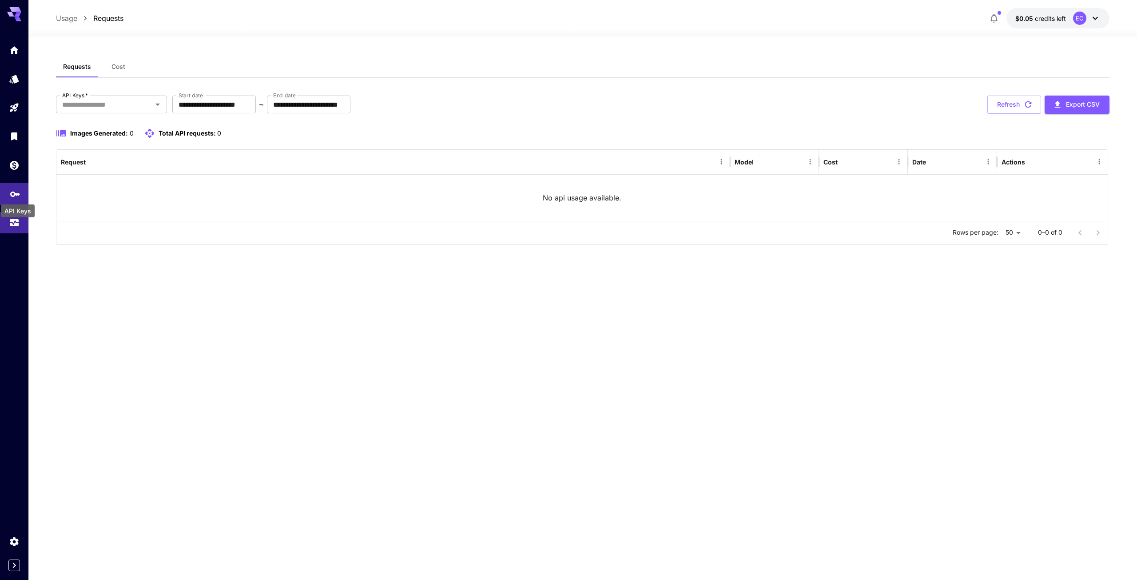
click at [16, 192] on icon "API Keys" at bounding box center [15, 191] width 10 height 5
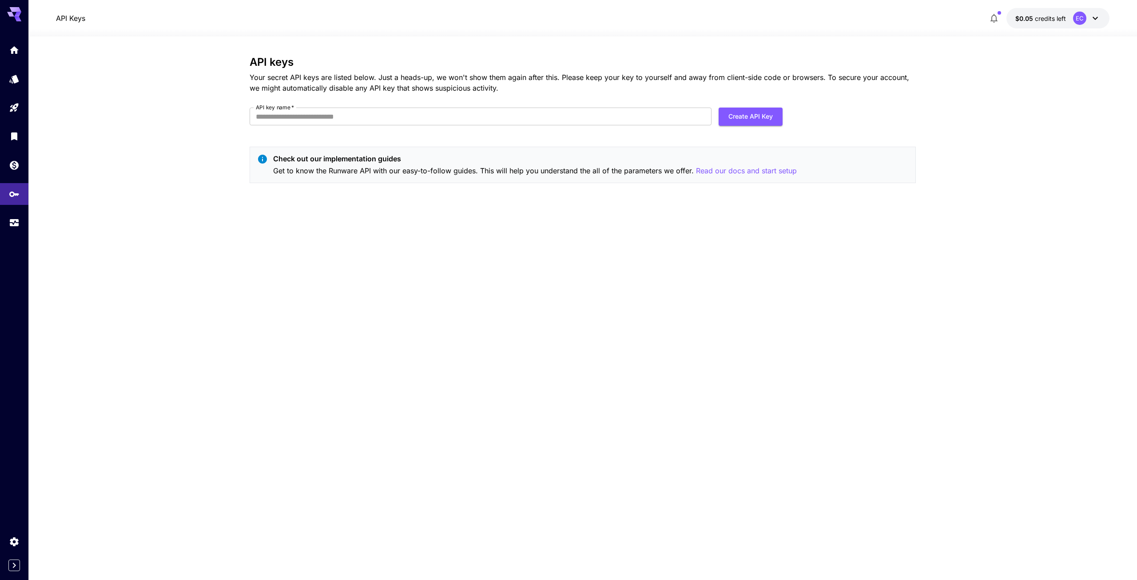
click at [12, 120] on div at bounding box center [14, 136] width 28 height 194
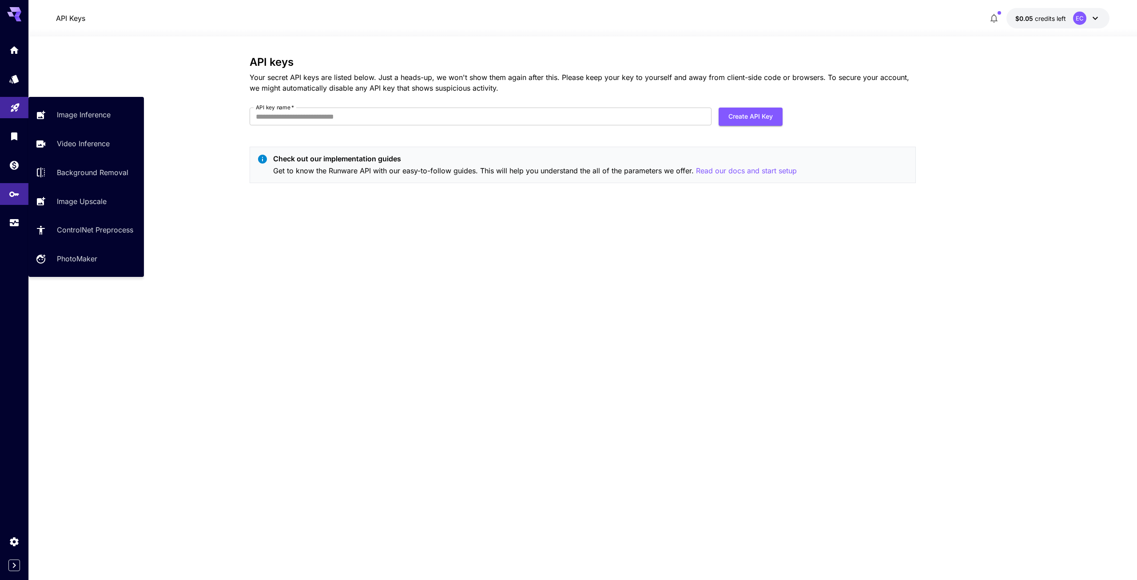
click at [13, 116] on link at bounding box center [14, 108] width 28 height 22
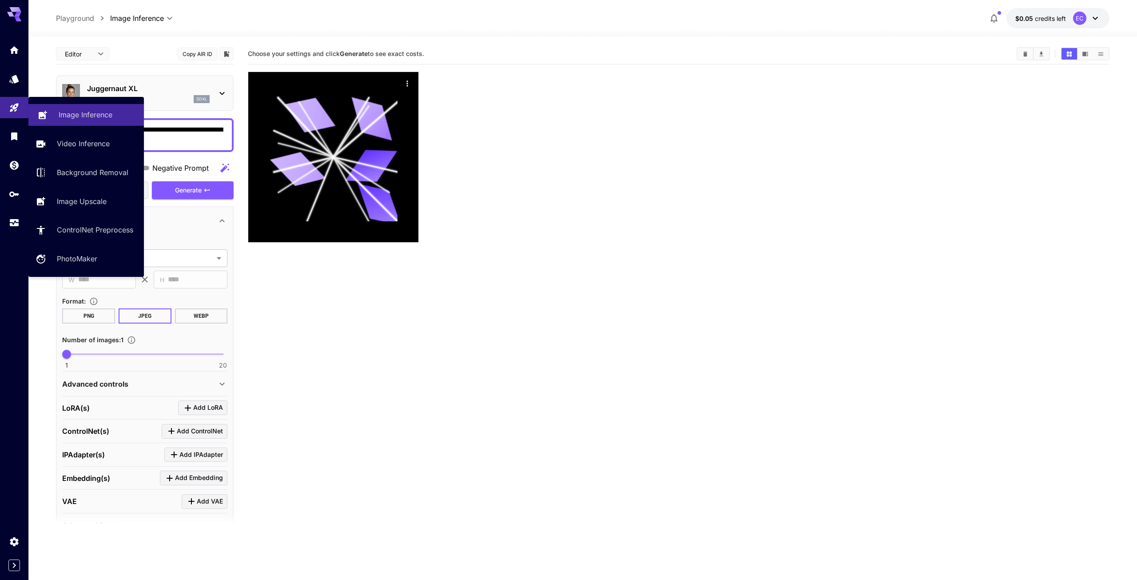
click at [102, 121] on link "Image Inference" at bounding box center [86, 115] width 116 height 22
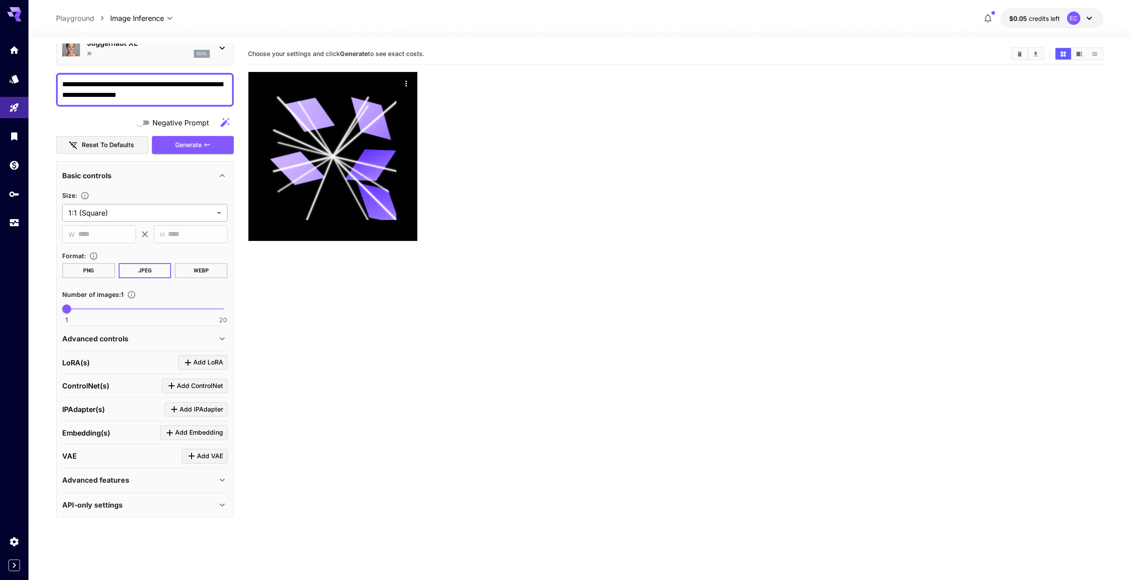
scroll to position [49, 0]
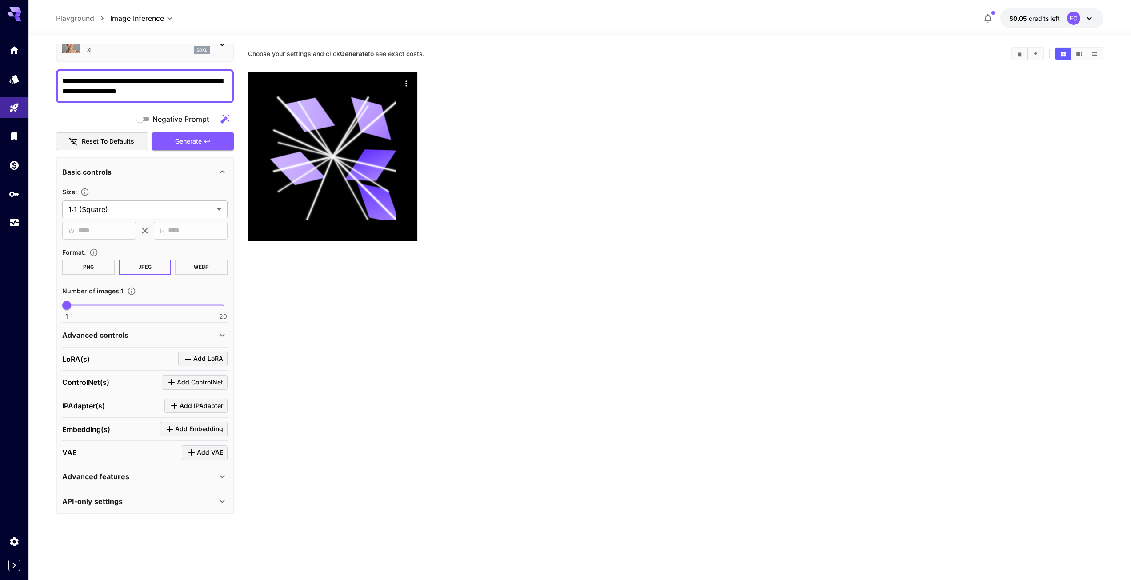
click at [213, 479] on div "Advanced features" at bounding box center [139, 476] width 155 height 11
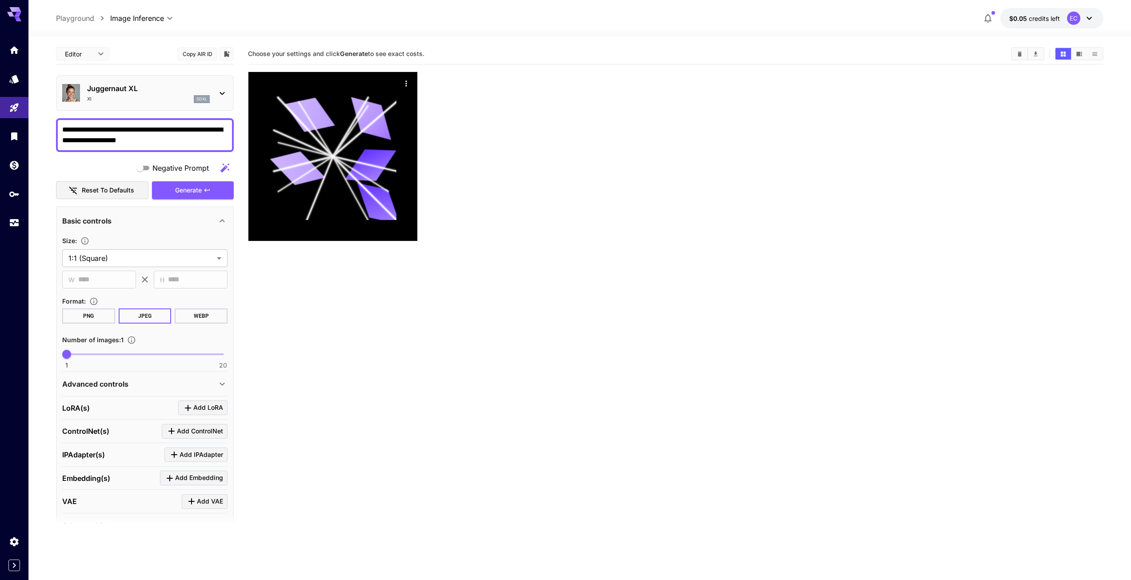
click at [110, 87] on p "Juggernaut XL" at bounding box center [148, 88] width 123 height 11
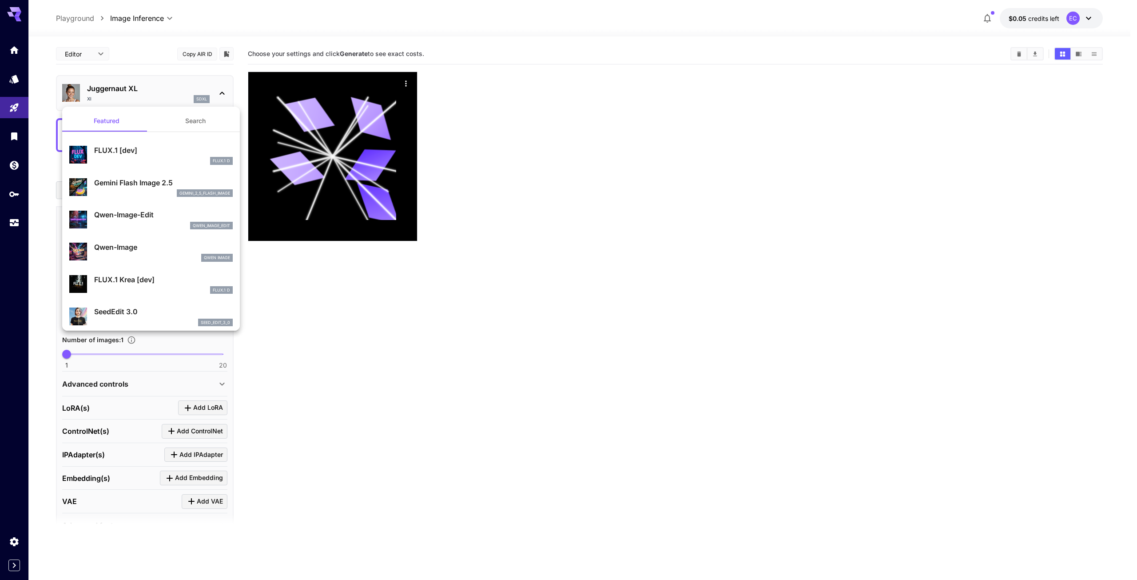
click at [161, 152] on p "FLUX.1 [dev]" at bounding box center [163, 150] width 139 height 11
type input "**"
type input "***"
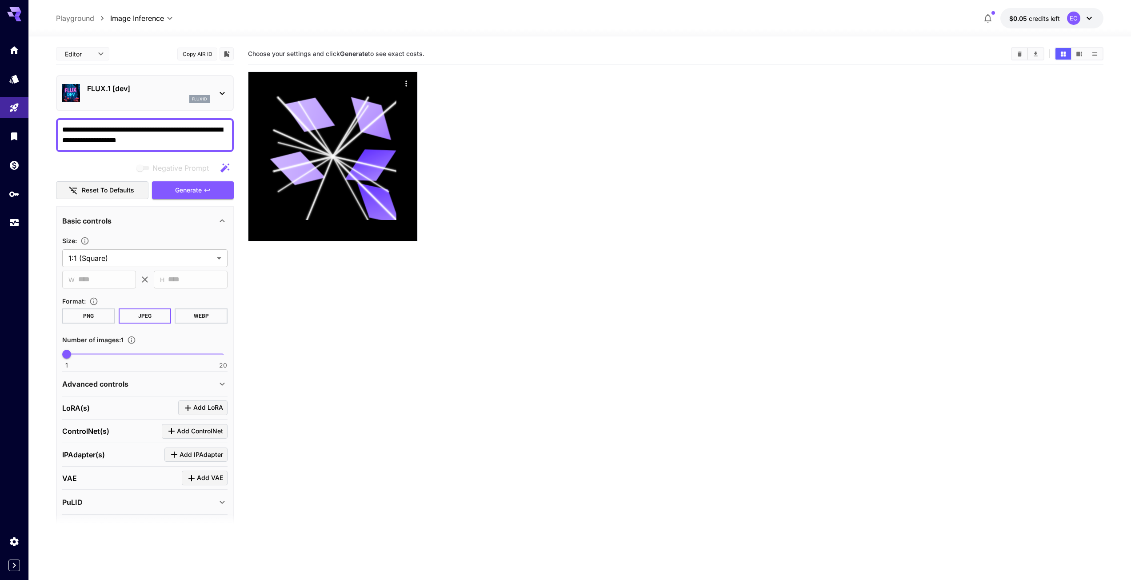
click at [107, 89] on p "FLUX.1 [dev]" at bounding box center [148, 88] width 123 height 11
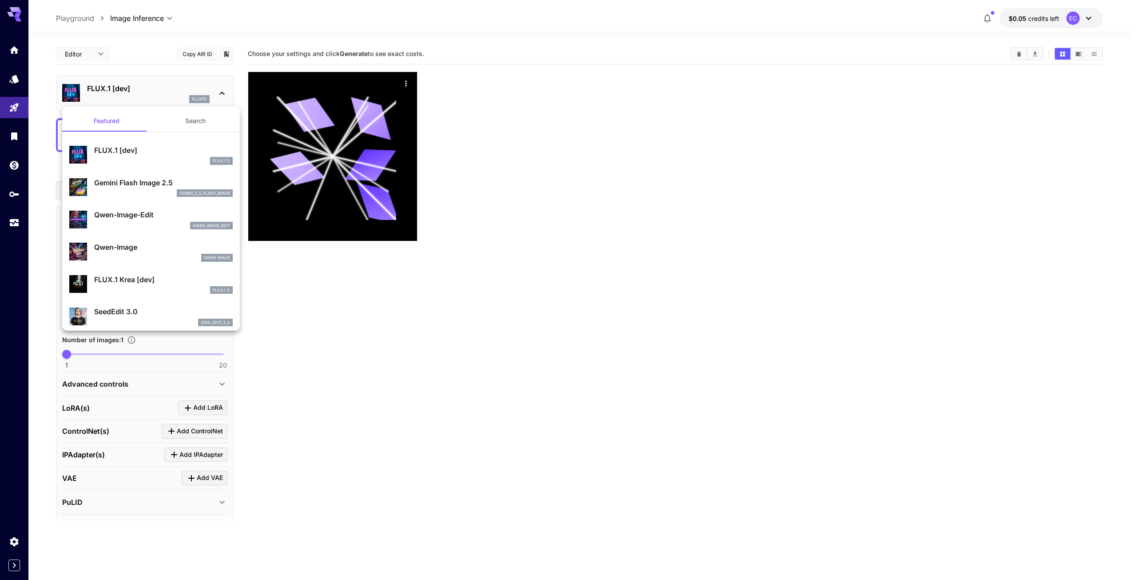
click at [135, 192] on div "gemini_2_5_flash_image" at bounding box center [163, 193] width 139 height 8
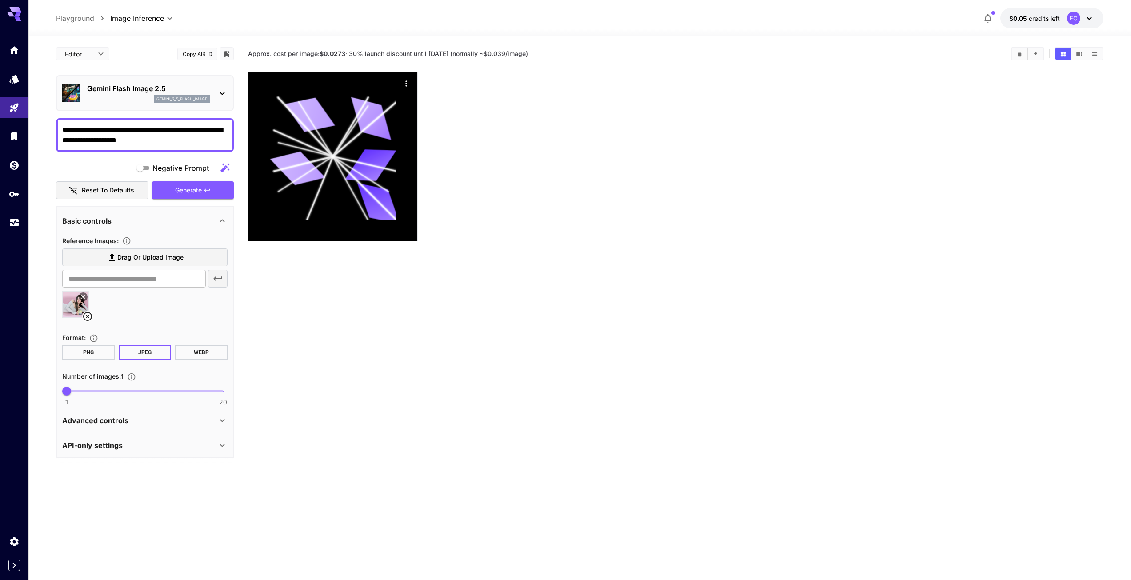
click at [85, 297] on icon at bounding box center [82, 296] width 5 height 5
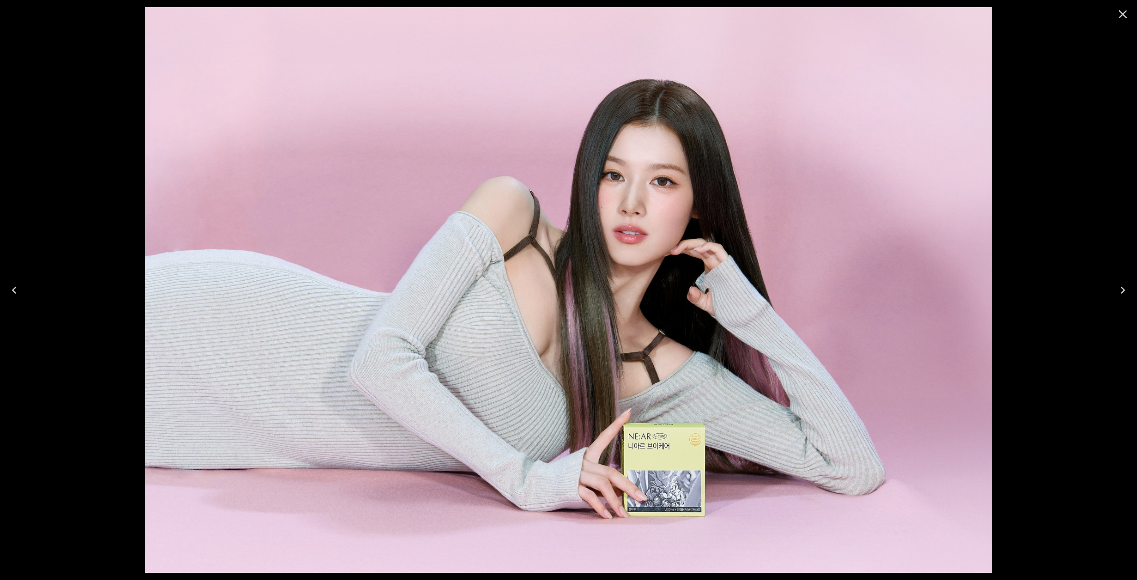
click at [1122, 21] on button "Close" at bounding box center [1123, 14] width 21 height 21
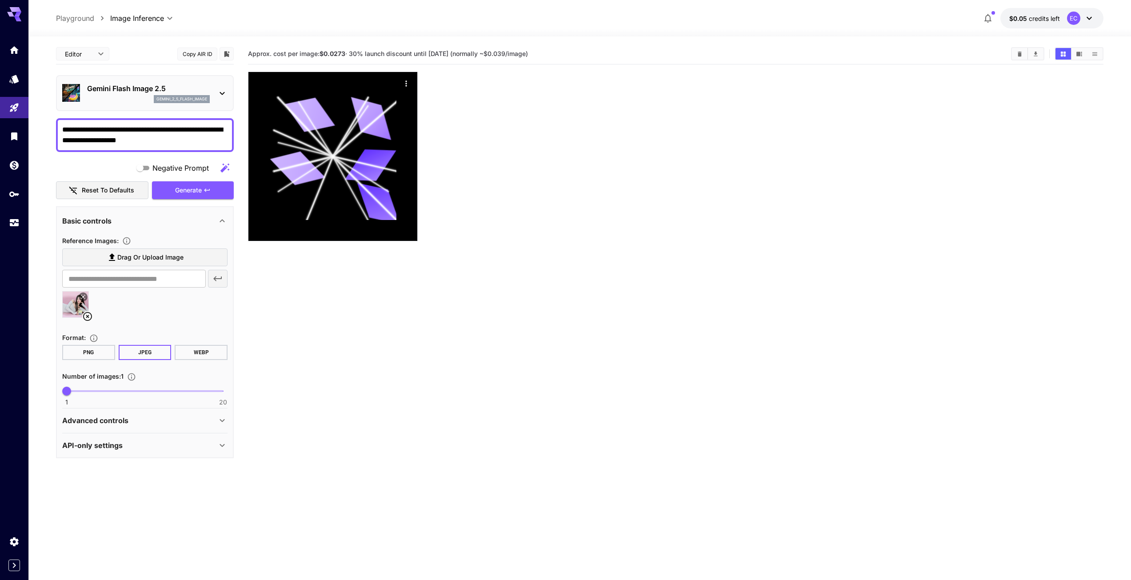
click at [129, 86] on p "Gemini Flash Image 2.5" at bounding box center [148, 88] width 123 height 11
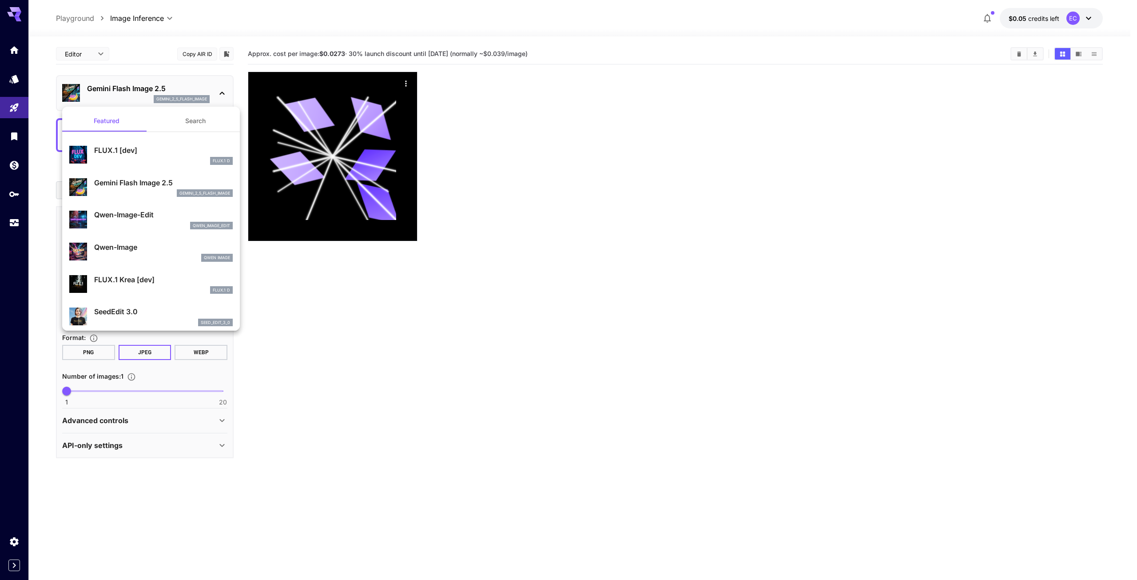
click at [148, 222] on div "qwen_image_edit" at bounding box center [163, 226] width 139 height 8
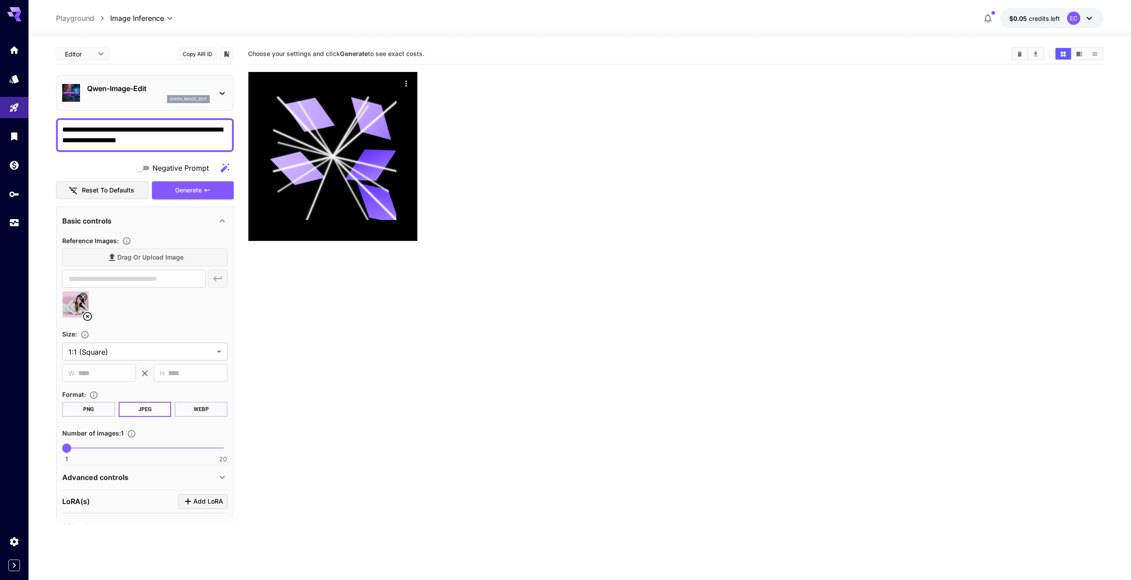
click at [117, 92] on p "Qwen-Image-Edit" at bounding box center [148, 88] width 123 height 11
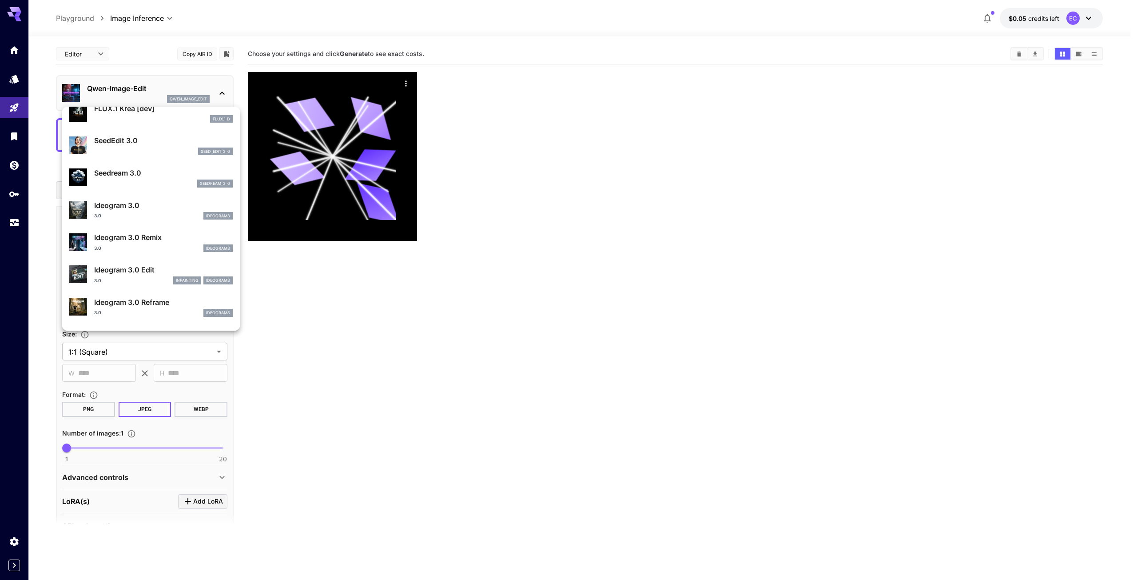
scroll to position [178, 0]
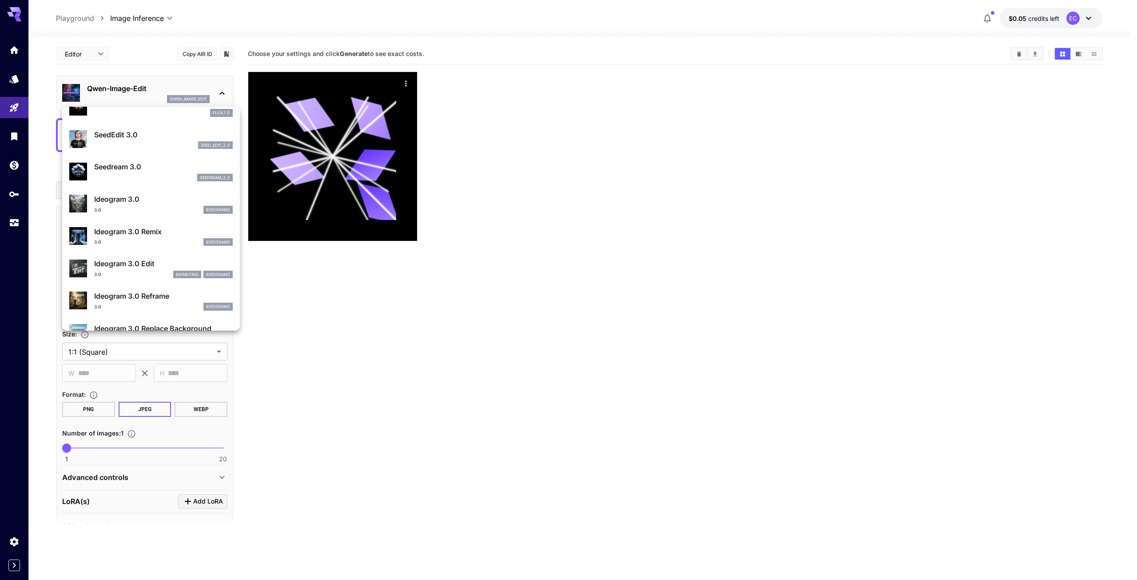
click at [167, 145] on div "seed_edit_3_0" at bounding box center [163, 145] width 139 height 8
type input "***"
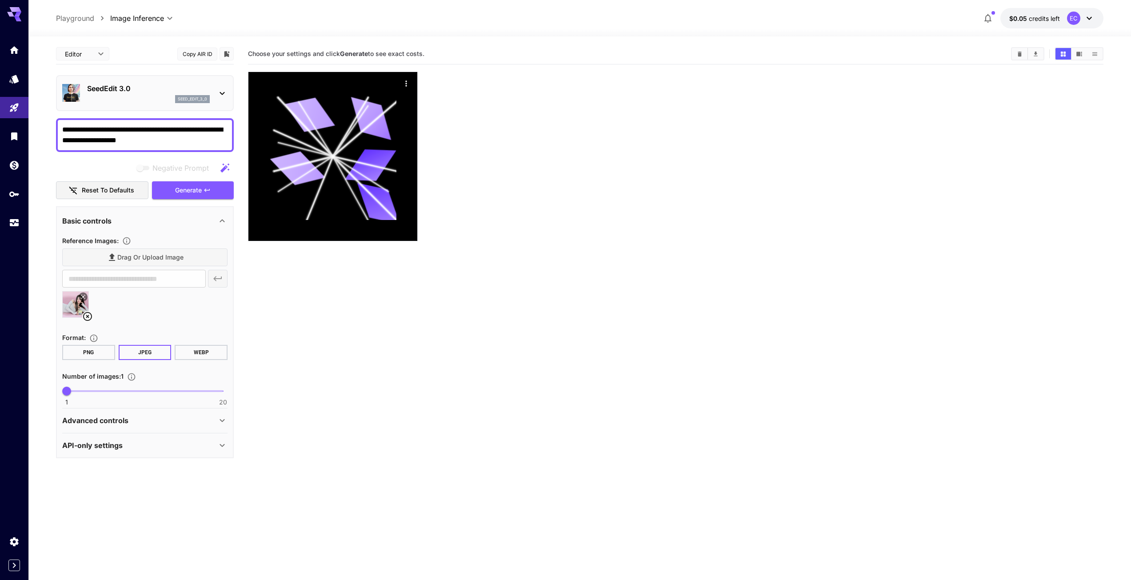
click at [147, 89] on p "SeedEdit 3.0" at bounding box center [148, 88] width 123 height 11
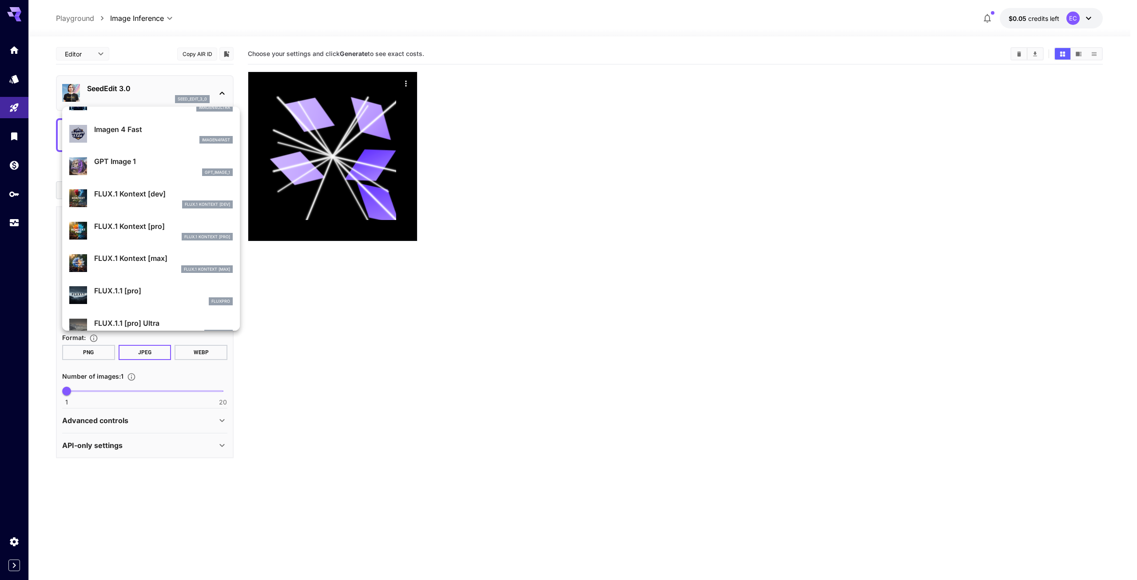
scroll to position [489, 0]
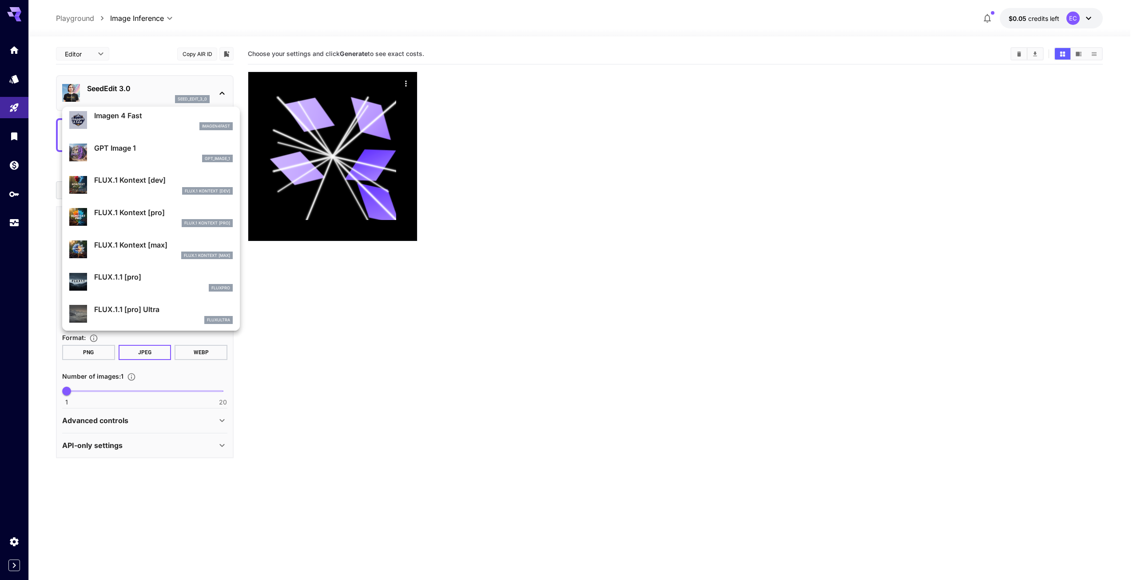
click at [164, 220] on div "FLUX.1 Kontext [pro]" at bounding box center [163, 223] width 139 height 8
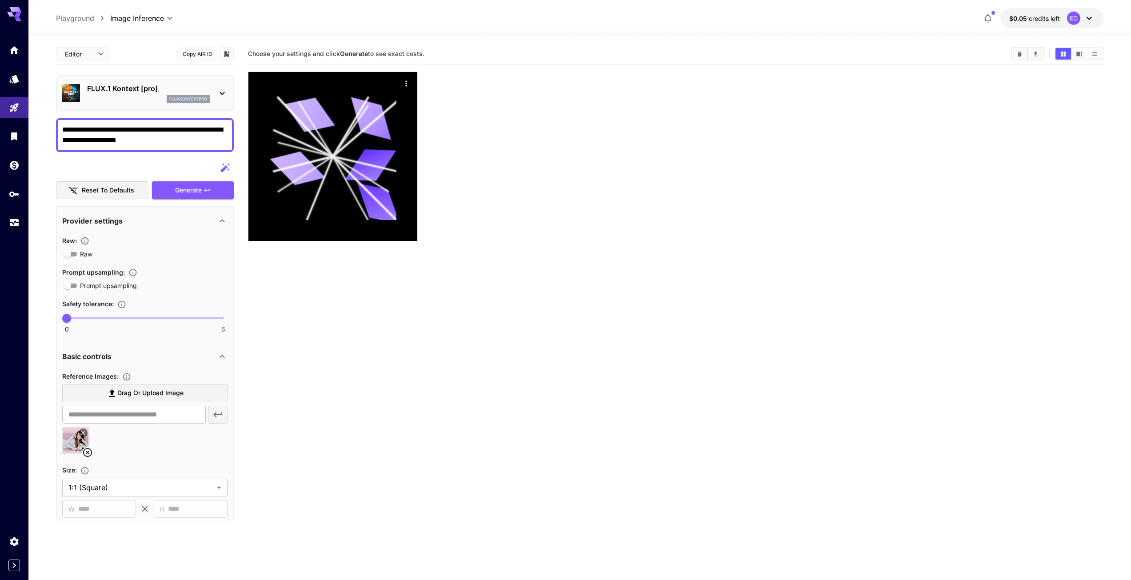
click at [172, 94] on div "FLUX.1 Kontext [pro] fluxkontextpro" at bounding box center [148, 93] width 123 height 20
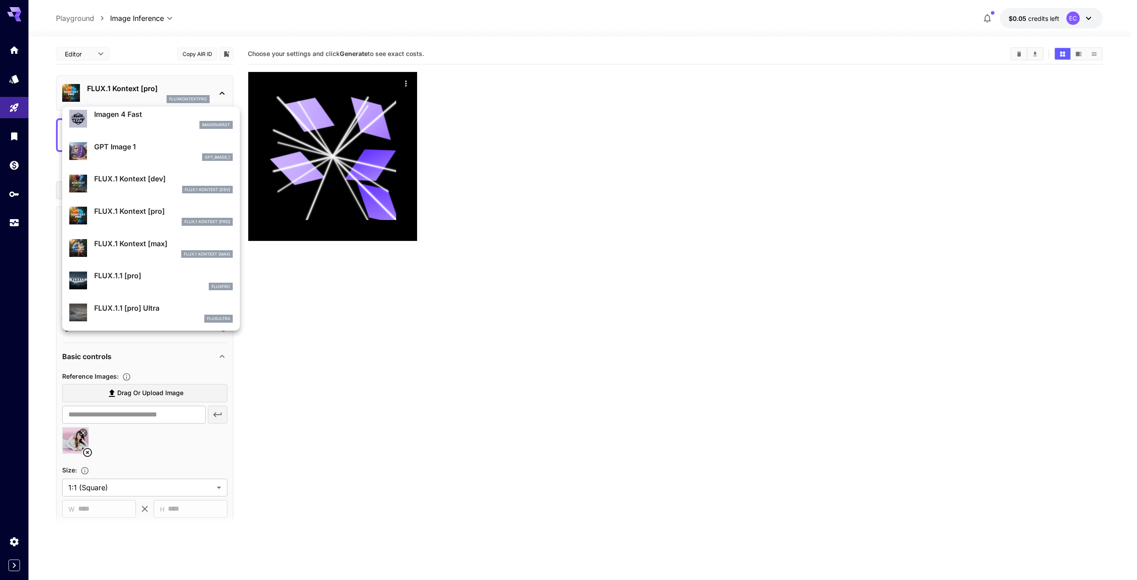
scroll to position [491, 0]
click at [156, 176] on p "FLUX.1 Kontext [dev]" at bounding box center [163, 178] width 139 height 11
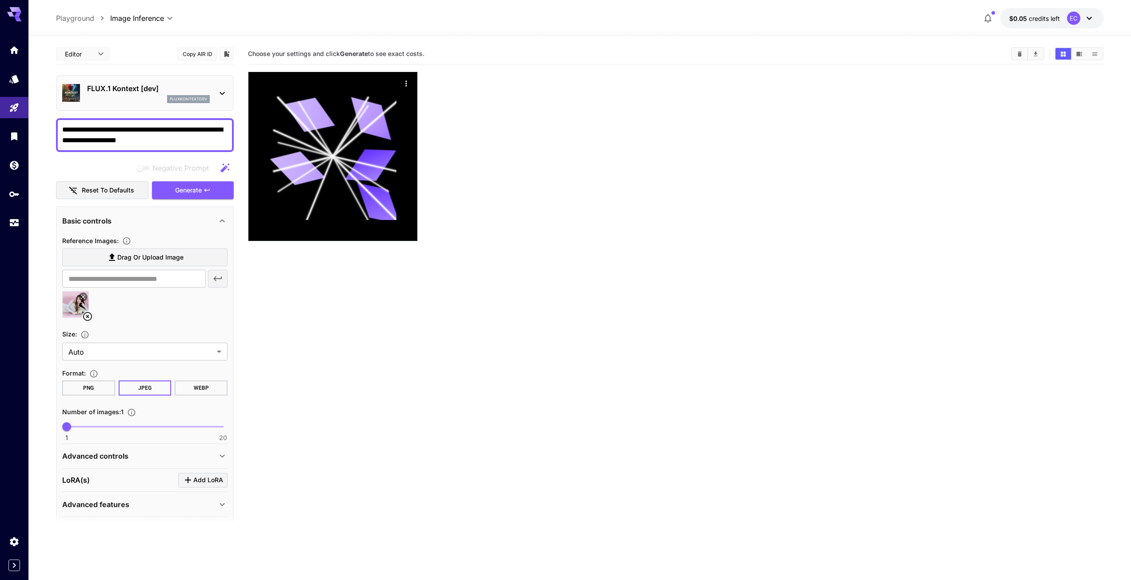
click at [144, 91] on p "FLUX.1 Kontext [dev]" at bounding box center [148, 88] width 123 height 11
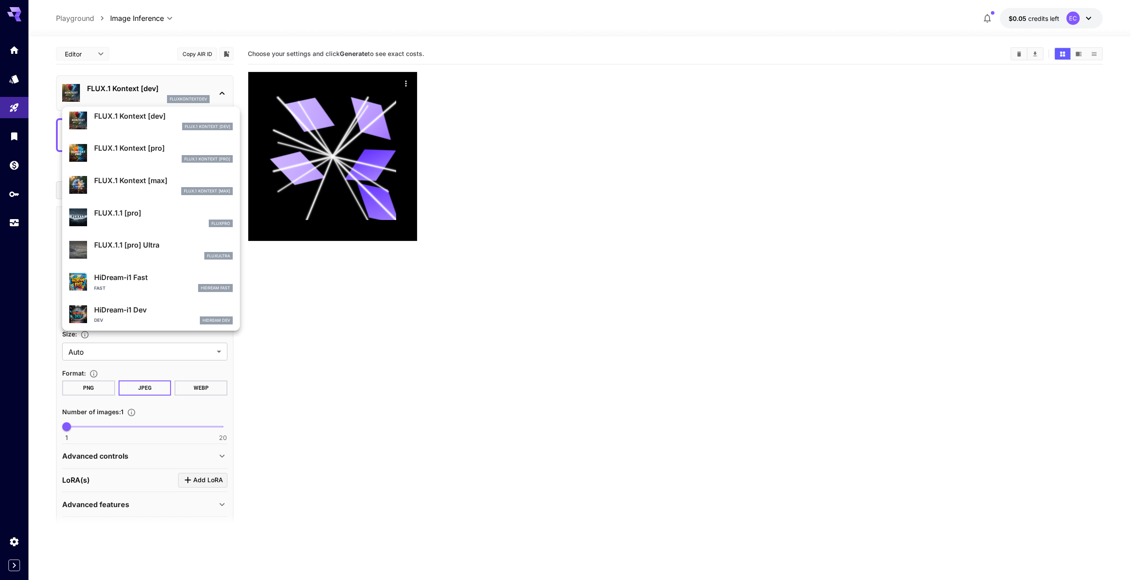
scroll to position [509, 0]
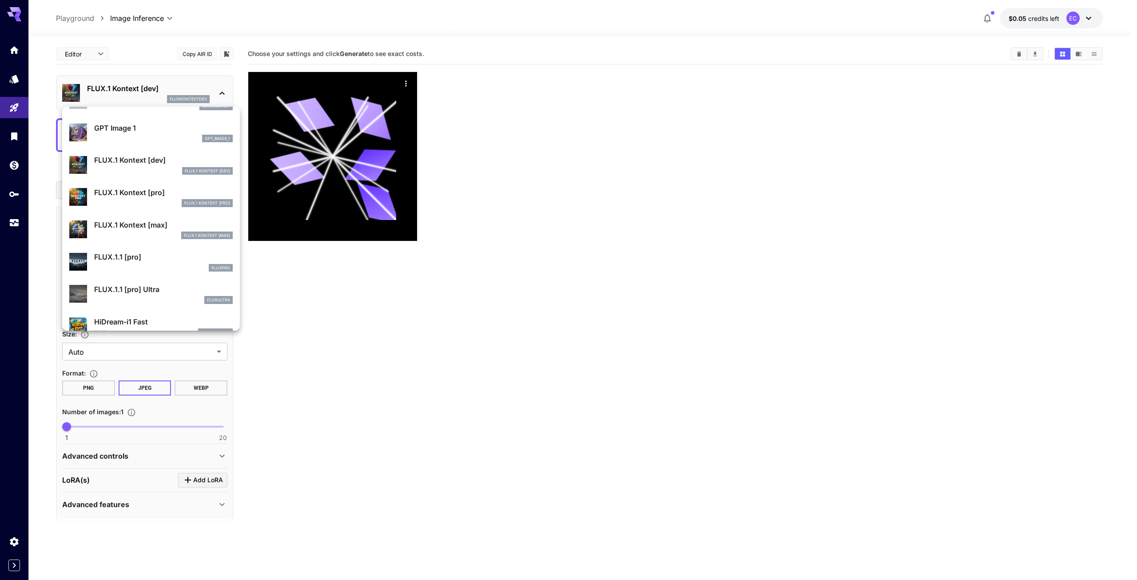
click at [142, 223] on p "FLUX.1 Kontext [max]" at bounding box center [163, 224] width 139 height 11
type input "**********"
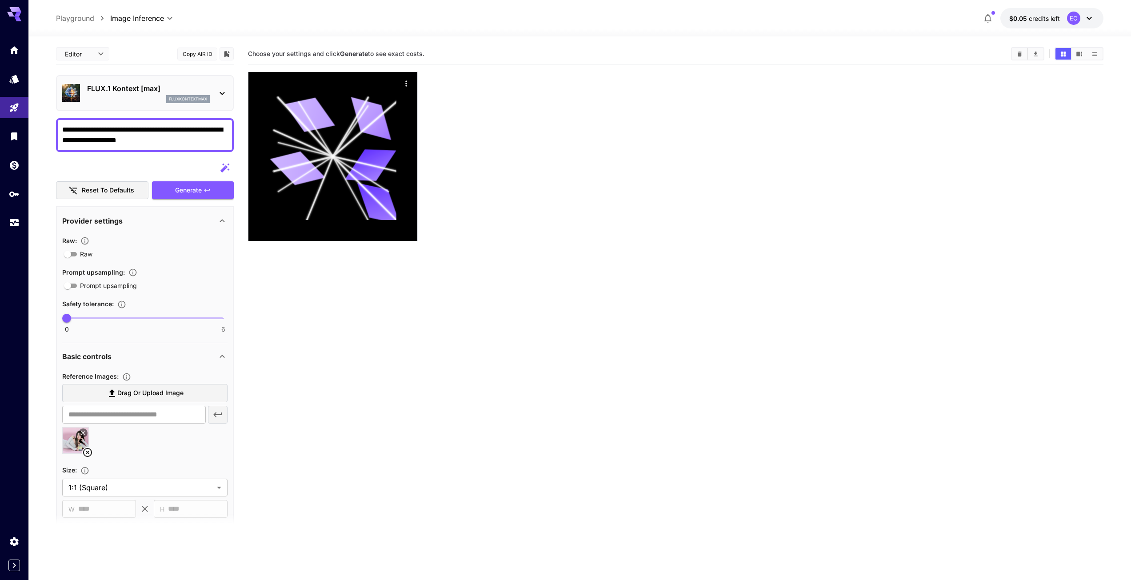
click at [724, 148] on div at bounding box center [675, 157] width 855 height 170
click at [117, 94] on div "FLUX.1 Kontext [max] fluxkontextmax" at bounding box center [148, 93] width 123 height 20
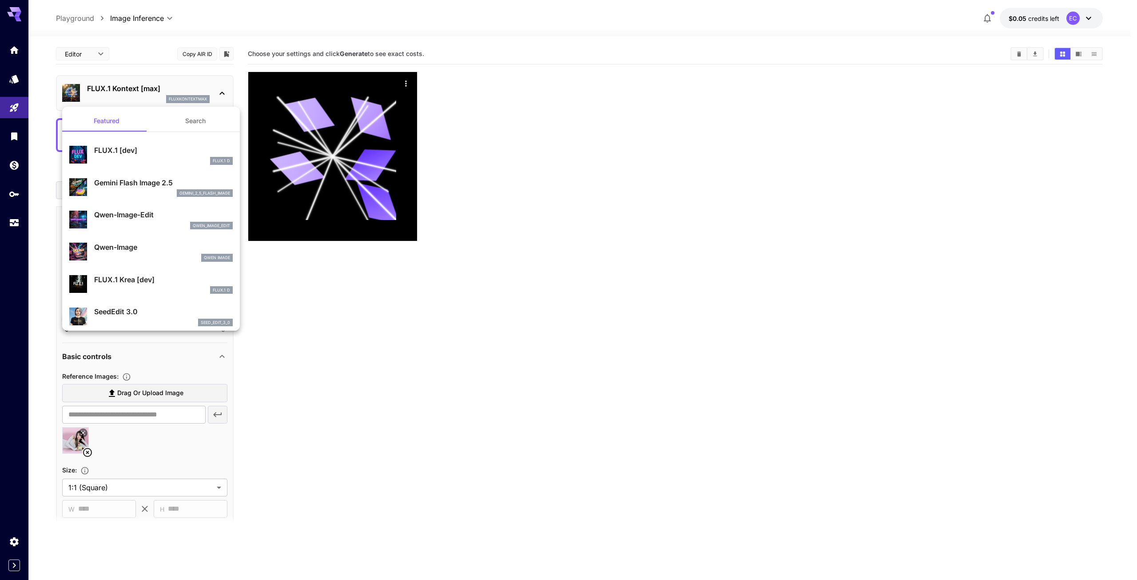
click at [144, 245] on p "Qwen-Image" at bounding box center [163, 247] width 139 height 11
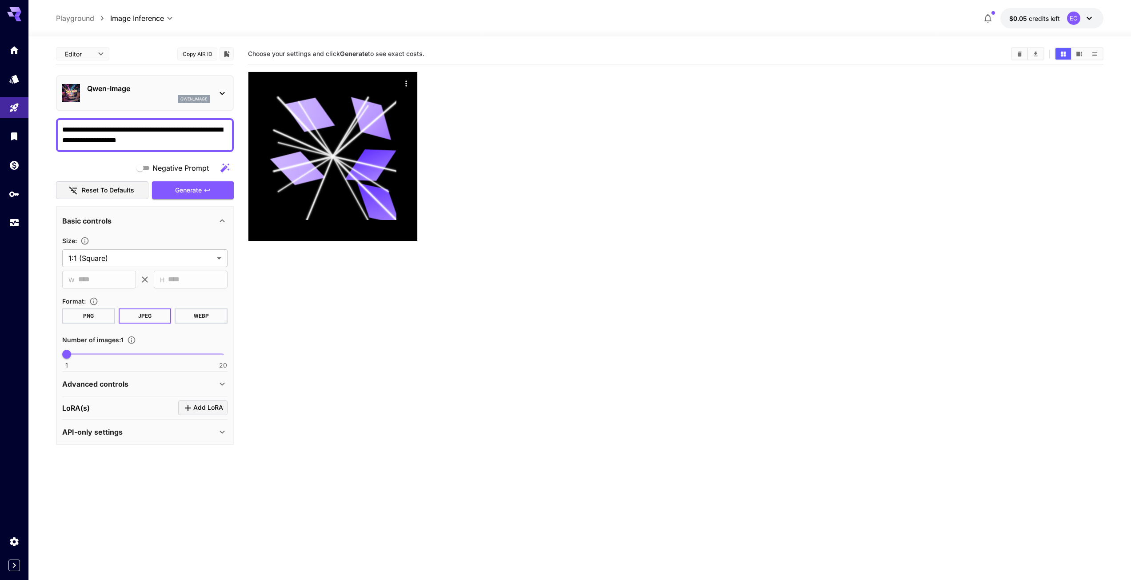
click at [157, 92] on p "Qwen-Image" at bounding box center [148, 88] width 123 height 11
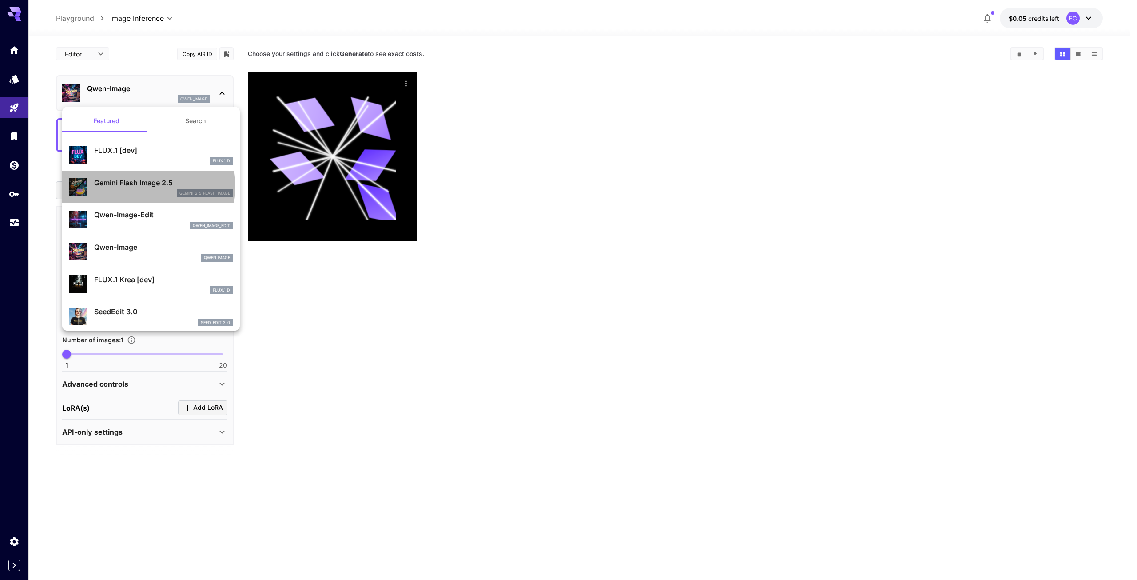
click at [132, 187] on p "Gemini Flash Image 2.5" at bounding box center [163, 182] width 139 height 11
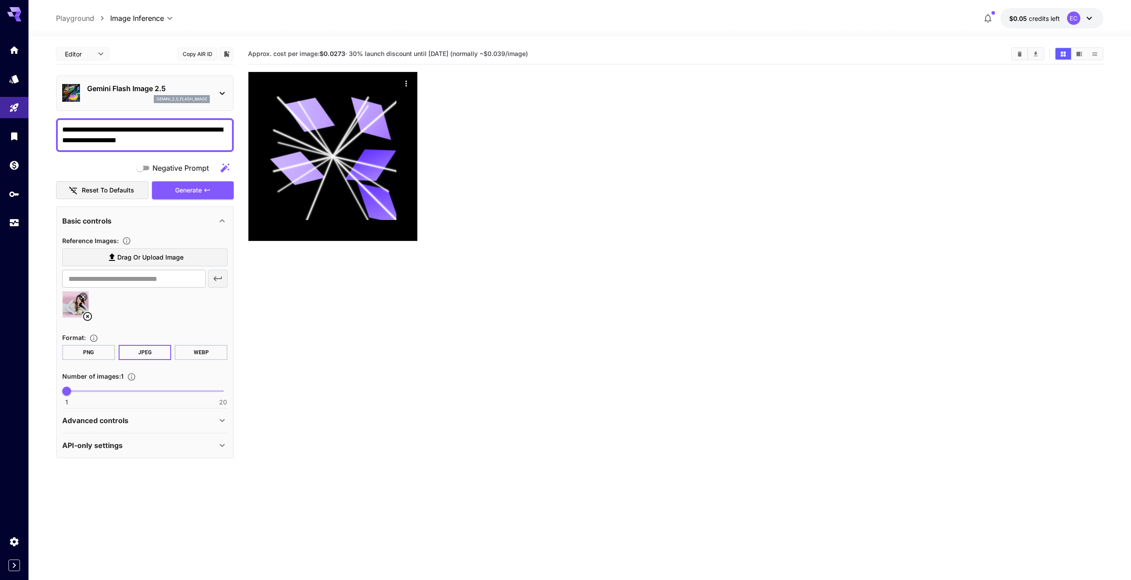
click at [145, 86] on p "Gemini Flash Image 2.5" at bounding box center [148, 88] width 123 height 11
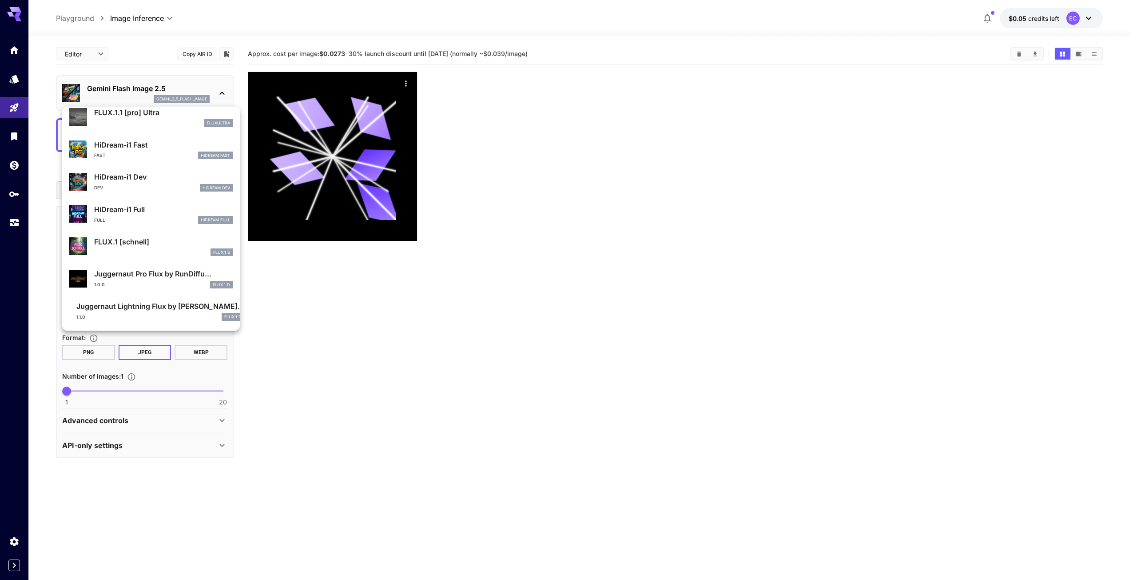
scroll to position [686, 0]
click at [152, 247] on p "FLUX.1 [schnell]" at bounding box center [163, 241] width 139 height 11
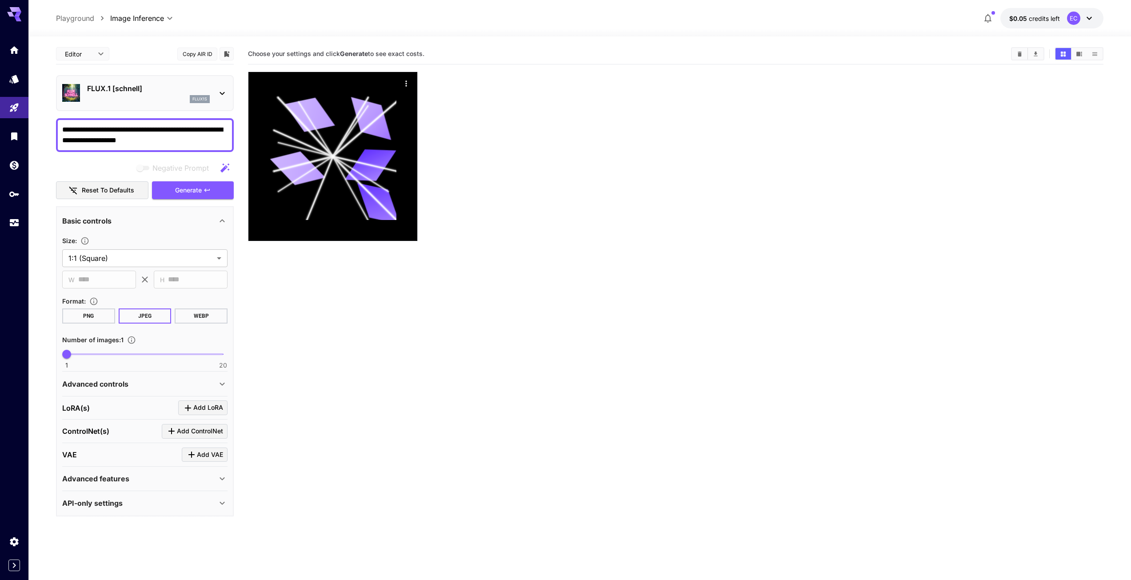
click at [148, 89] on p "FLUX.1 [schnell]" at bounding box center [148, 88] width 123 height 11
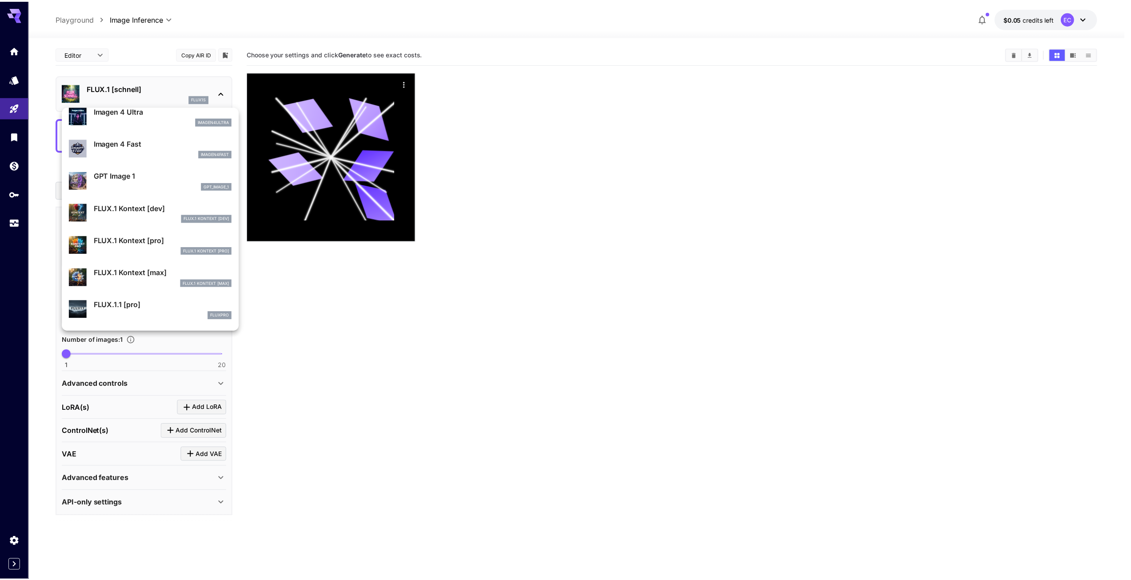
scroll to position [464, 0]
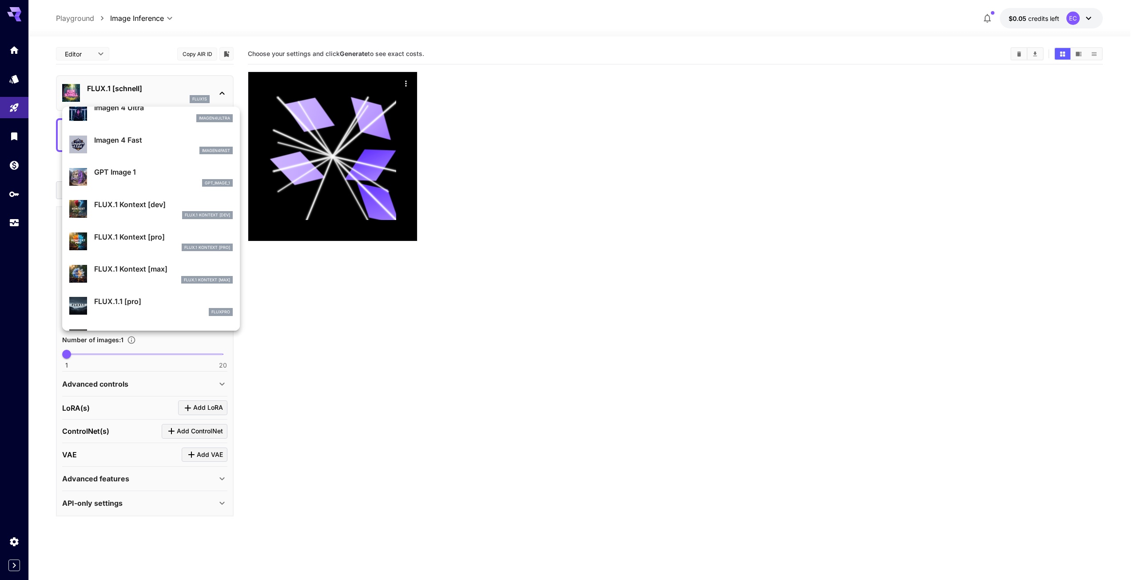
click at [157, 270] on p "FLUX.1 Kontext [max]" at bounding box center [163, 268] width 139 height 11
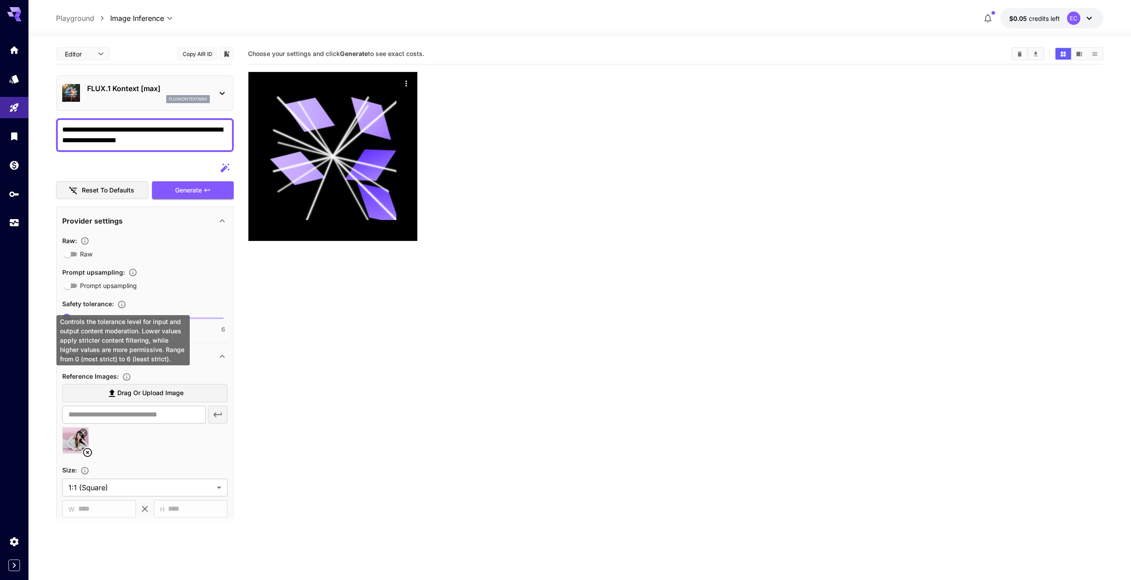
click at [124, 301] on icon "Controls the tolerance level for input and output content moderation. Lower val…" at bounding box center [121, 304] width 9 height 9
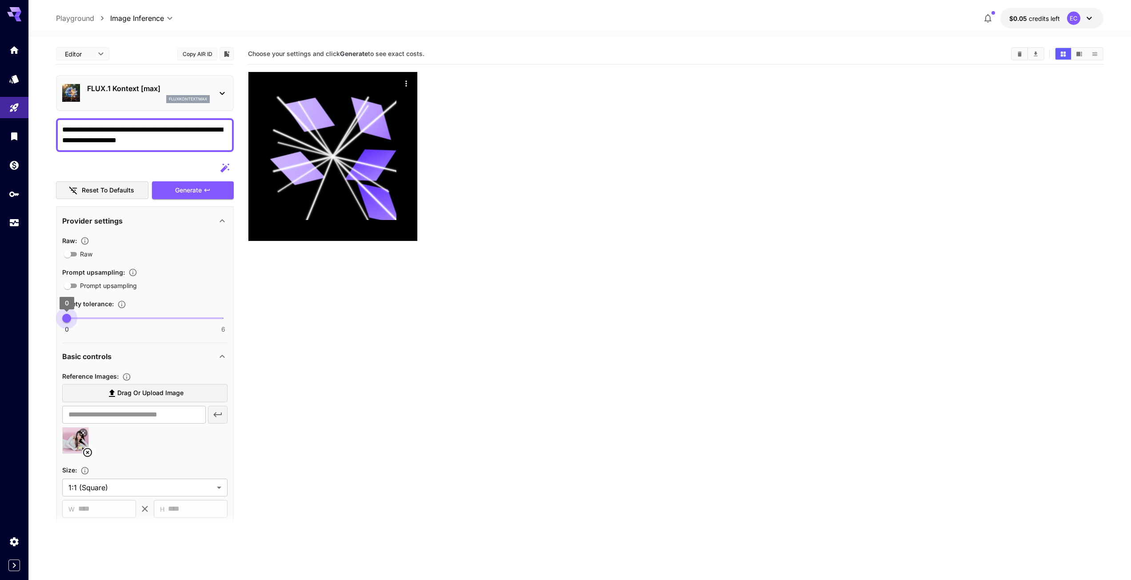
type input "*"
drag, startPoint x: 71, startPoint y: 319, endPoint x: 249, endPoint y: 323, distance: 178.2
click at [249, 323] on main "**********" at bounding box center [579, 337] width 1047 height 587
click at [301, 327] on section "Choose your settings and click Generate to see exact costs." at bounding box center [675, 334] width 855 height 580
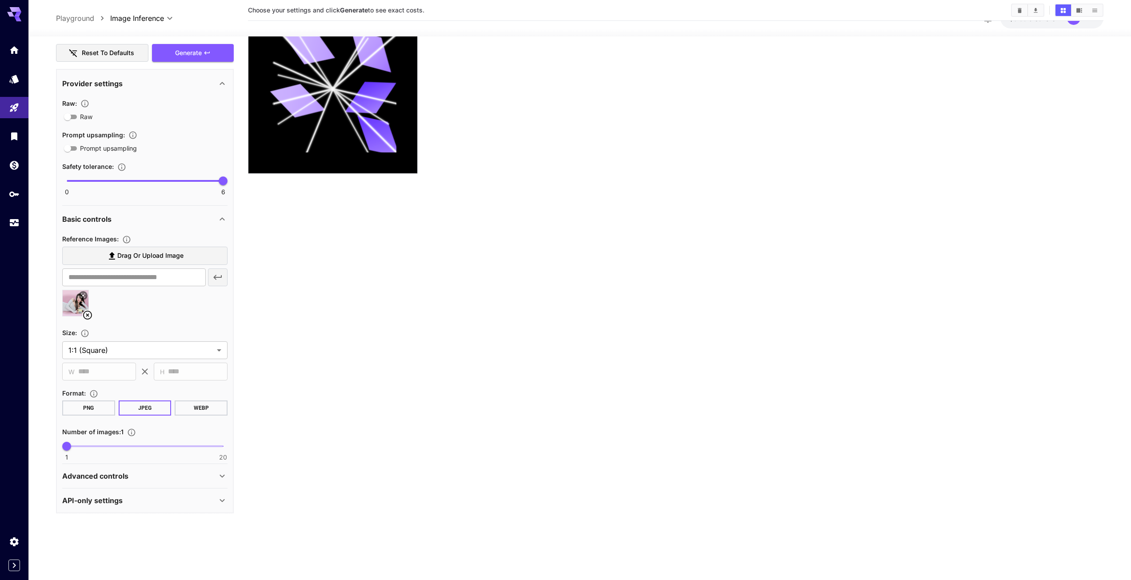
scroll to position [70, 0]
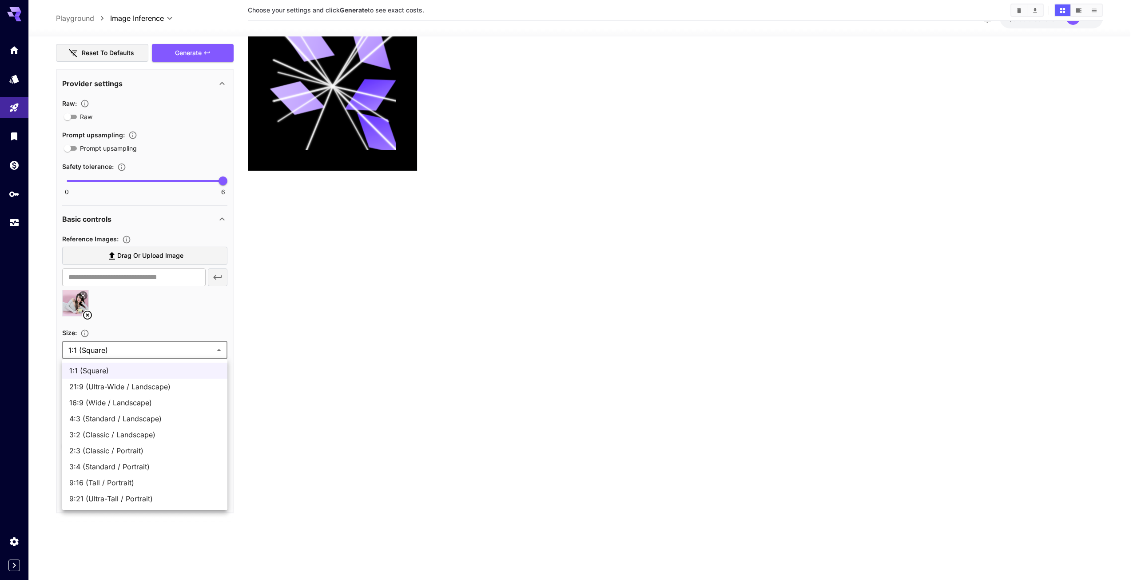
click at [124, 347] on body "**********" at bounding box center [568, 255] width 1137 height 650
click at [124, 347] on div at bounding box center [568, 290] width 1137 height 580
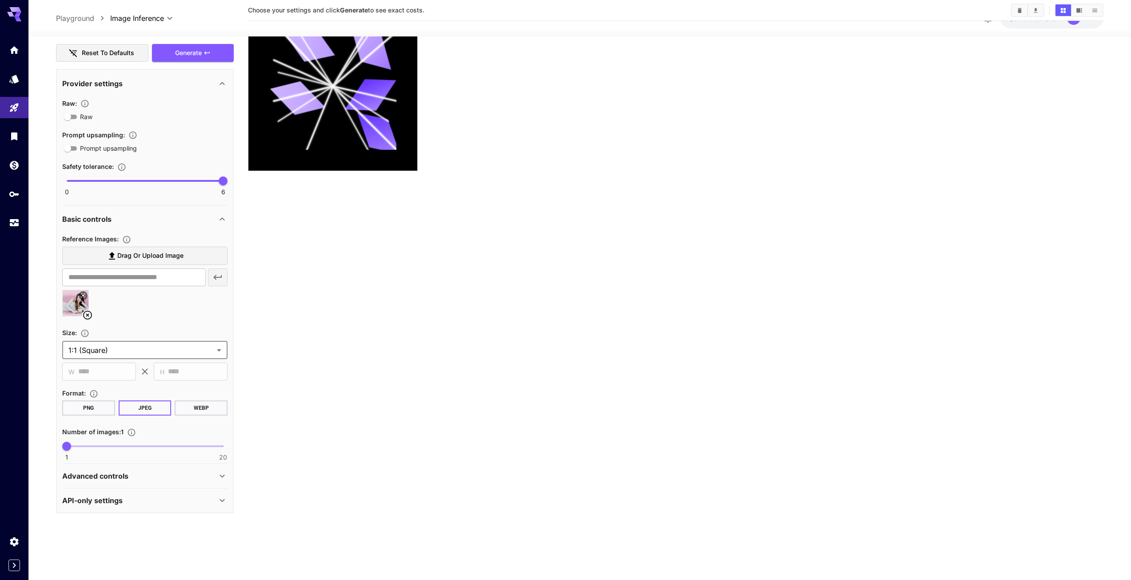
click at [359, 343] on section "Choose your settings and click Generate to see exact costs." at bounding box center [675, 263] width 855 height 580
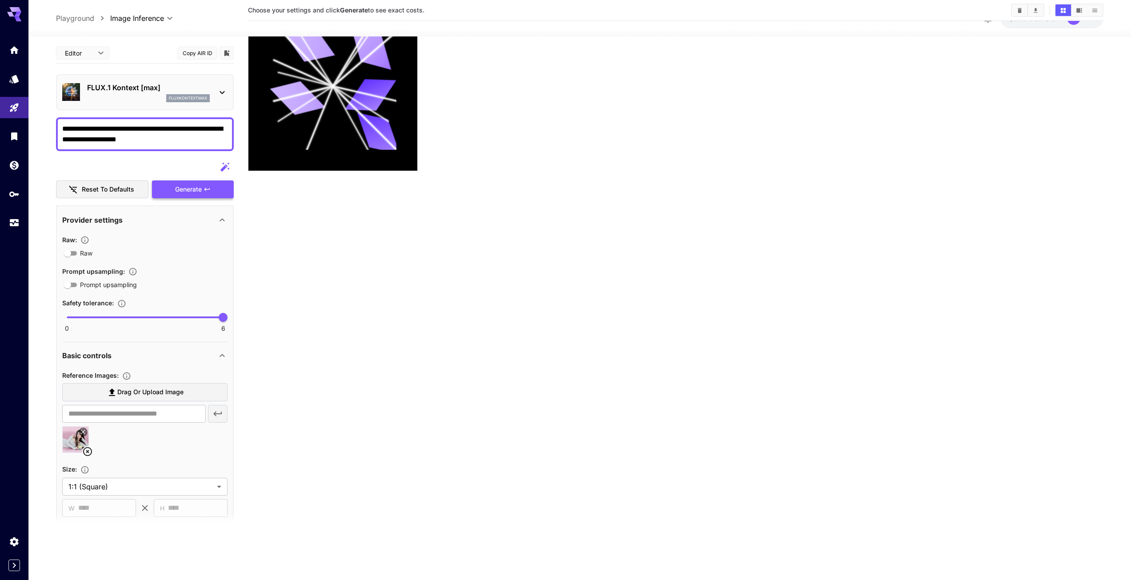
click at [197, 192] on span "Generate" at bounding box center [188, 189] width 27 height 11
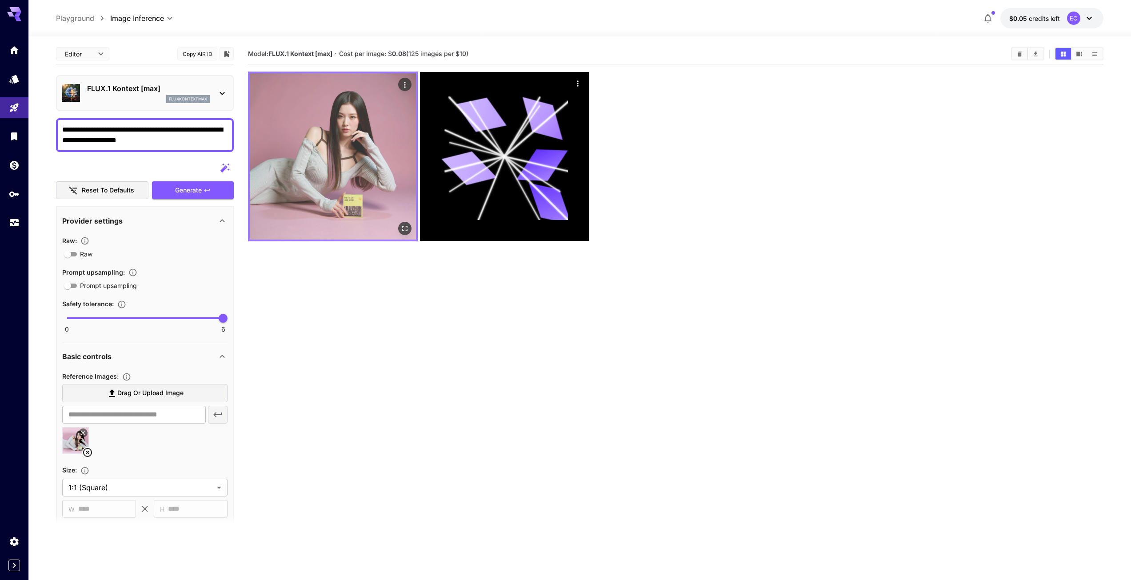
click at [309, 143] on img at bounding box center [333, 156] width 166 height 166
click at [376, 175] on img at bounding box center [333, 156] width 166 height 166
click at [410, 224] on button "Open in fullscreen" at bounding box center [404, 228] width 13 height 13
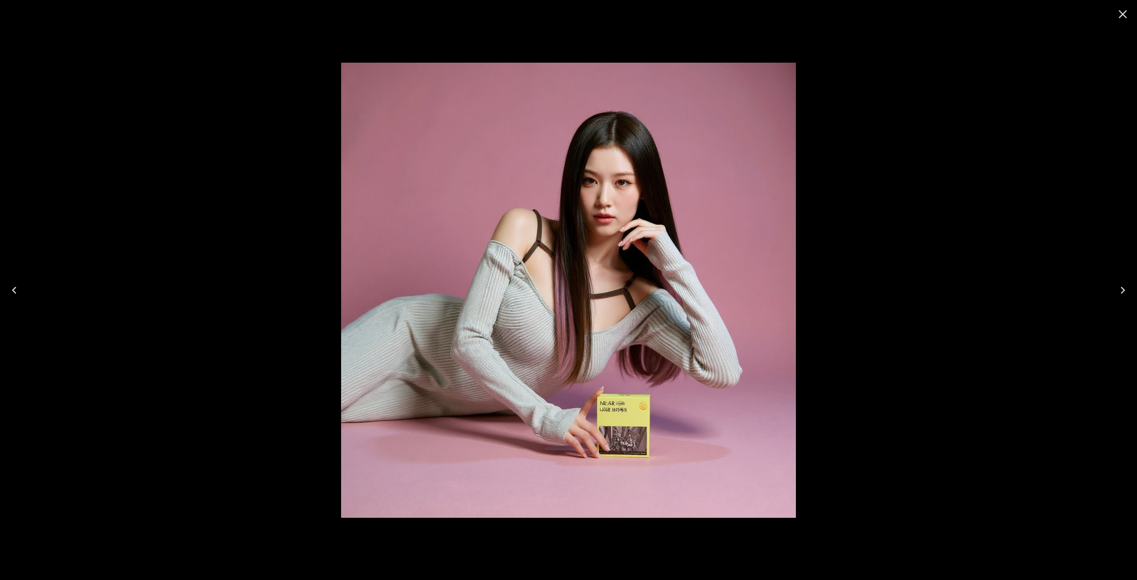
click at [1127, 13] on icon "Close" at bounding box center [1123, 14] width 14 height 14
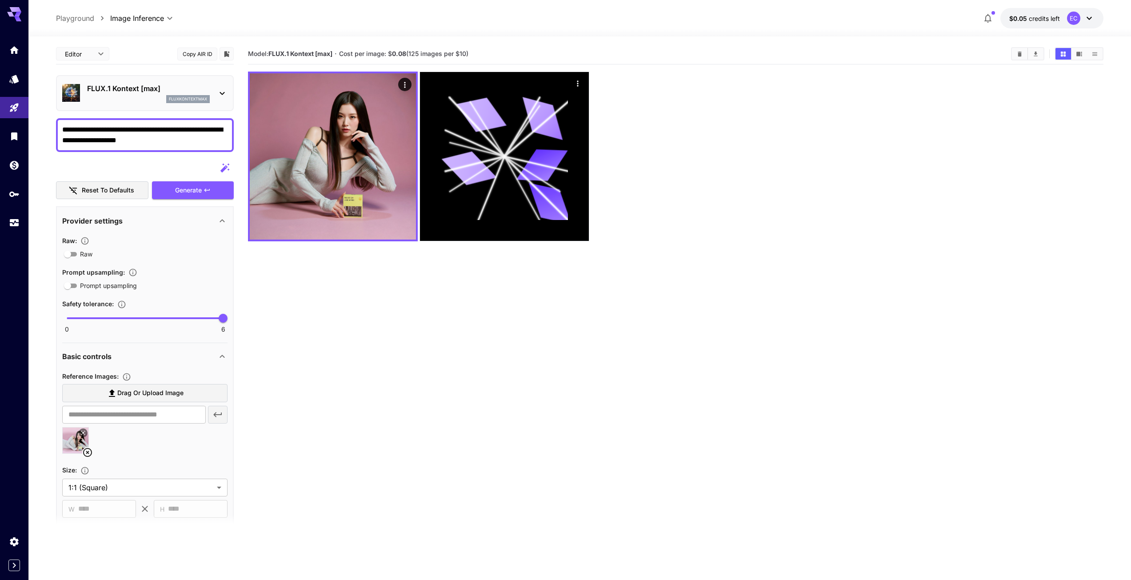
click at [156, 141] on textarea "**********" at bounding box center [144, 134] width 165 height 21
click at [132, 140] on textarea "**********" at bounding box center [144, 134] width 165 height 21
type textarea "**********"
click at [160, 94] on div "FLUX.1 Kontext [max] fluxkontextmax" at bounding box center [148, 93] width 123 height 20
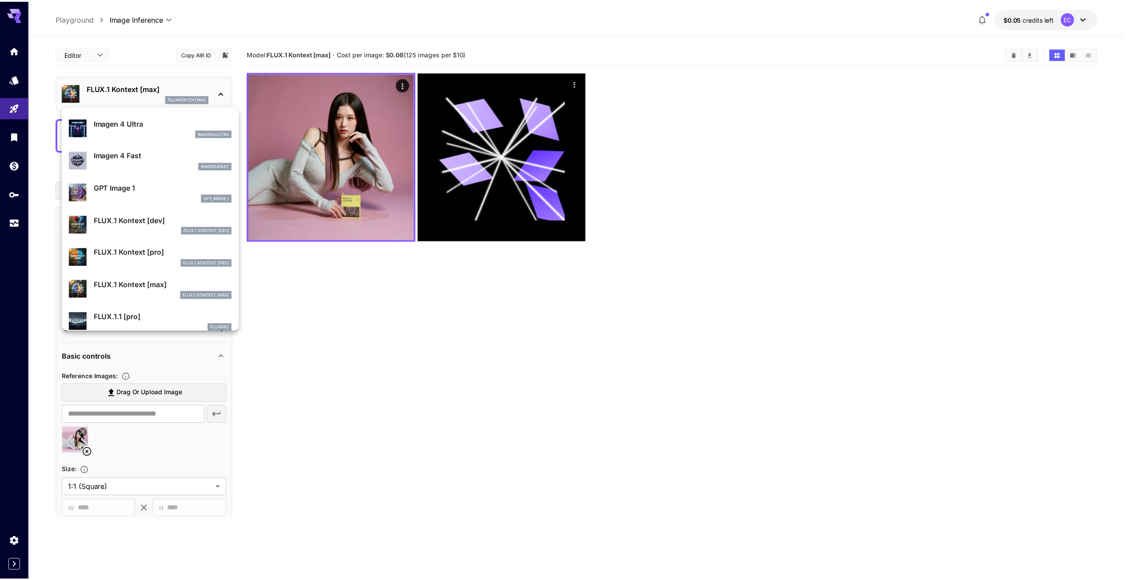
scroll to position [447, 0]
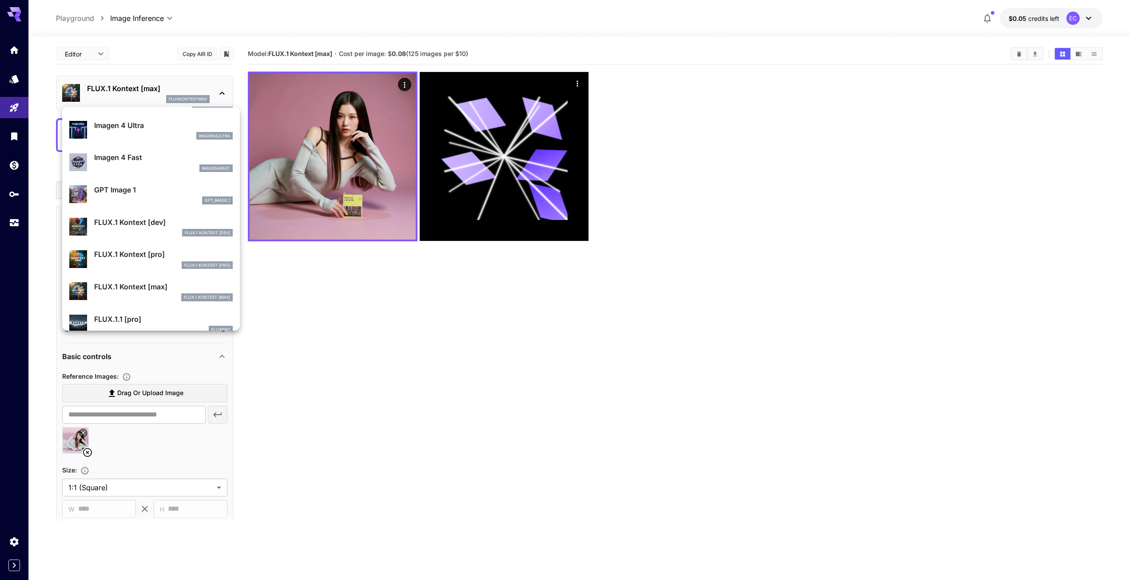
click at [171, 229] on div "FLUX.1 Kontext [dev]" at bounding box center [163, 233] width 139 height 8
type input "****"
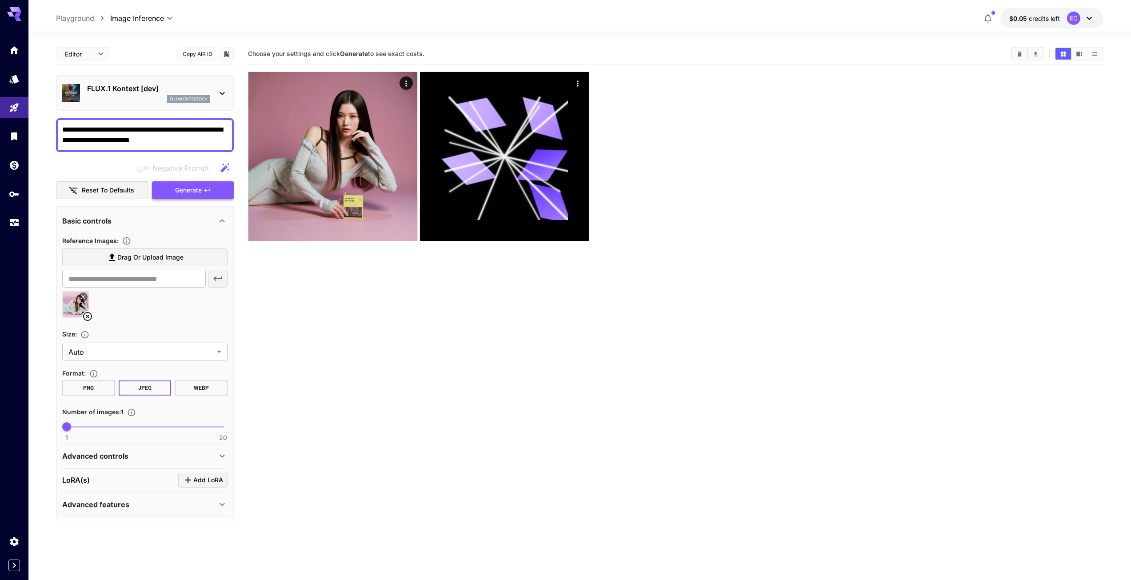
click at [195, 191] on span "Generate" at bounding box center [188, 190] width 27 height 11
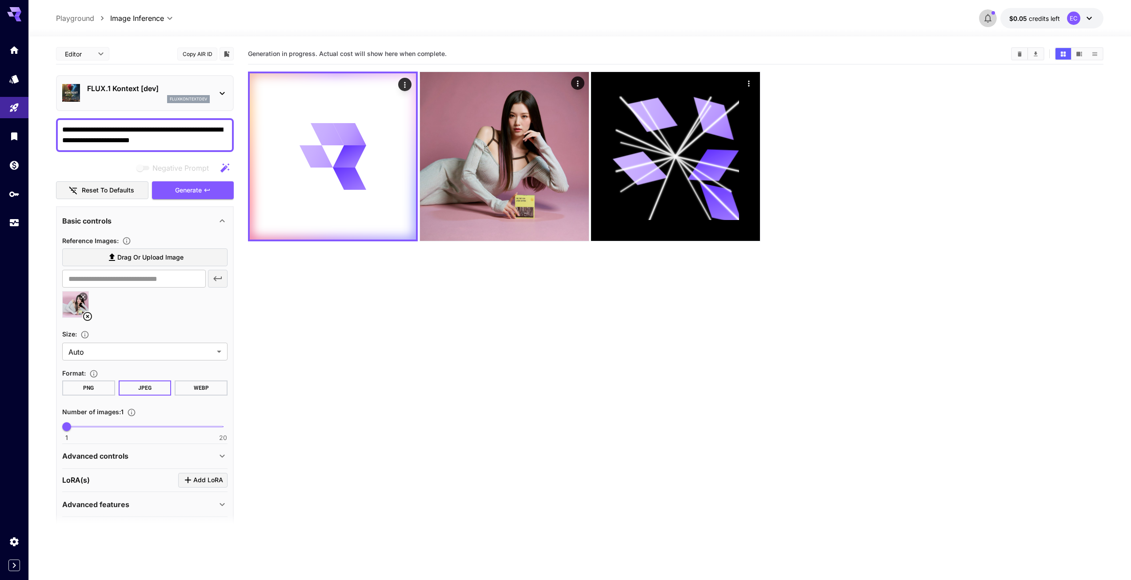
click at [990, 19] on icon "button" at bounding box center [987, 18] width 7 height 9
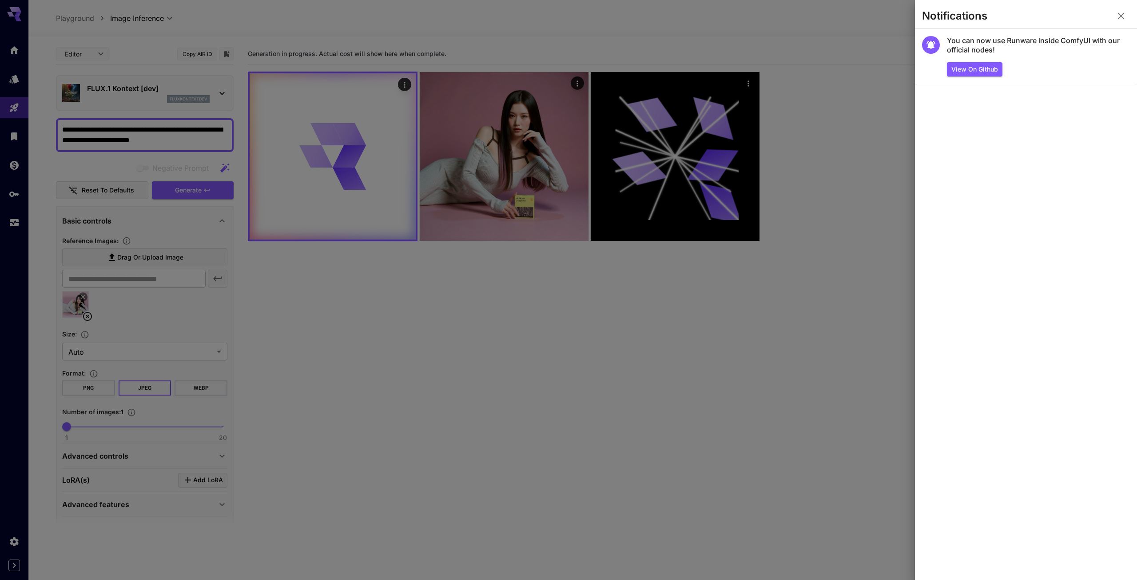
click at [1125, 19] on icon "button" at bounding box center [1121, 16] width 11 height 11
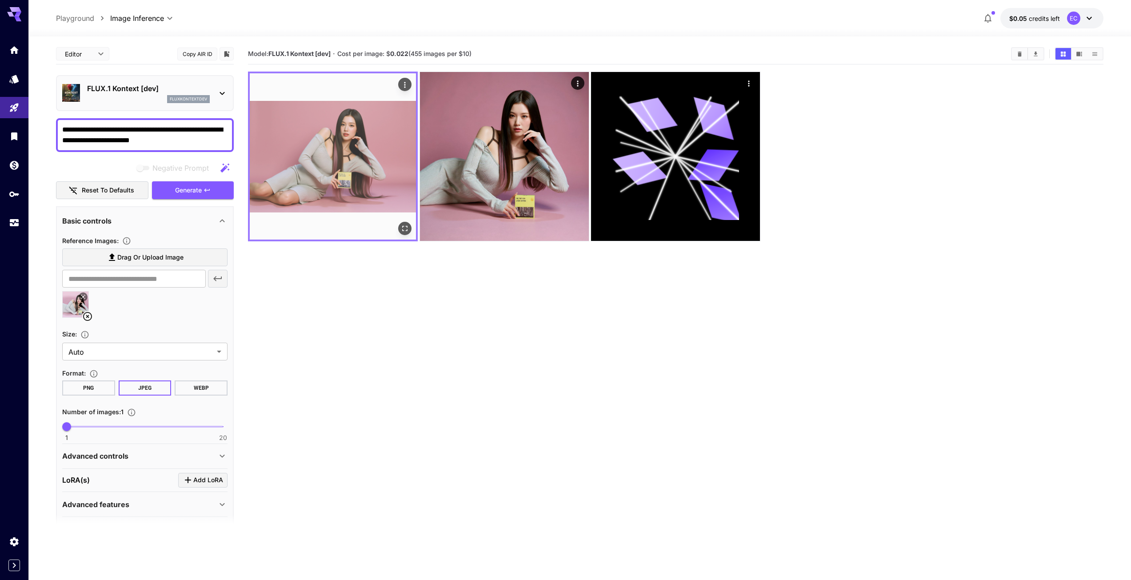
click at [347, 155] on img at bounding box center [333, 156] width 166 height 166
click at [411, 229] on button "Open in fullscreen" at bounding box center [404, 228] width 13 height 13
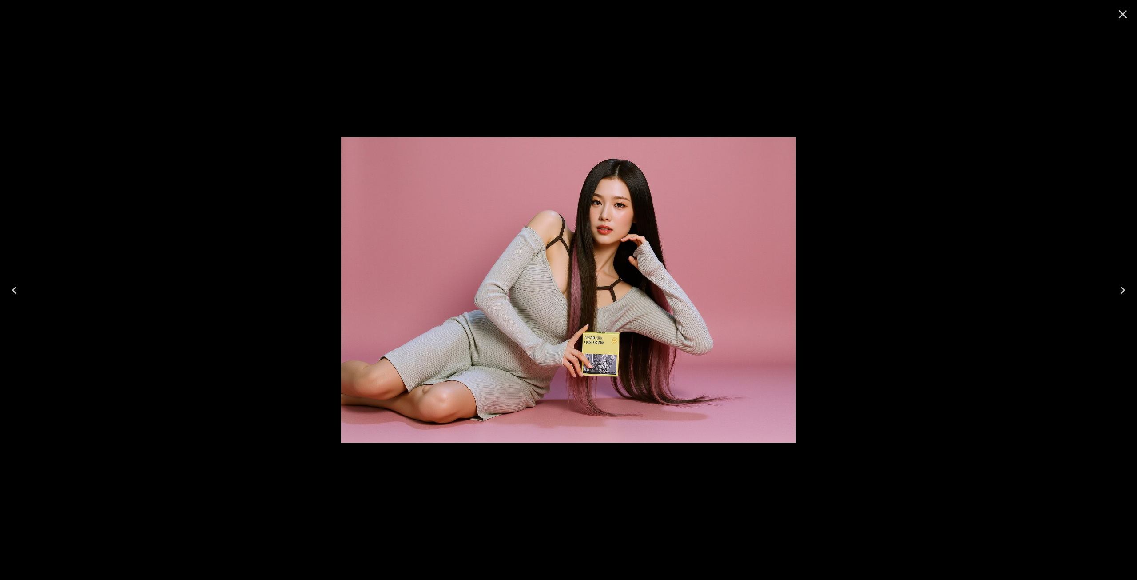
click at [1125, 13] on icon "Close" at bounding box center [1123, 14] width 14 height 14
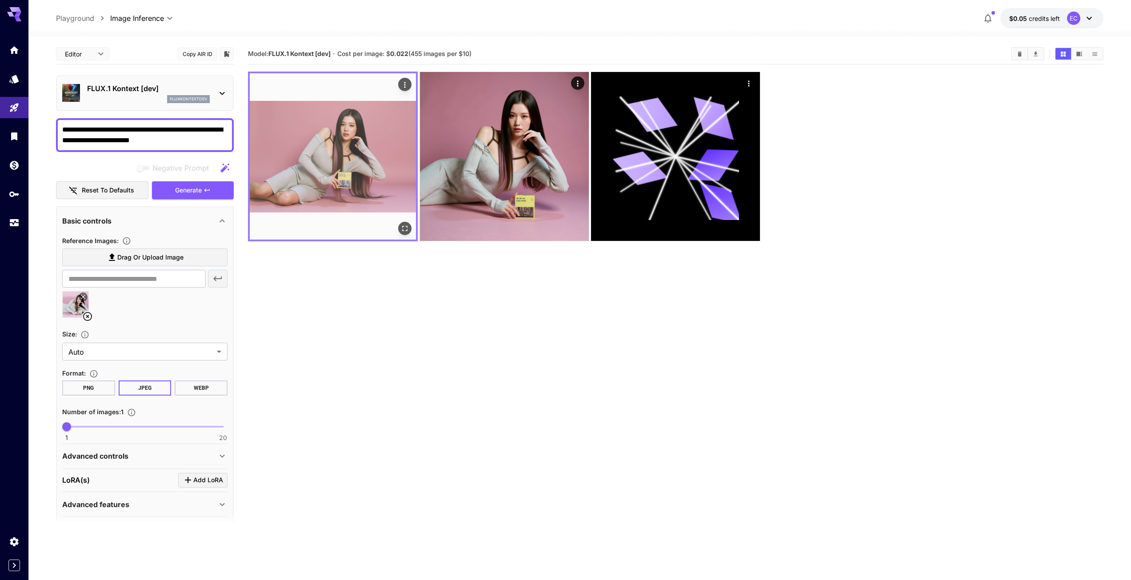
click at [329, 190] on img at bounding box center [333, 156] width 166 height 166
click at [408, 229] on icon "Open in fullscreen" at bounding box center [404, 228] width 9 height 9
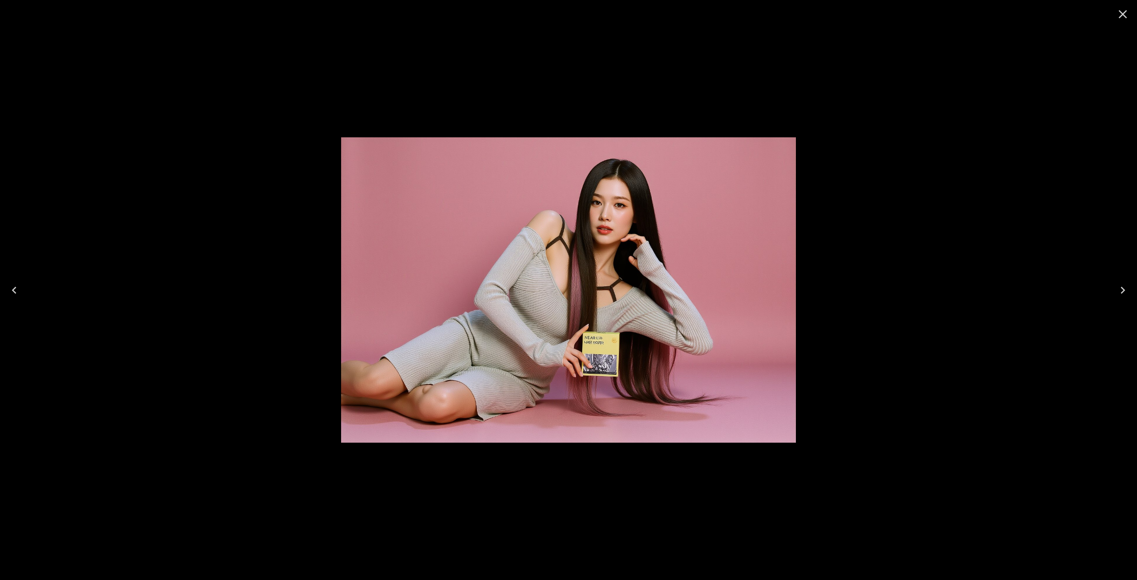
click at [1130, 15] on button "Close" at bounding box center [1123, 14] width 21 height 21
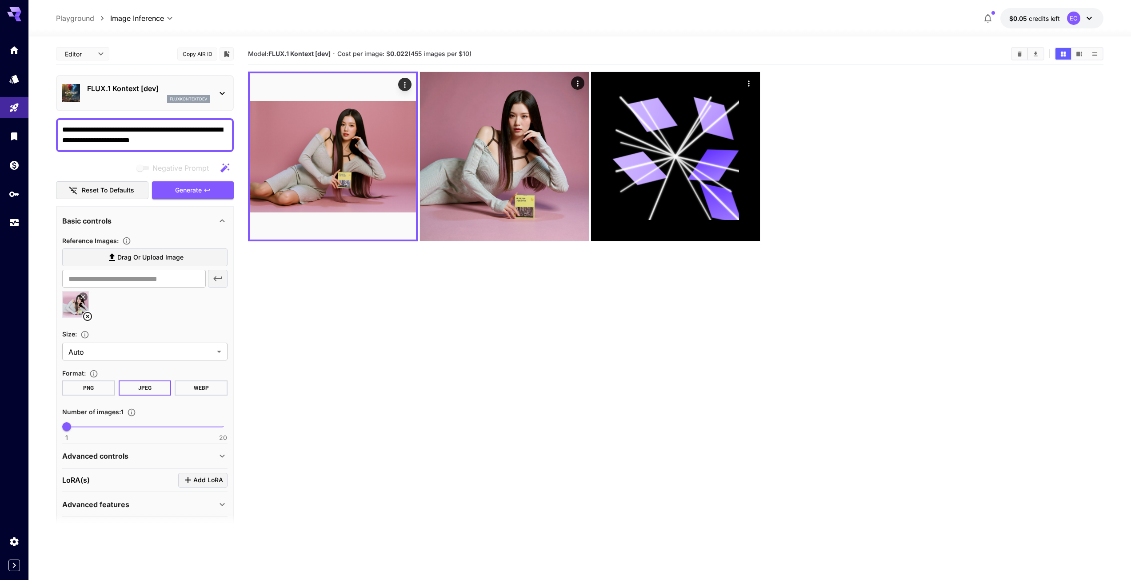
click at [176, 143] on textarea "**********" at bounding box center [144, 134] width 165 height 21
drag, startPoint x: 180, startPoint y: 141, endPoint x: 175, endPoint y: 141, distance: 4.9
click at [175, 141] on textarea "**********" at bounding box center [144, 134] width 165 height 21
drag, startPoint x: 118, startPoint y: 140, endPoint x: 44, endPoint y: 129, distance: 74.2
click at [25, 126] on div "**********" at bounding box center [565, 325] width 1131 height 650
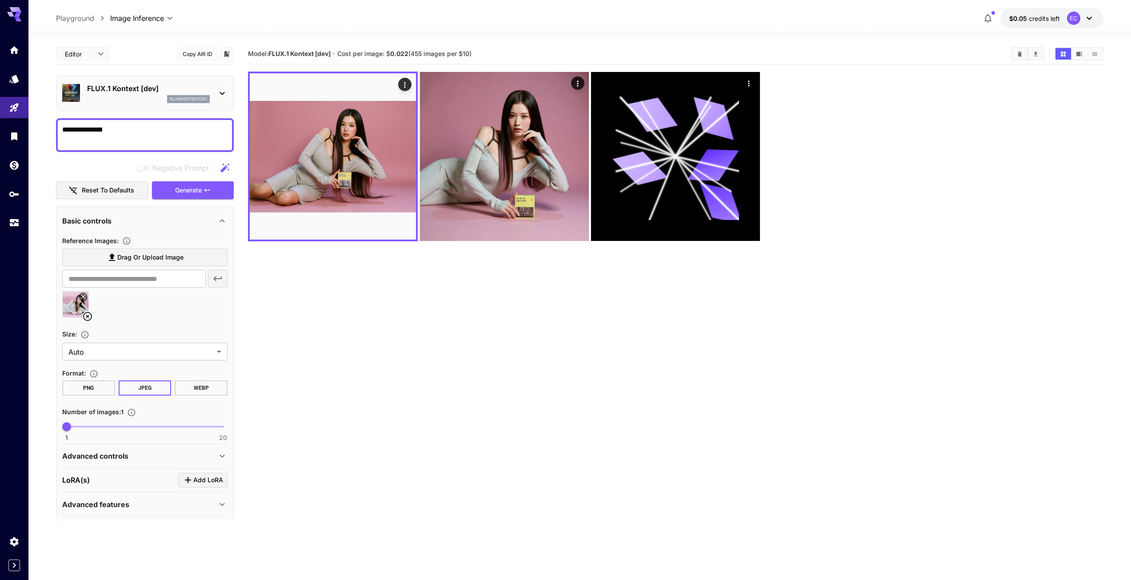
click at [149, 132] on textarea "**********" at bounding box center [144, 134] width 165 height 21
click at [124, 130] on textarea "**********" at bounding box center [144, 134] width 165 height 21
drag, startPoint x: 127, startPoint y: 132, endPoint x: 32, endPoint y: 129, distance: 95.1
click at [32, 129] on section "**********" at bounding box center [579, 343] width 1102 height 614
click at [69, 130] on textarea "**********" at bounding box center [144, 134] width 165 height 21
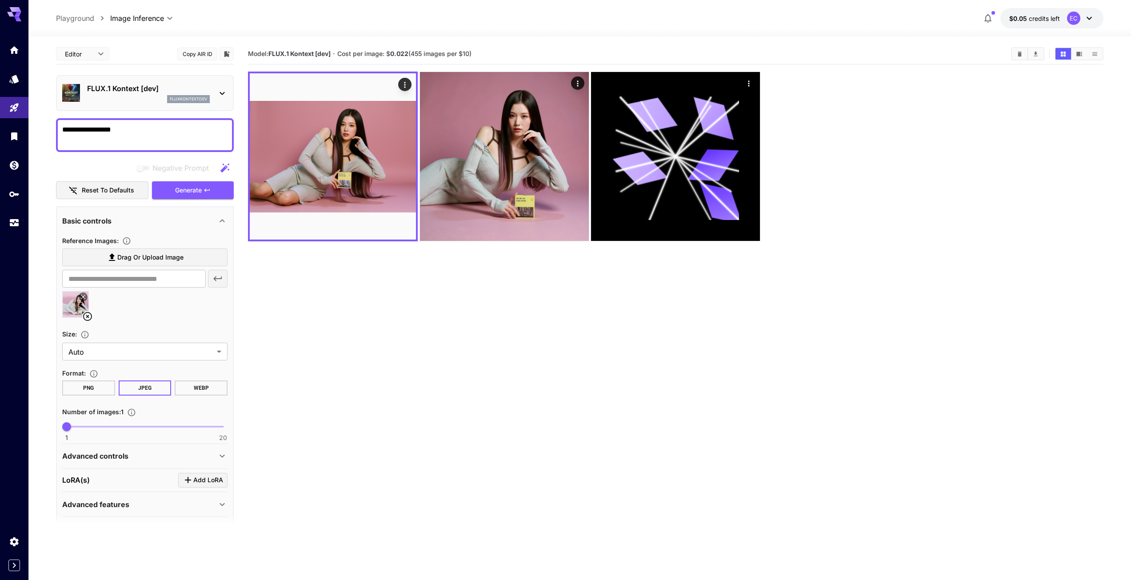
click at [69, 130] on textarea "**********" at bounding box center [144, 134] width 165 height 21
type textarea "**********"
click at [193, 192] on span "Generate" at bounding box center [188, 190] width 27 height 11
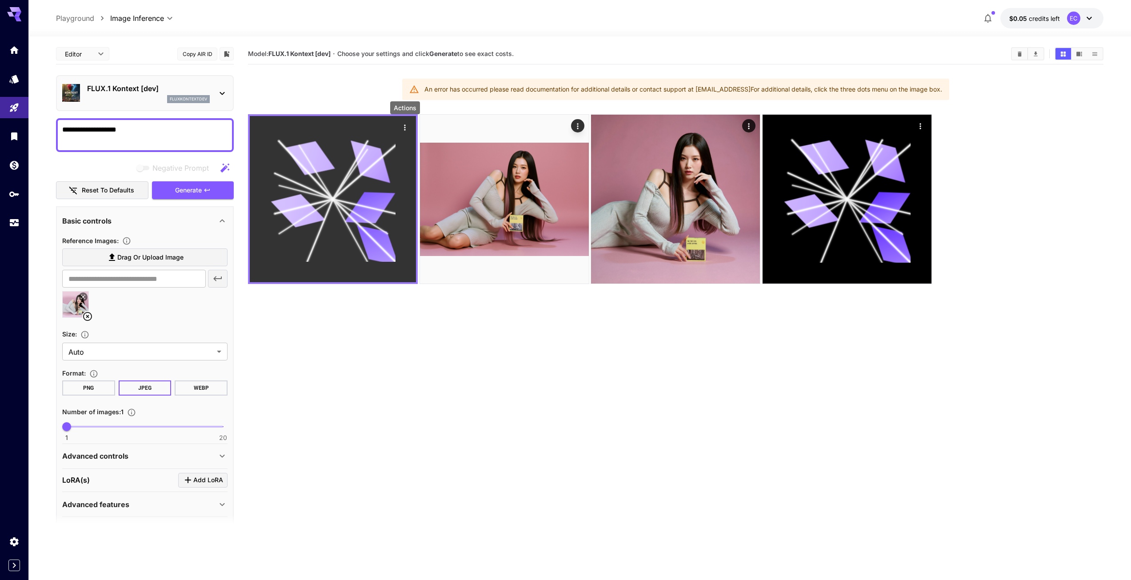
click at [403, 125] on icon "Actions" at bounding box center [404, 127] width 9 height 9
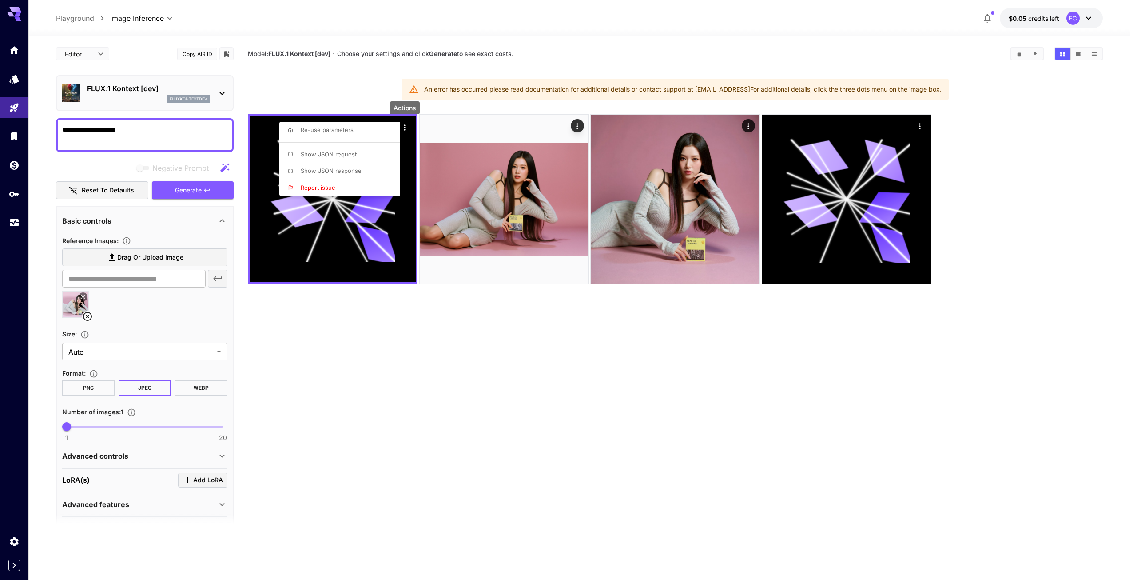
click at [347, 171] on span "Show JSON response" at bounding box center [331, 170] width 61 height 7
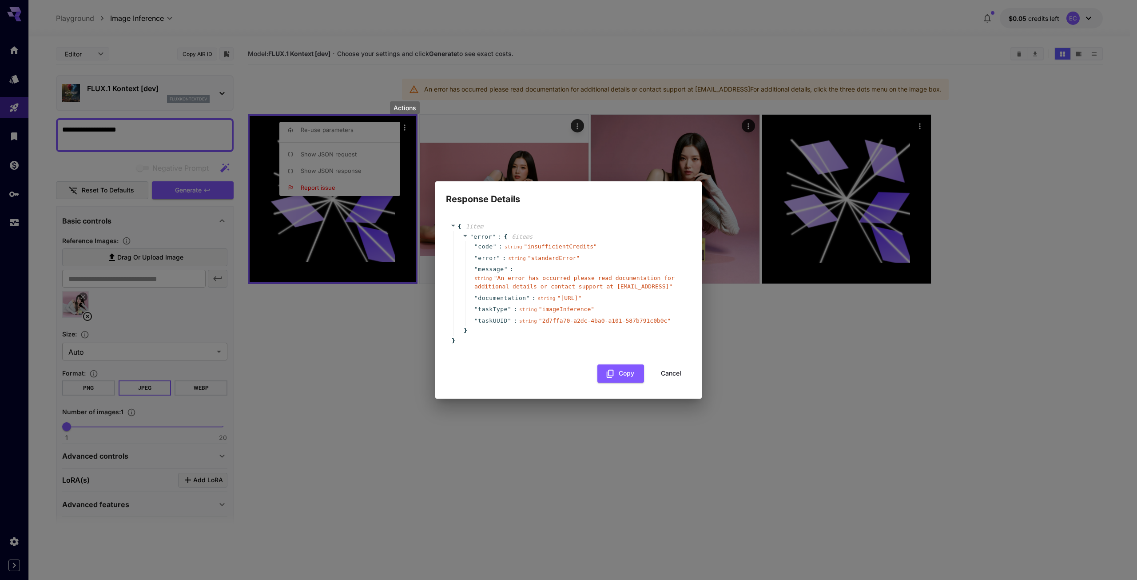
click at [619, 249] on div "" code " : string " insufficientCredits "" at bounding box center [574, 247] width 219 height 12
click at [677, 376] on button "Cancel" at bounding box center [671, 373] width 40 height 18
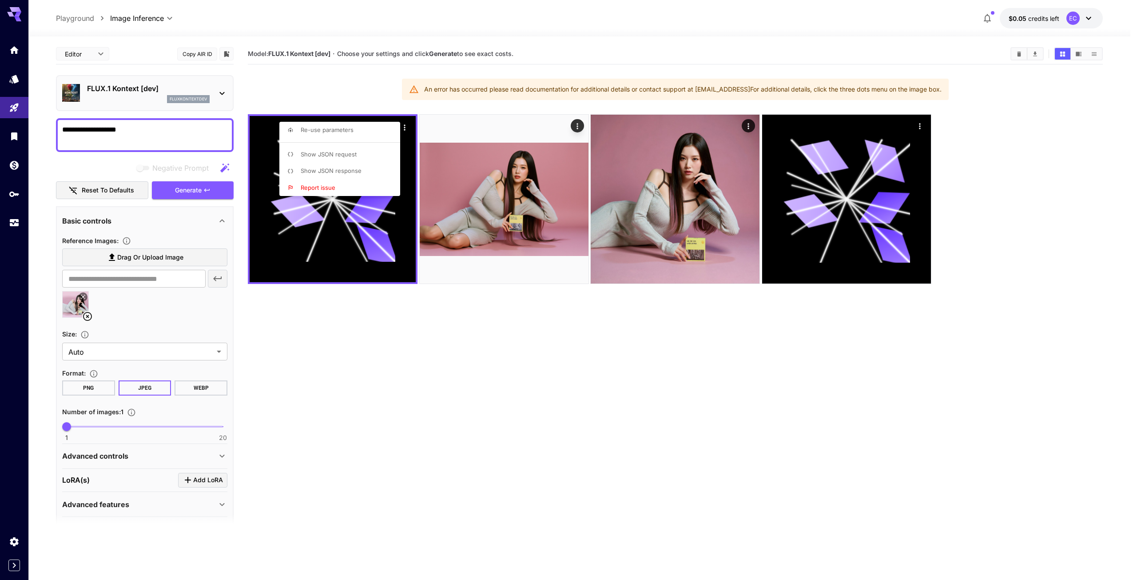
click at [821, 406] on div at bounding box center [568, 290] width 1137 height 580
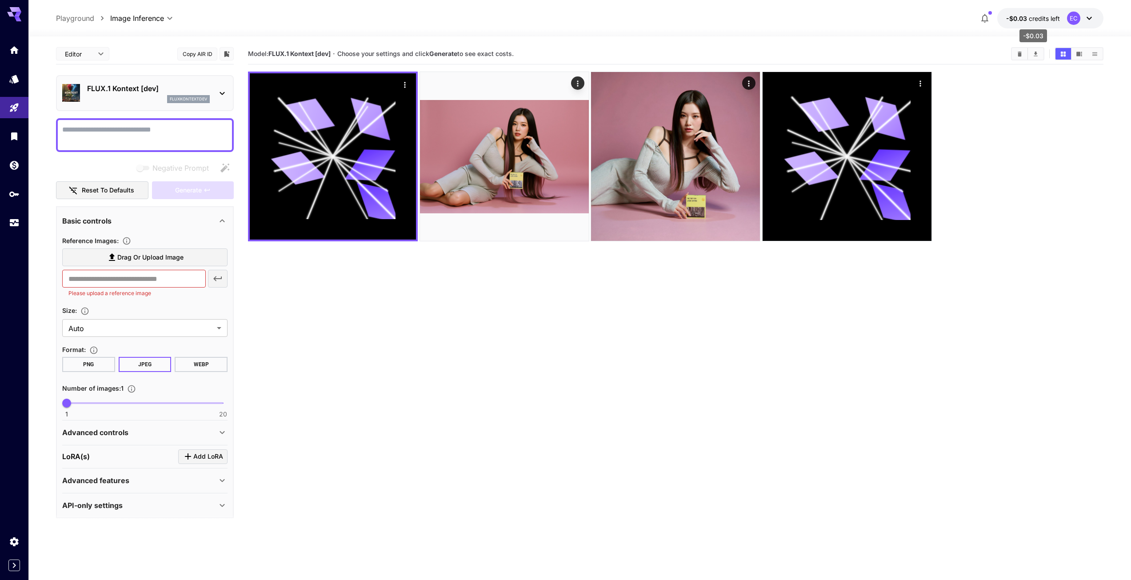
click at [1035, 20] on span "credits left" at bounding box center [1044, 19] width 31 height 8
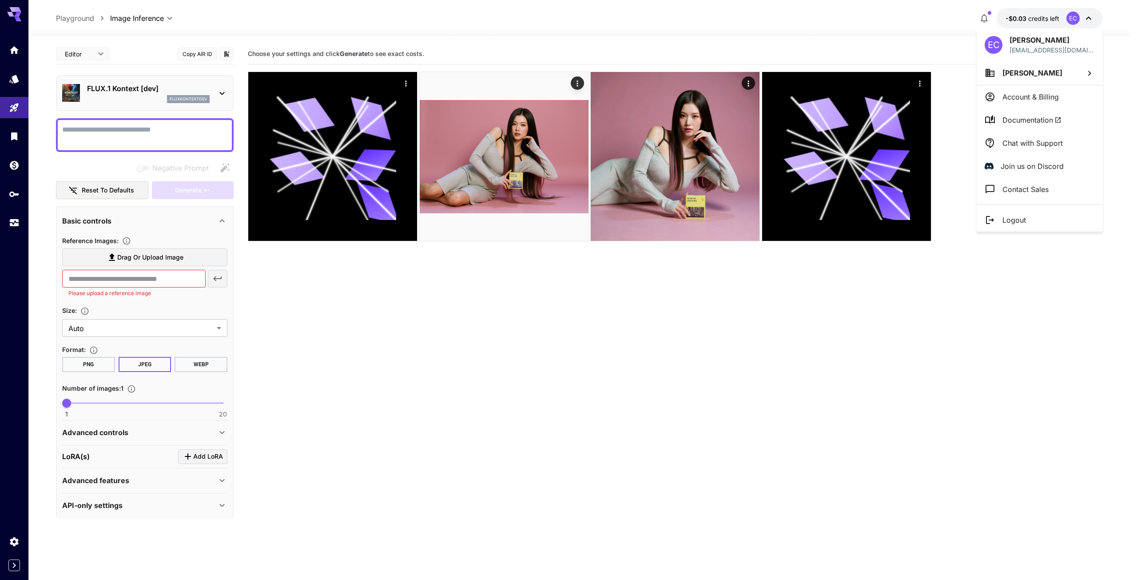
click at [1044, 100] on p "Account & Billing" at bounding box center [1031, 97] width 56 height 11
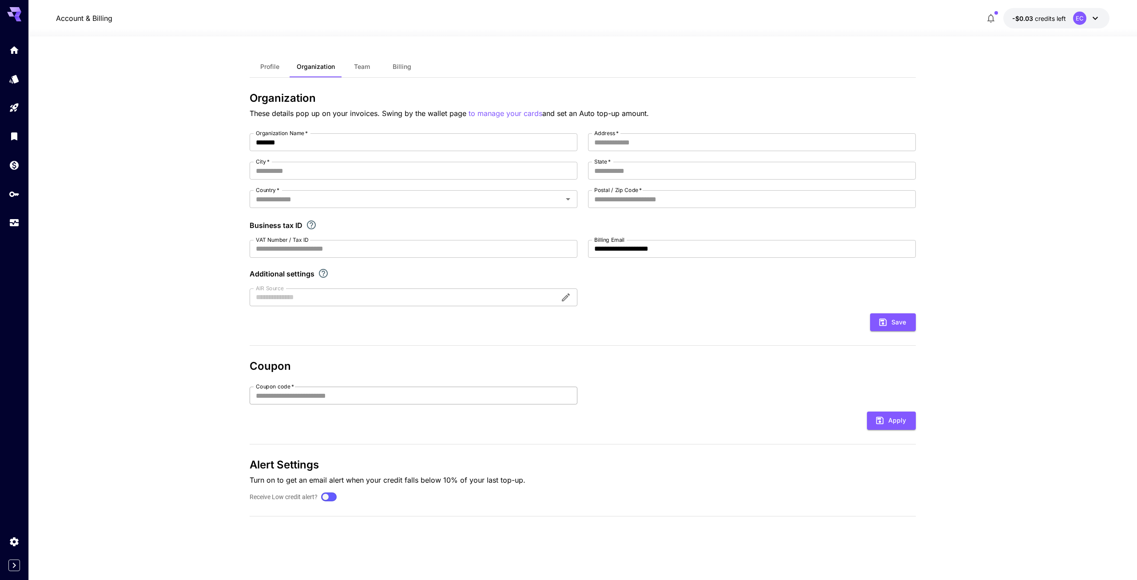
click at [331, 391] on input "Coupon code   *" at bounding box center [414, 396] width 328 height 18
click at [10, 8] on icon at bounding box center [14, 11] width 14 height 9
click at [303, 398] on input "Coupon code   *" at bounding box center [414, 396] width 328 height 18
paste input "**********"
type input "**********"
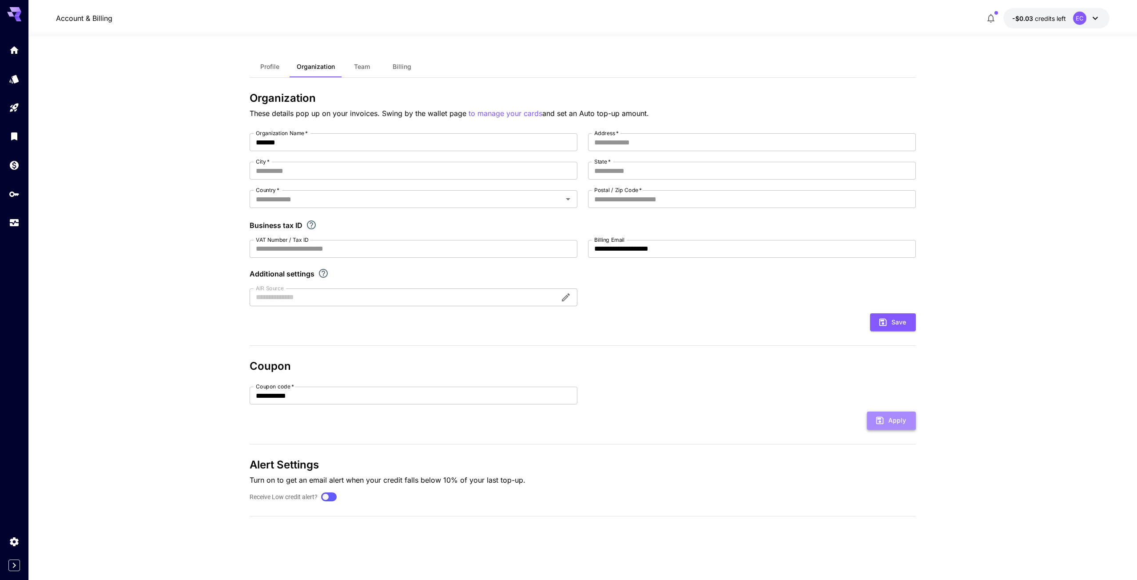
click at [896, 421] on button "Apply" at bounding box center [891, 420] width 49 height 18
click at [975, 168] on section "**********" at bounding box center [582, 307] width 1109 height 543
click at [1129, 13] on div "Coupon "EEGNEMOTGSF" is not valid." at bounding box center [1061, 24] width 142 height 34
click at [988, 20] on icon "button" at bounding box center [991, 18] width 11 height 11
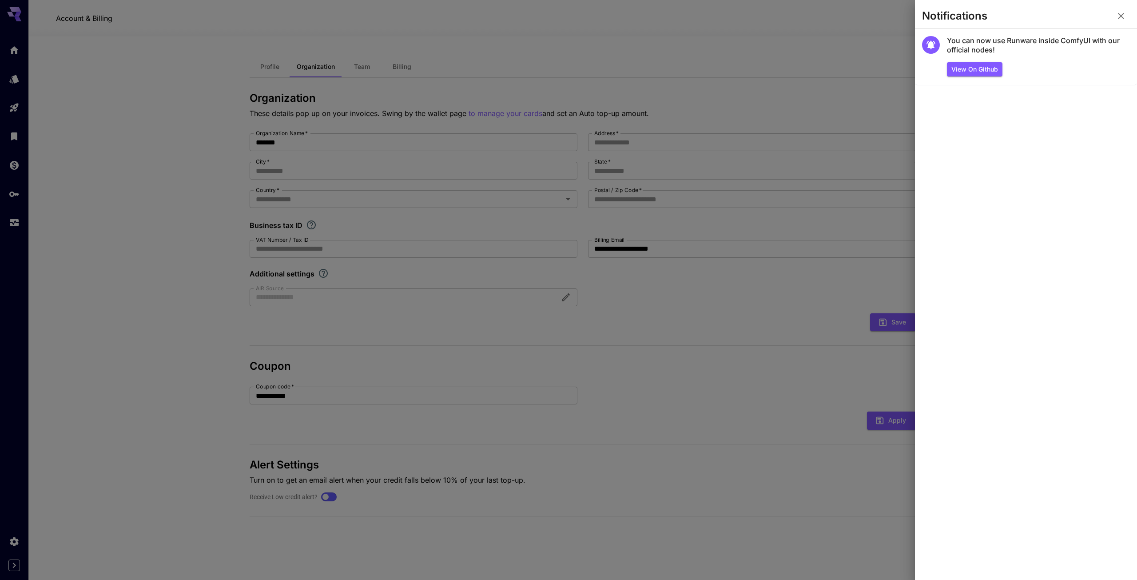
click at [1124, 13] on icon "button" at bounding box center [1121, 16] width 11 height 11
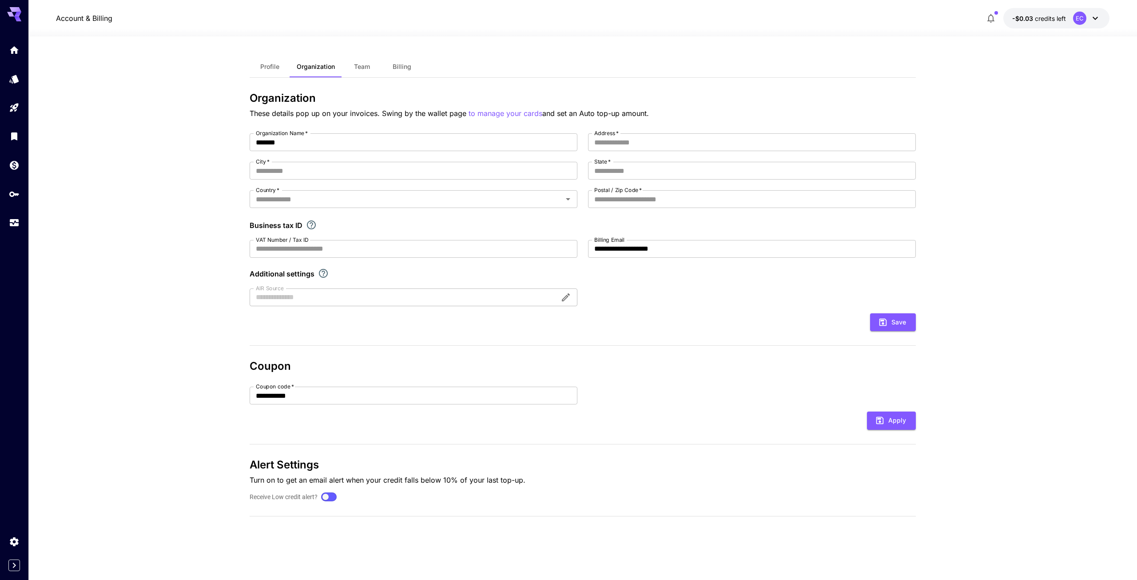
click at [162, 372] on section "**********" at bounding box center [582, 307] width 1109 height 543
click at [17, 169] on div "Wallet" at bounding box center [15, 178] width 28 height 20
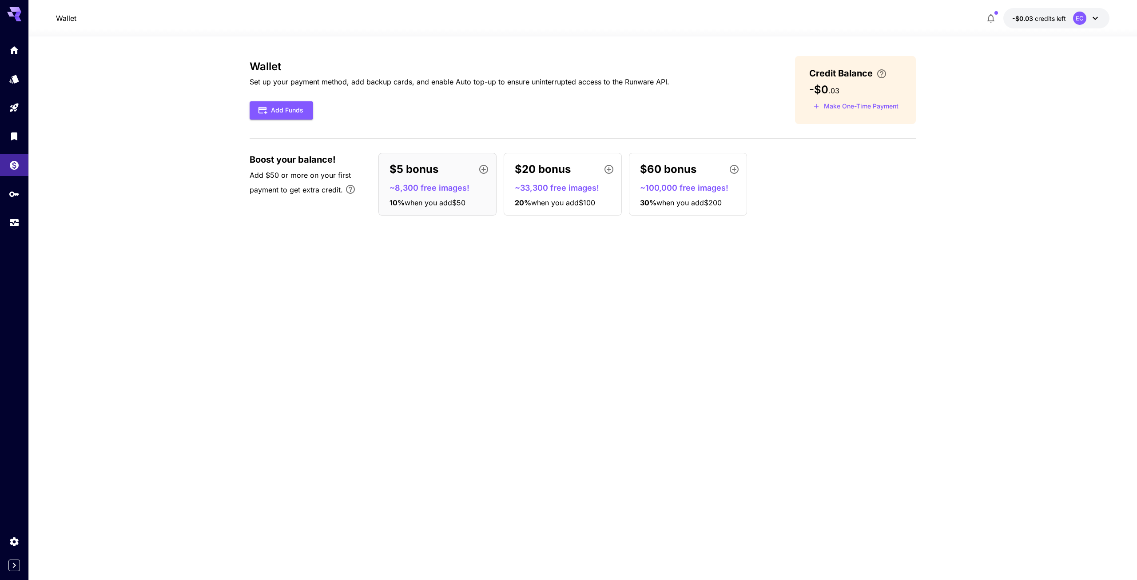
click at [563, 60] on div "Wallet Set up your payment method, add backup cards, and enable Auto top-up to …" at bounding box center [583, 90] width 666 height 68
click at [842, 77] on span "Credit Balance" at bounding box center [842, 73] width 64 height 13
click at [841, 91] on div "-$0 . 03" at bounding box center [856, 90] width 92 height 12
click at [826, 89] on span "-$0" at bounding box center [819, 89] width 19 height 13
click at [851, 103] on button "Make One-Time Payment" at bounding box center [856, 107] width 93 height 14
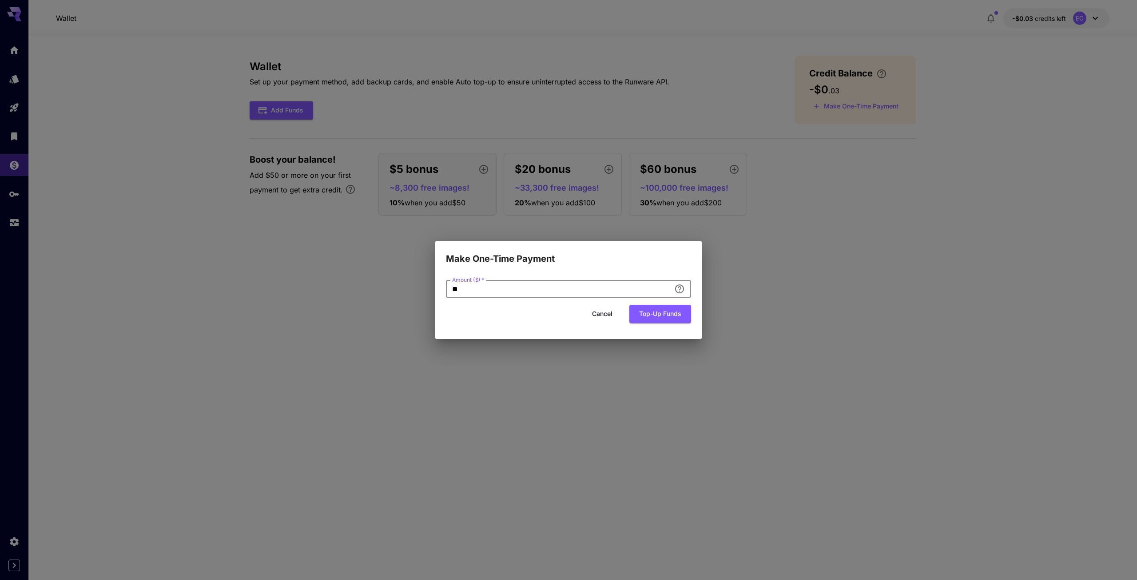
drag, startPoint x: 547, startPoint y: 294, endPoint x: 438, endPoint y: 288, distance: 109.5
click at [438, 288] on div "Amount ($)   * ** Amount ($)   * Cancel Top-up funds" at bounding box center [568, 302] width 267 height 73
type input "*"
click at [669, 317] on button "Top-up funds" at bounding box center [661, 314] width 62 height 18
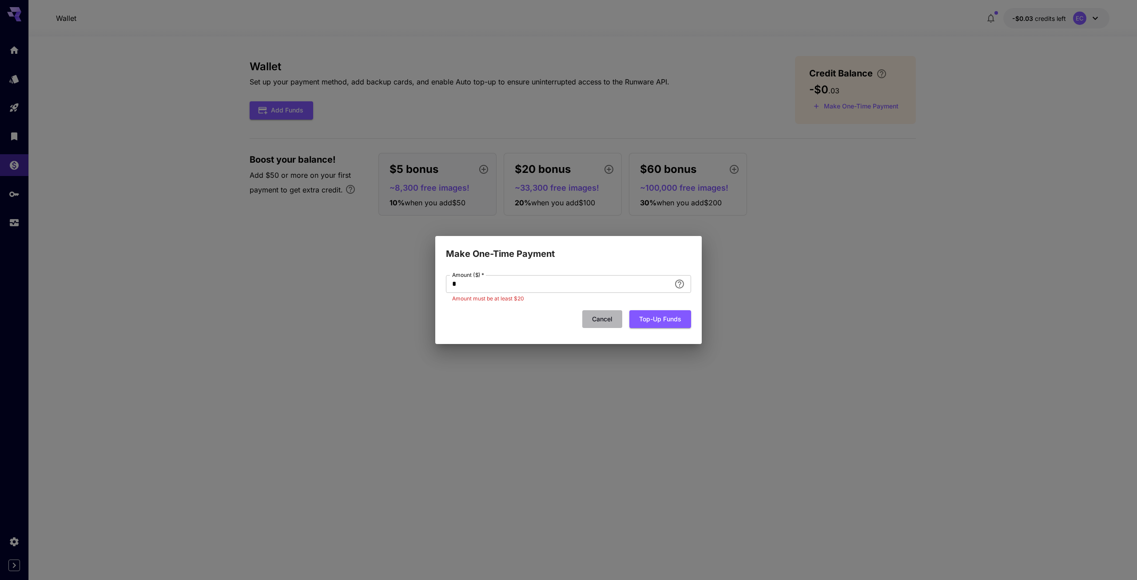
click at [607, 312] on button "Cancel" at bounding box center [603, 319] width 40 height 18
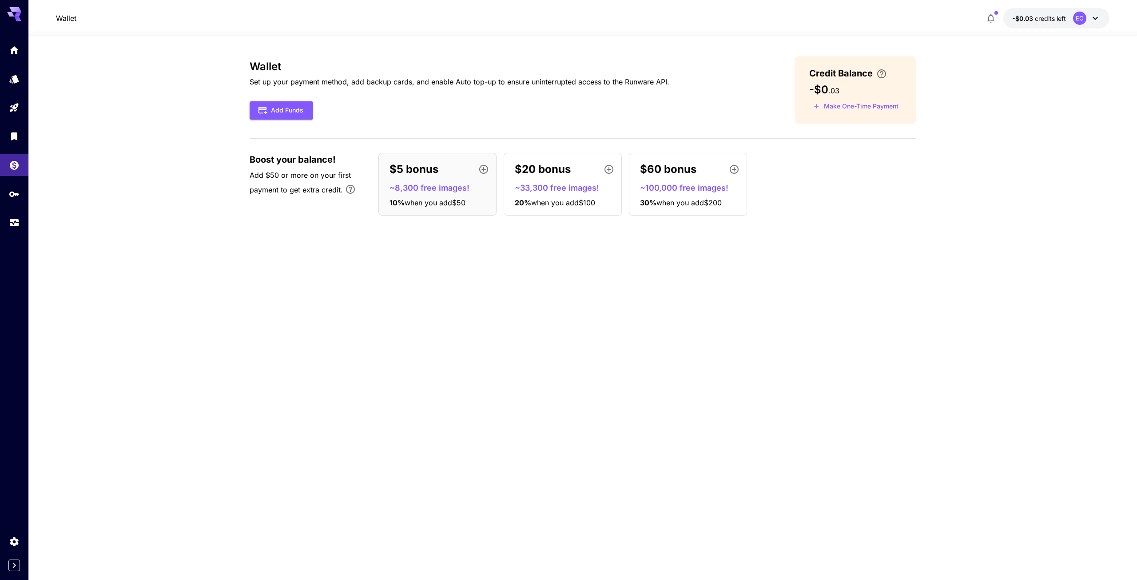
click at [347, 190] on icon "Bonus applies only to your first payment, up to 30% on the first $1,000." at bounding box center [350, 189] width 11 height 11
drag, startPoint x: 341, startPoint y: 114, endPoint x: 247, endPoint y: 118, distance: 93.9
click at [341, 112] on div "Add Funds" at bounding box center [460, 110] width 420 height 18
click at [5, 124] on div at bounding box center [14, 136] width 28 height 194
click at [16, 107] on icon "Playground" at bounding box center [15, 105] width 11 height 11
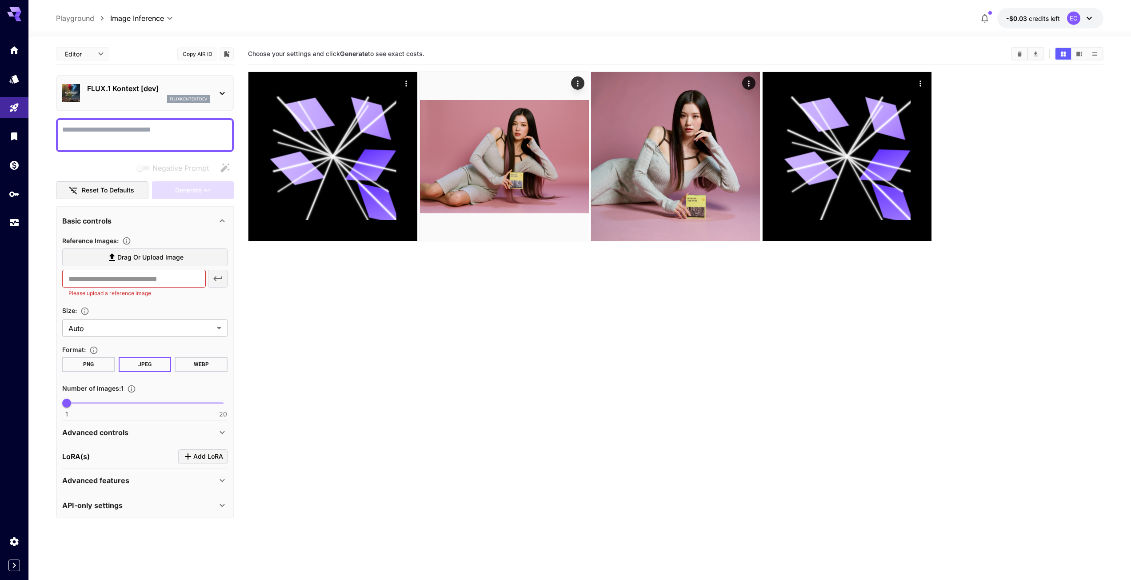
click at [96, 92] on p "FLUX.1 Kontext [dev]" at bounding box center [148, 88] width 123 height 11
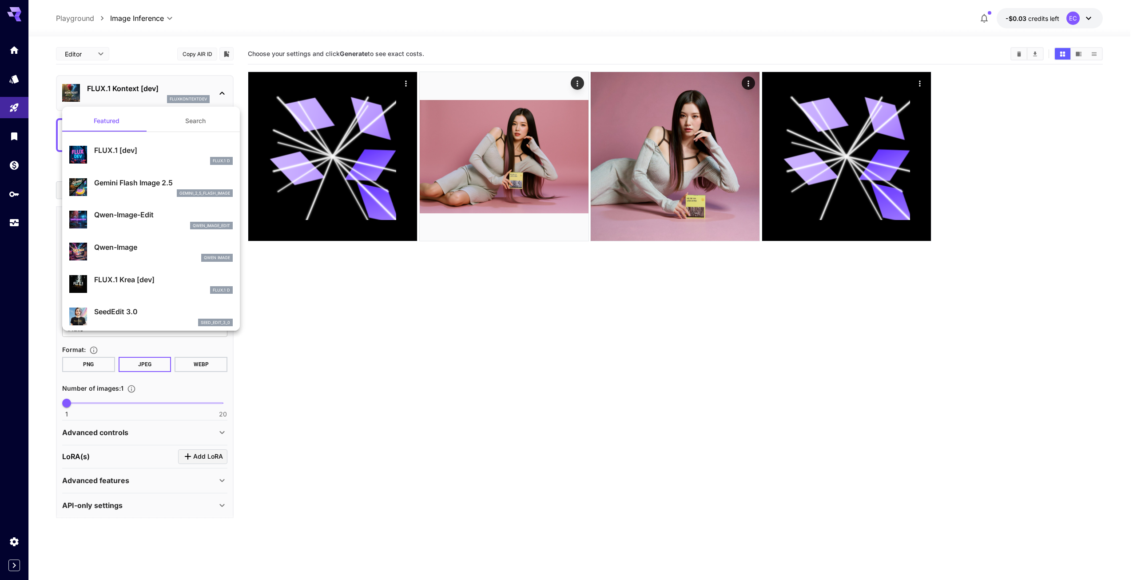
drag, startPoint x: 55, startPoint y: 84, endPoint x: 173, endPoint y: 90, distance: 117.9
click at [173, 90] on div at bounding box center [568, 290] width 1137 height 580
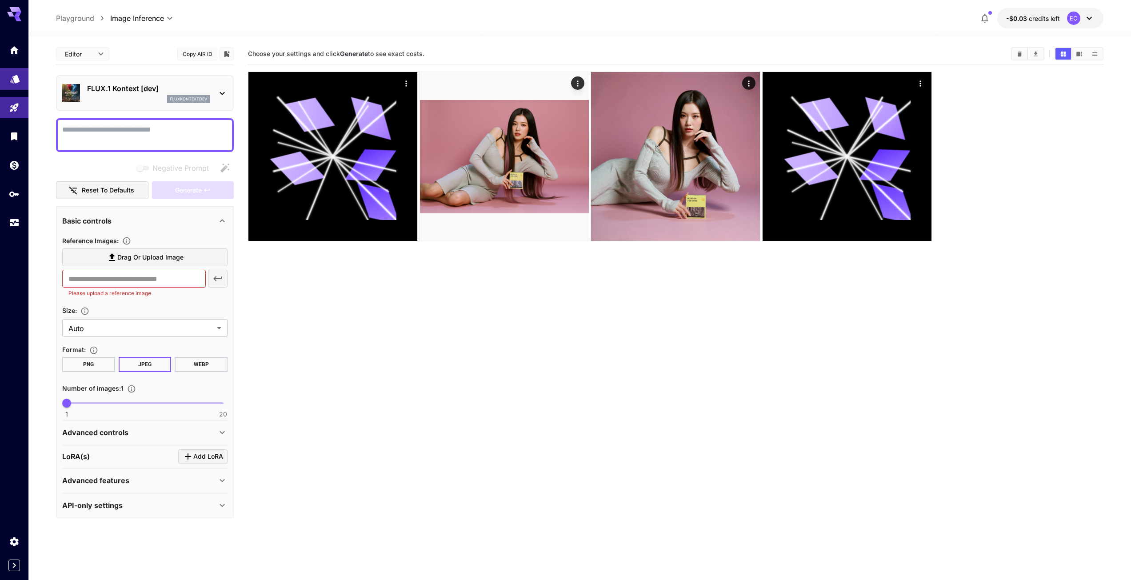
click at [6, 79] on link at bounding box center [14, 79] width 28 height 22
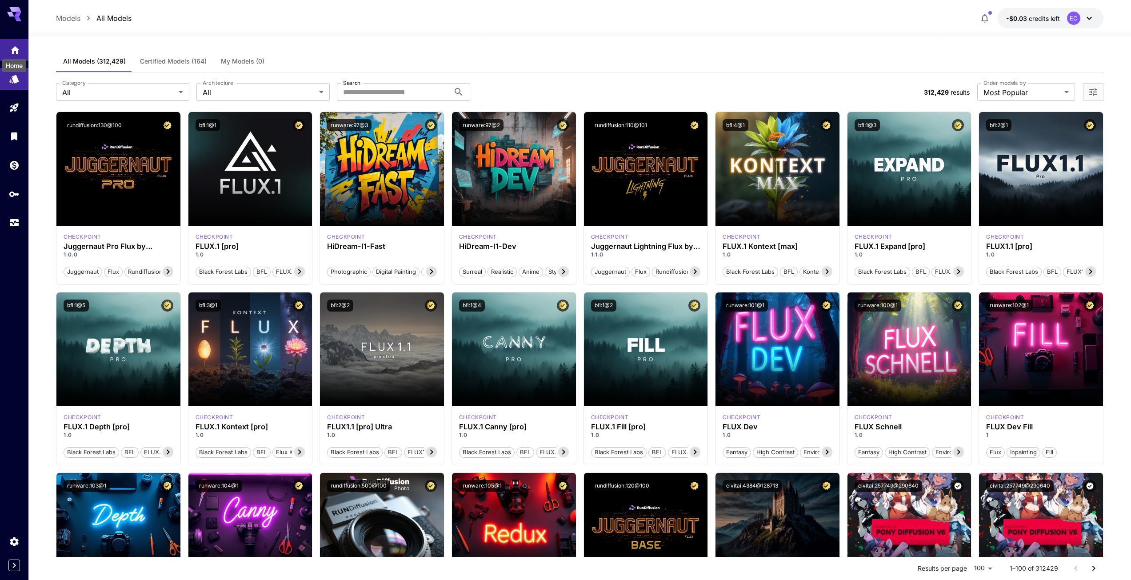
click at [20, 49] on icon "Home" at bounding box center [15, 47] width 11 height 11
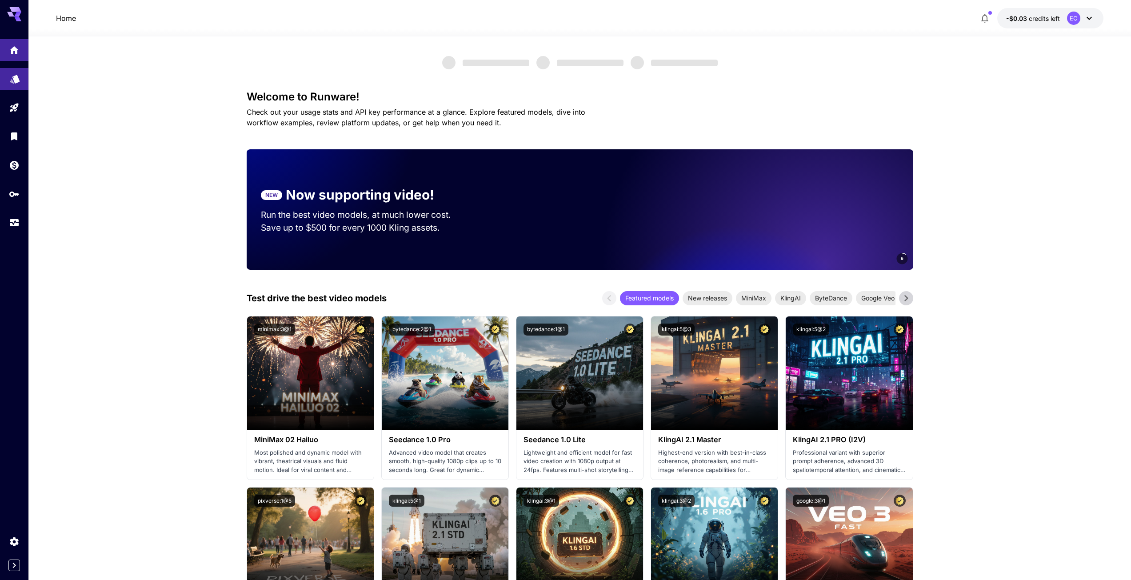
click at [12, 87] on link at bounding box center [14, 79] width 28 height 22
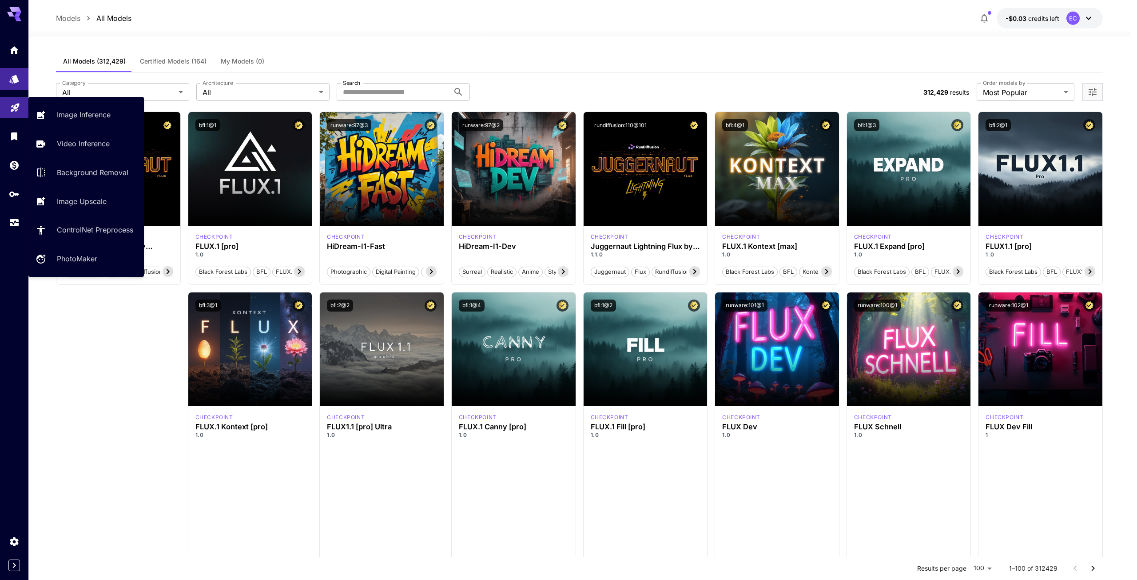
click at [17, 107] on icon "Playground" at bounding box center [15, 105] width 11 height 11
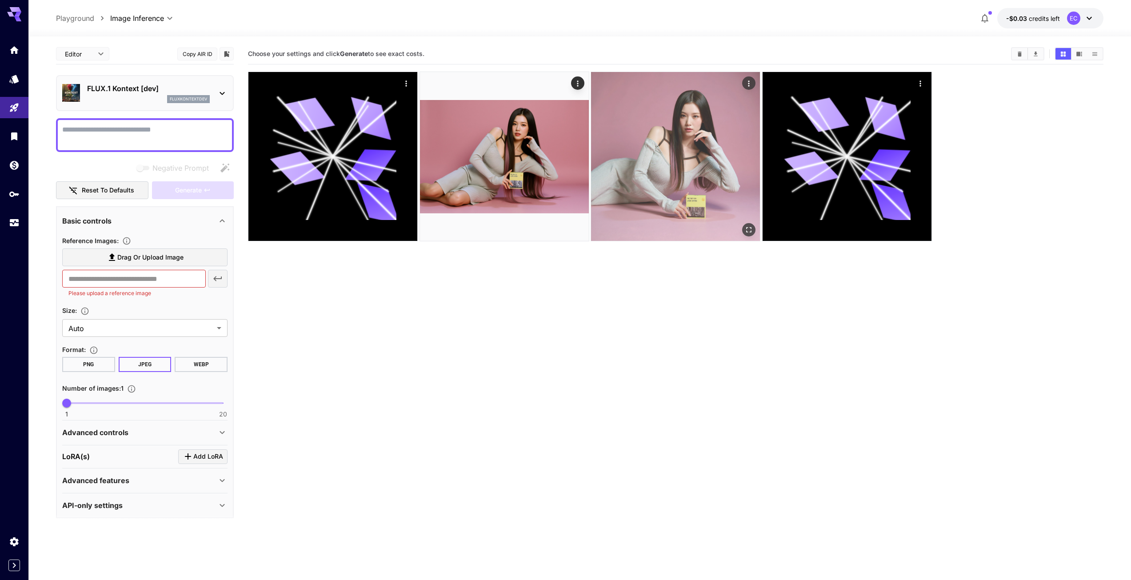
click at [674, 147] on img at bounding box center [675, 156] width 169 height 169
click at [614, 148] on img at bounding box center [675, 156] width 166 height 166
click at [747, 231] on icon "Open in fullscreen" at bounding box center [747, 228] width 9 height 9
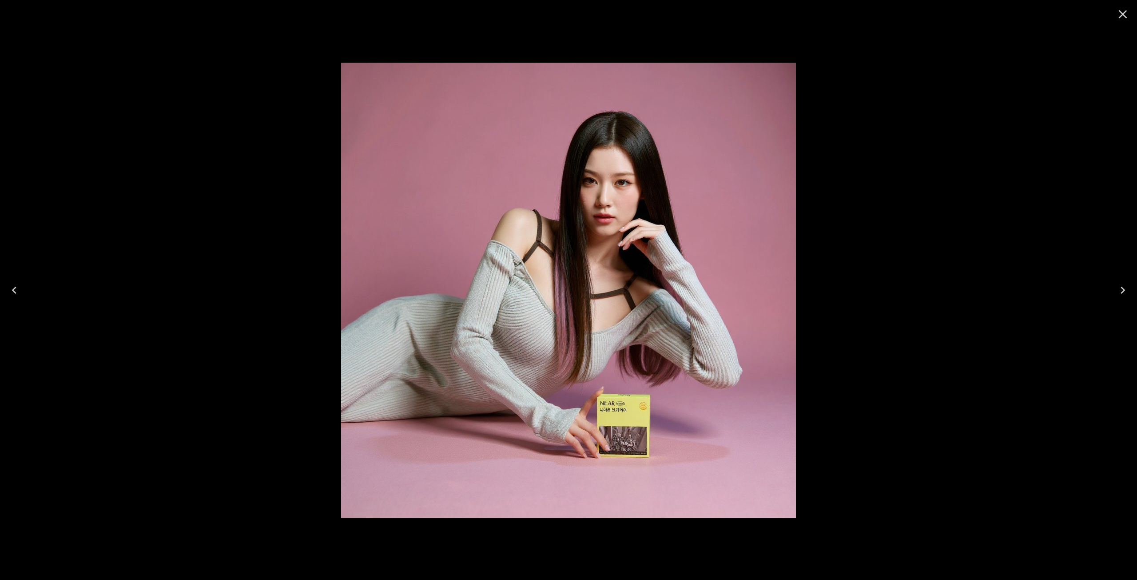
click at [1127, 15] on icon "Close" at bounding box center [1123, 14] width 14 height 14
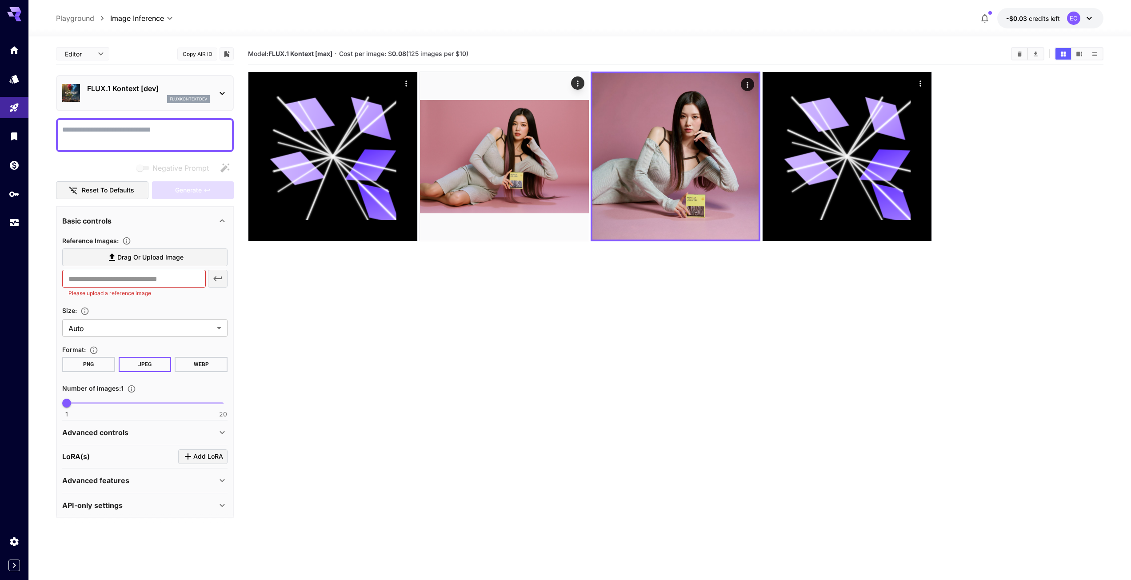
click at [1025, 16] on span "-$0.03" at bounding box center [1017, 19] width 23 height 8
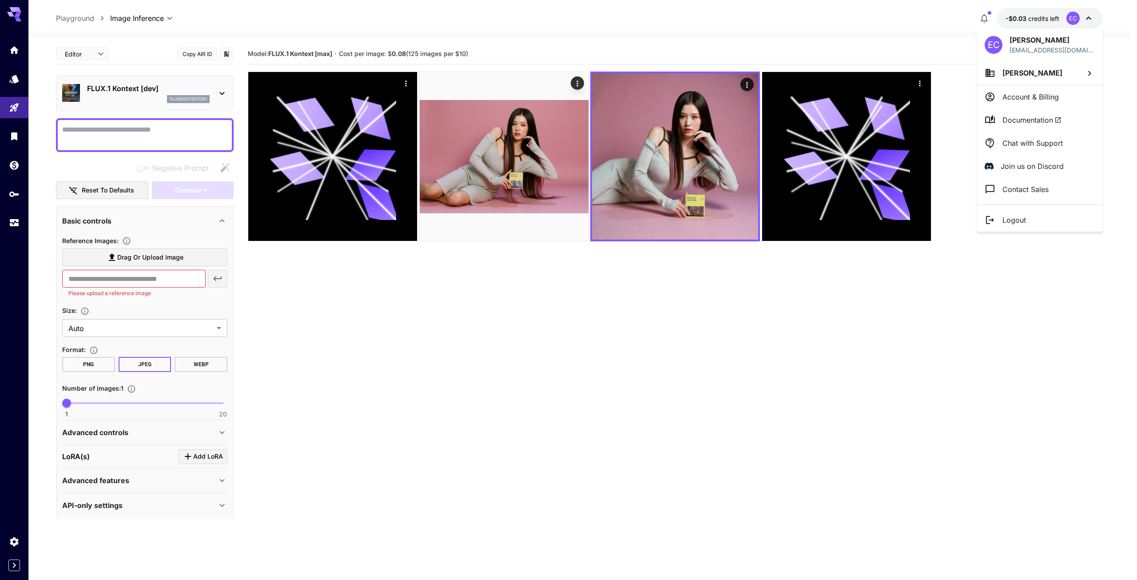
click at [890, 280] on div at bounding box center [568, 290] width 1137 height 580
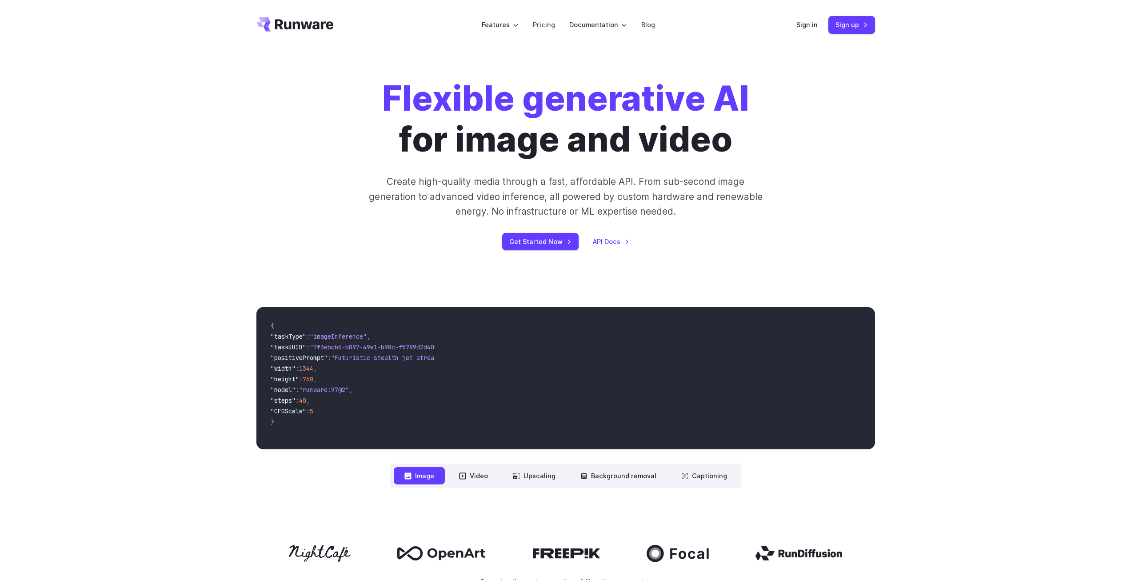
click at [794, 216] on div "Flexible generative AI for image and video Create high-quality media through a …" at bounding box center [565, 164] width 495 height 172
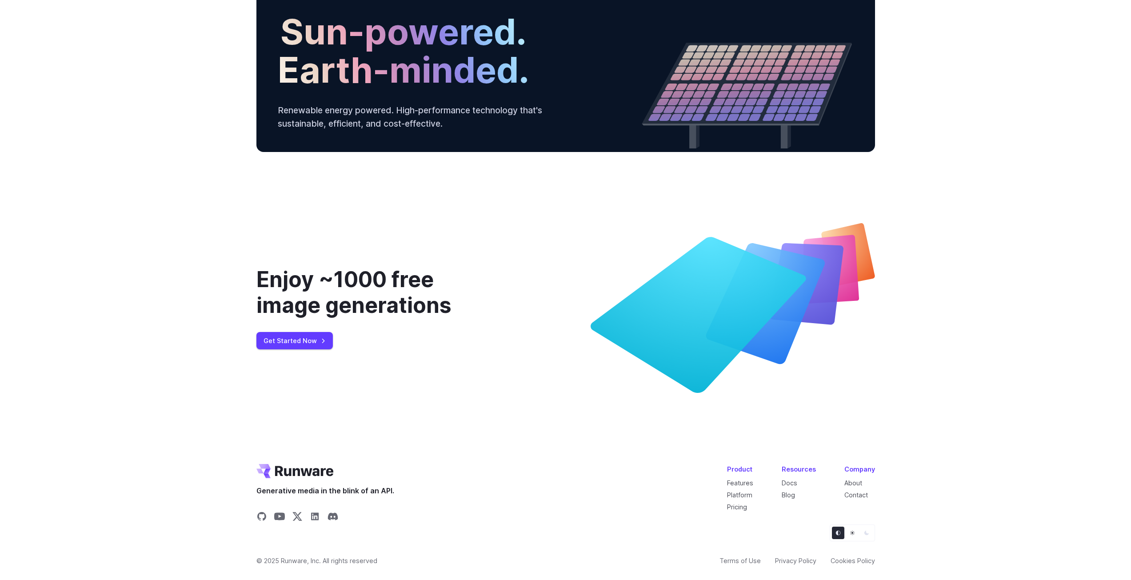
scroll to position [3210, 0]
